Goal: Task Accomplishment & Management: Manage account settings

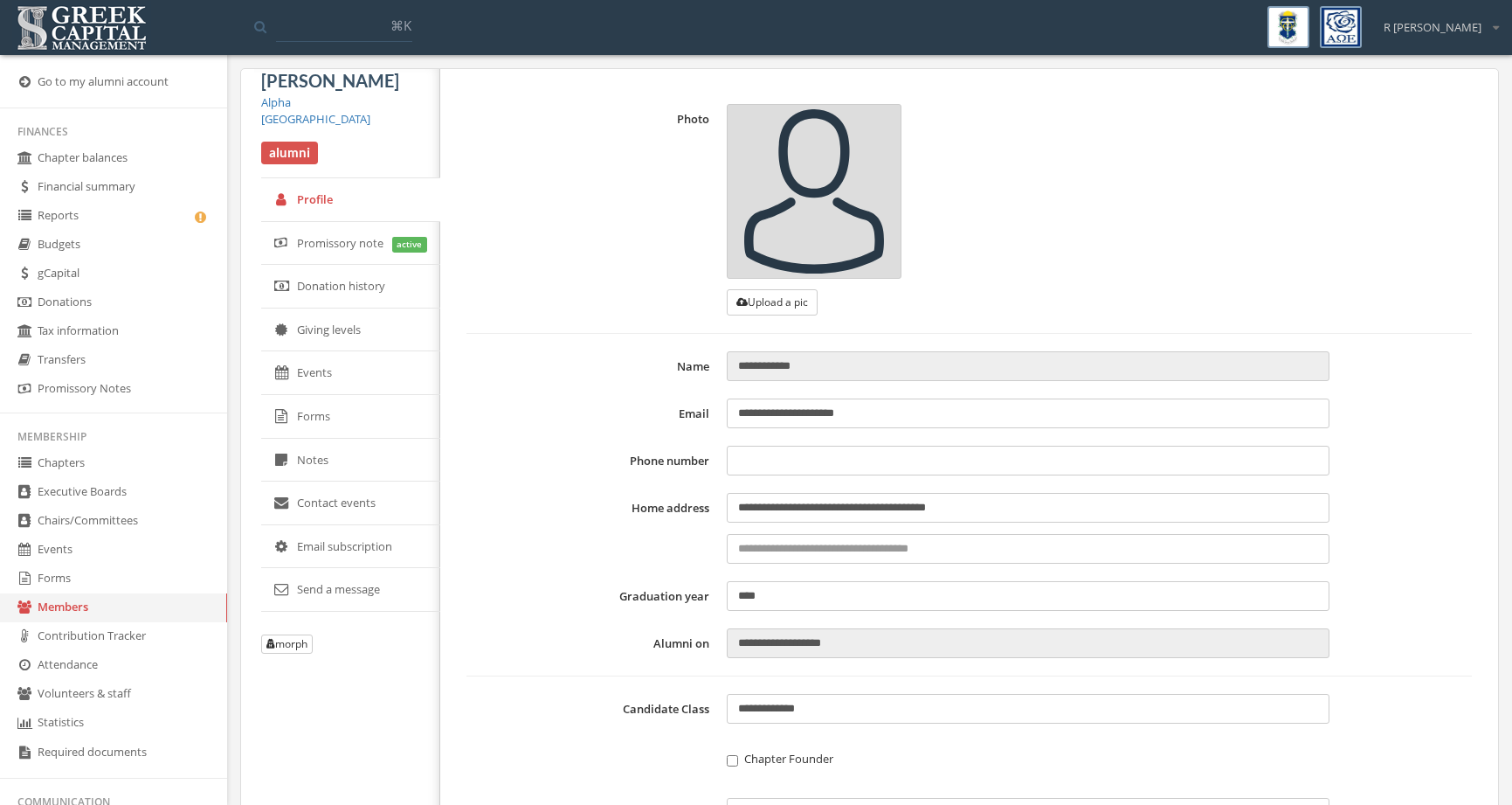
type input "**********"
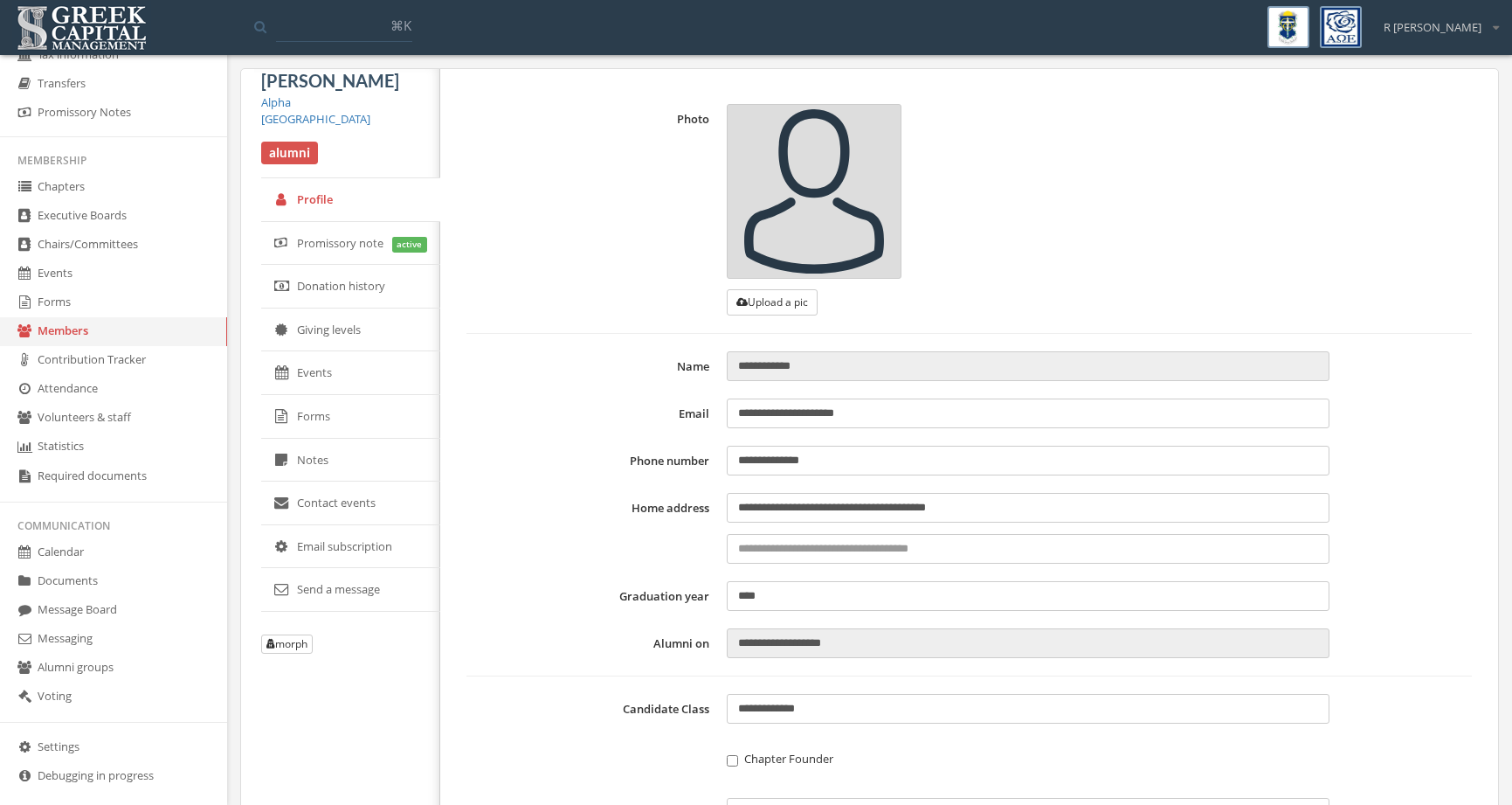
scroll to position [287, 0]
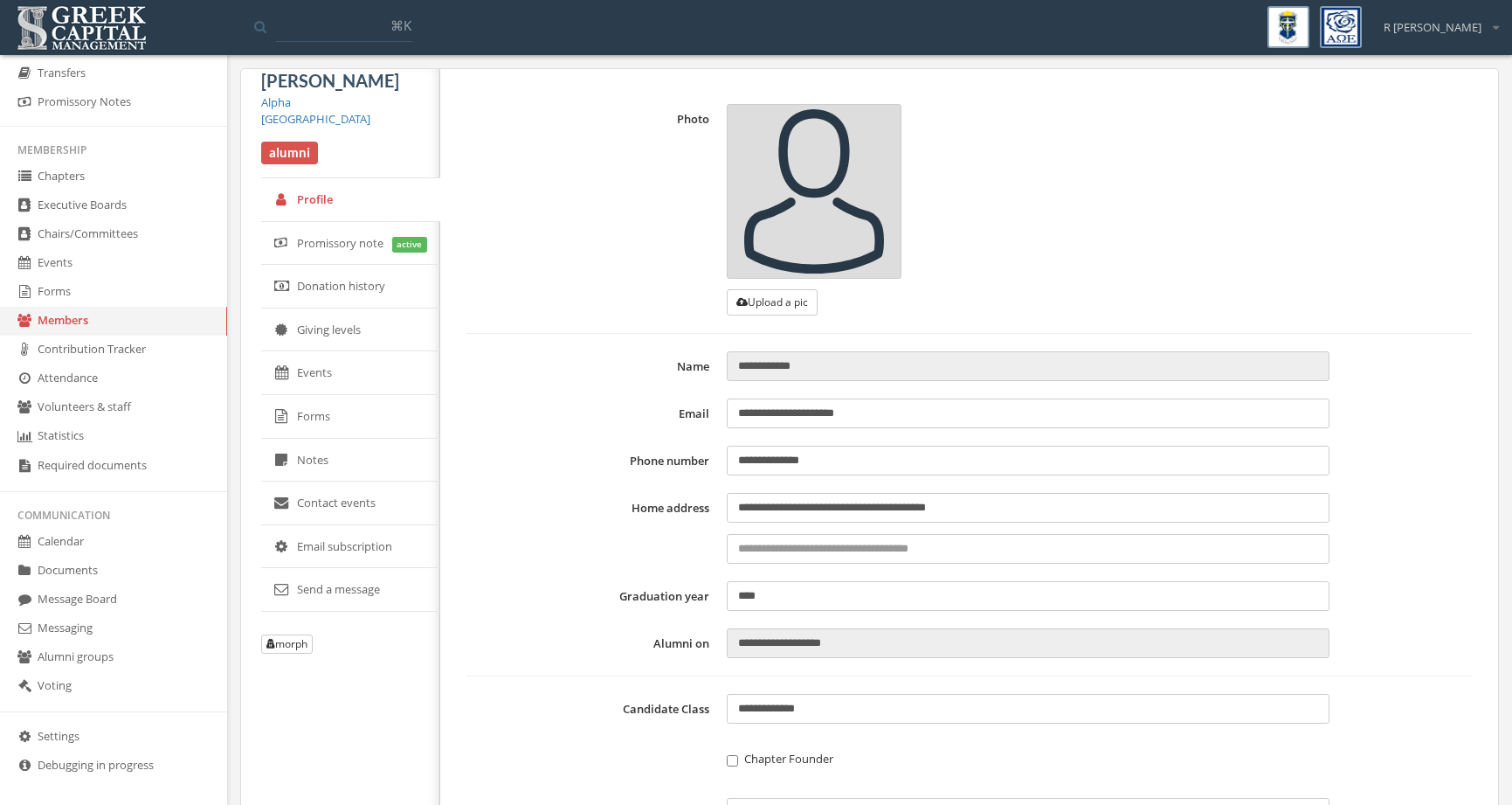
click at [125, 289] on link "Forms" at bounding box center [113, 292] width 227 height 29
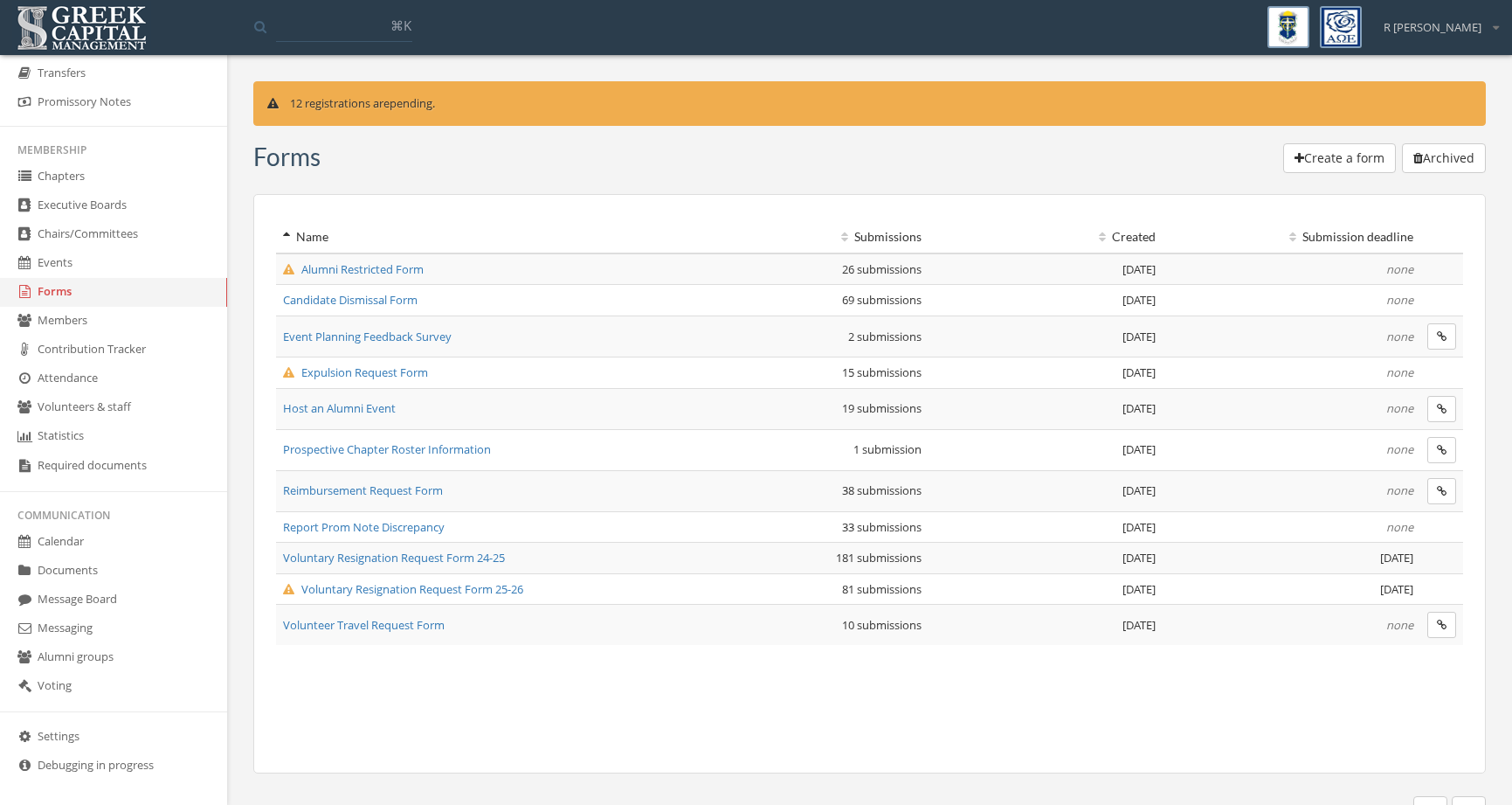
click at [412, 489] on span "Reimbursement Request Form" at bounding box center [363, 491] width 160 height 16
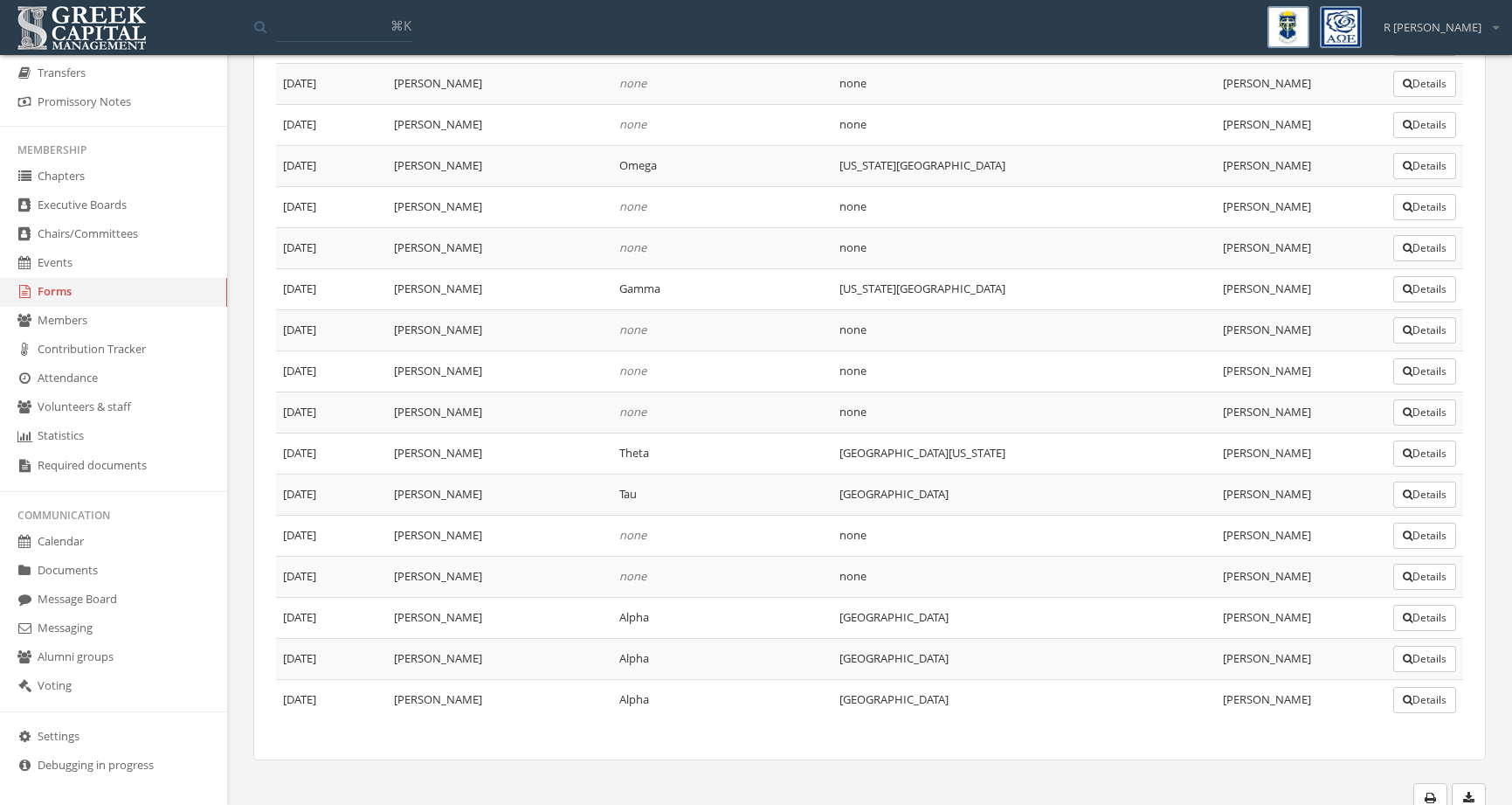
scroll to position [1275, 0]
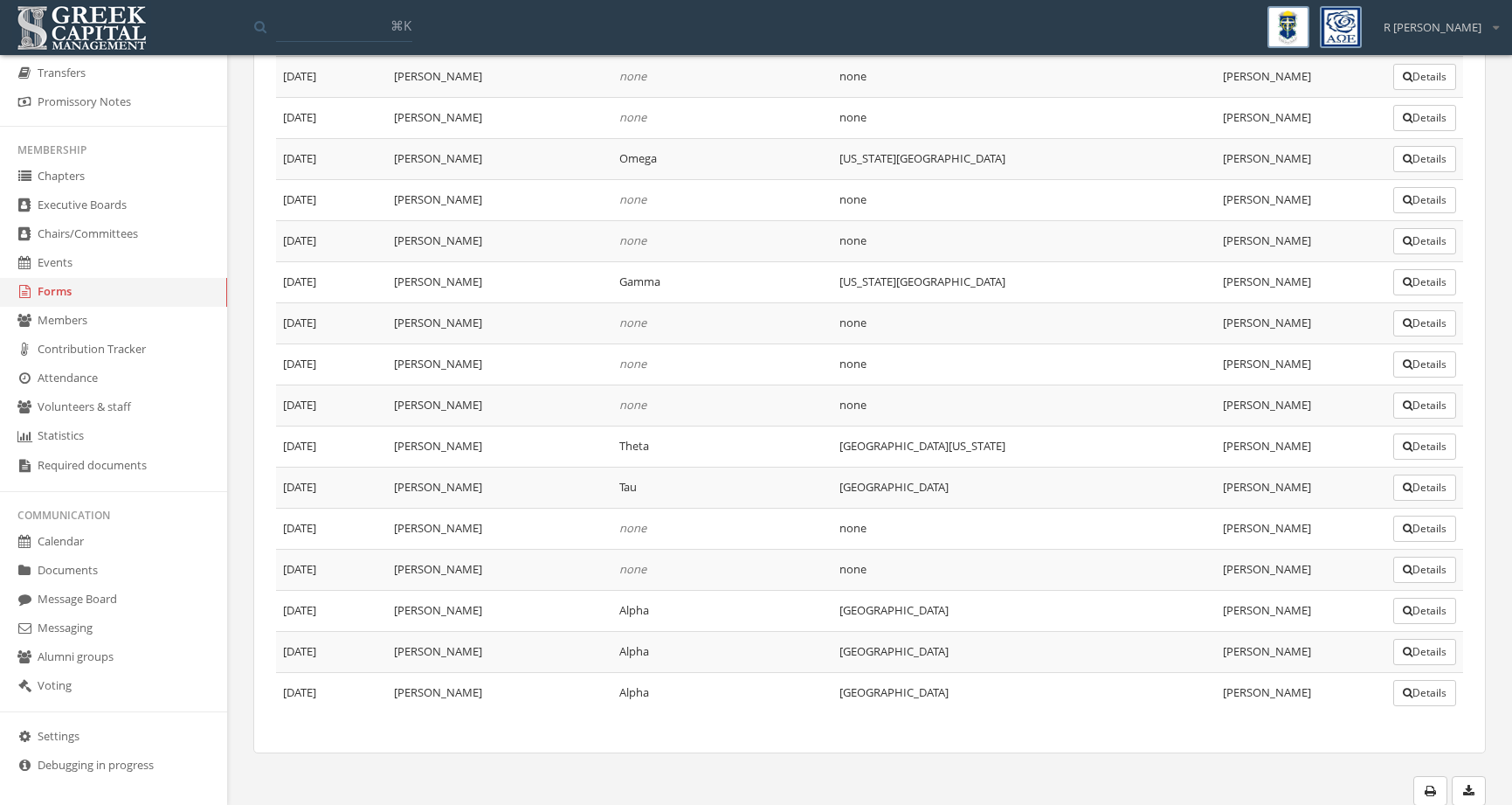
click at [1403, 610] on icon "button" at bounding box center [1407, 611] width 10 height 11
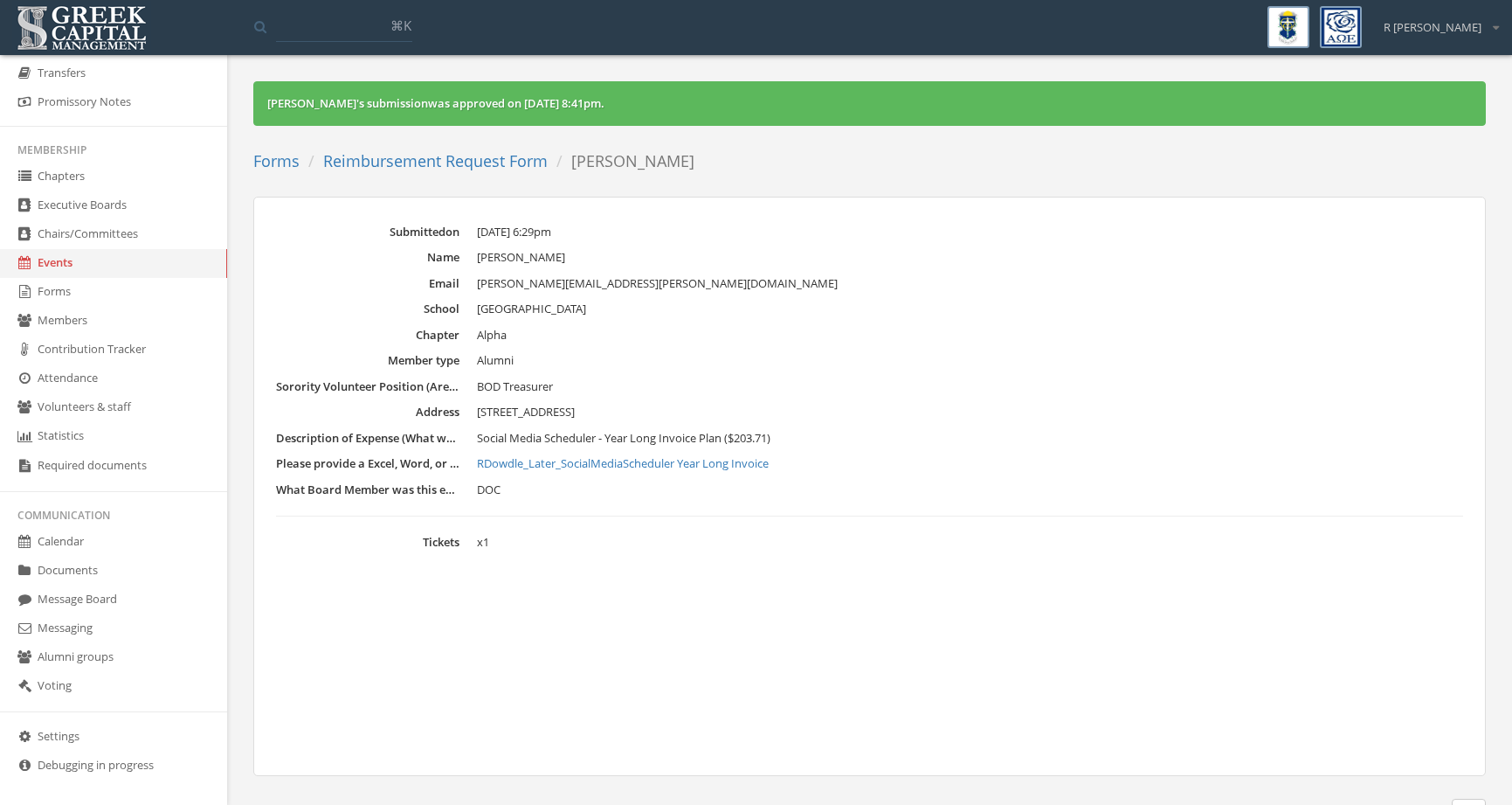
click at [525, 163] on link "Reimbursement Request Form" at bounding box center [435, 161] width 224 height 21
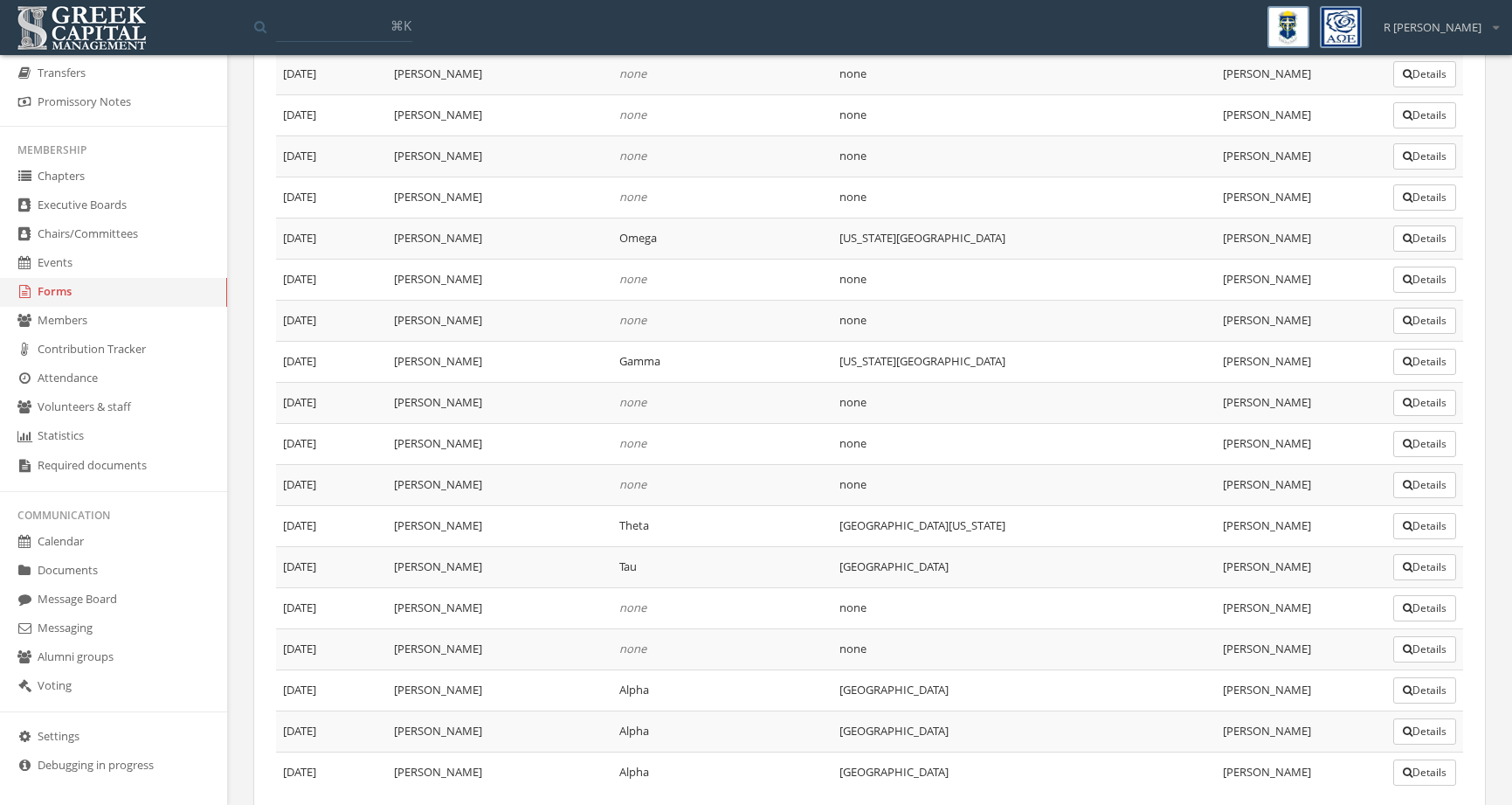
scroll to position [1275, 0]
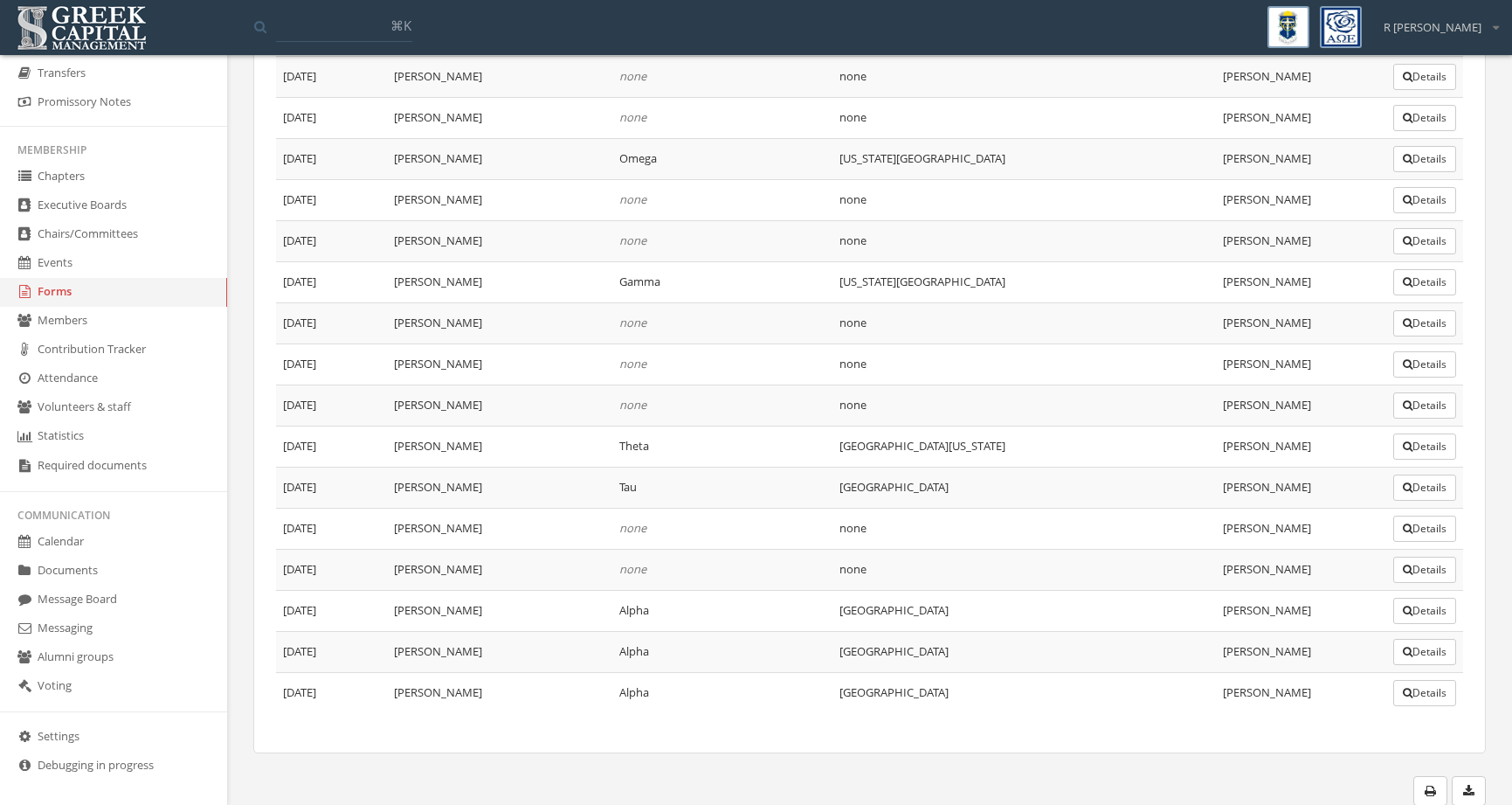
click at [1396, 658] on button "Details" at bounding box center [1424, 652] width 63 height 26
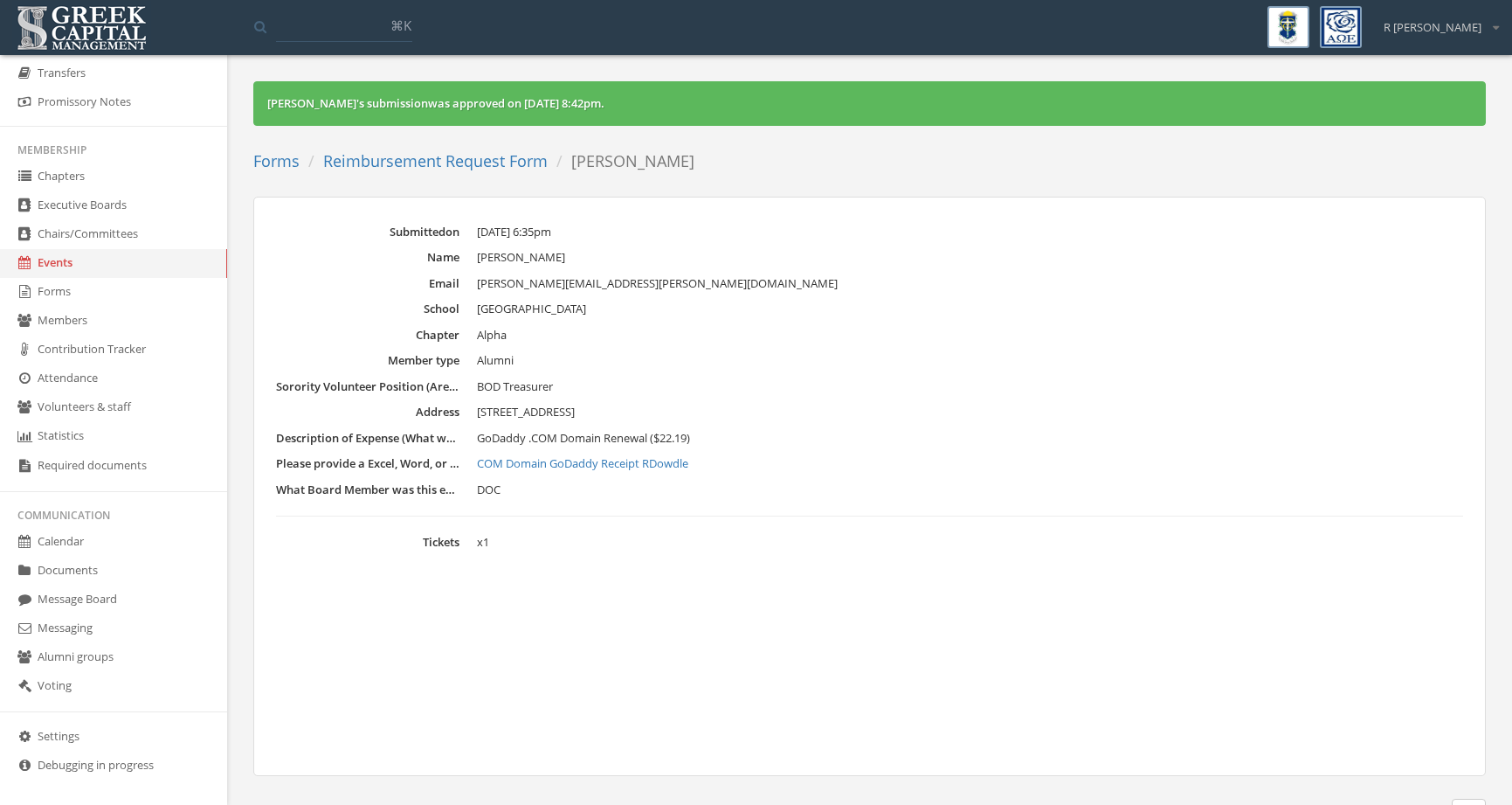
click at [371, 162] on link "Reimbursement Request Form" at bounding box center [435, 161] width 224 height 21
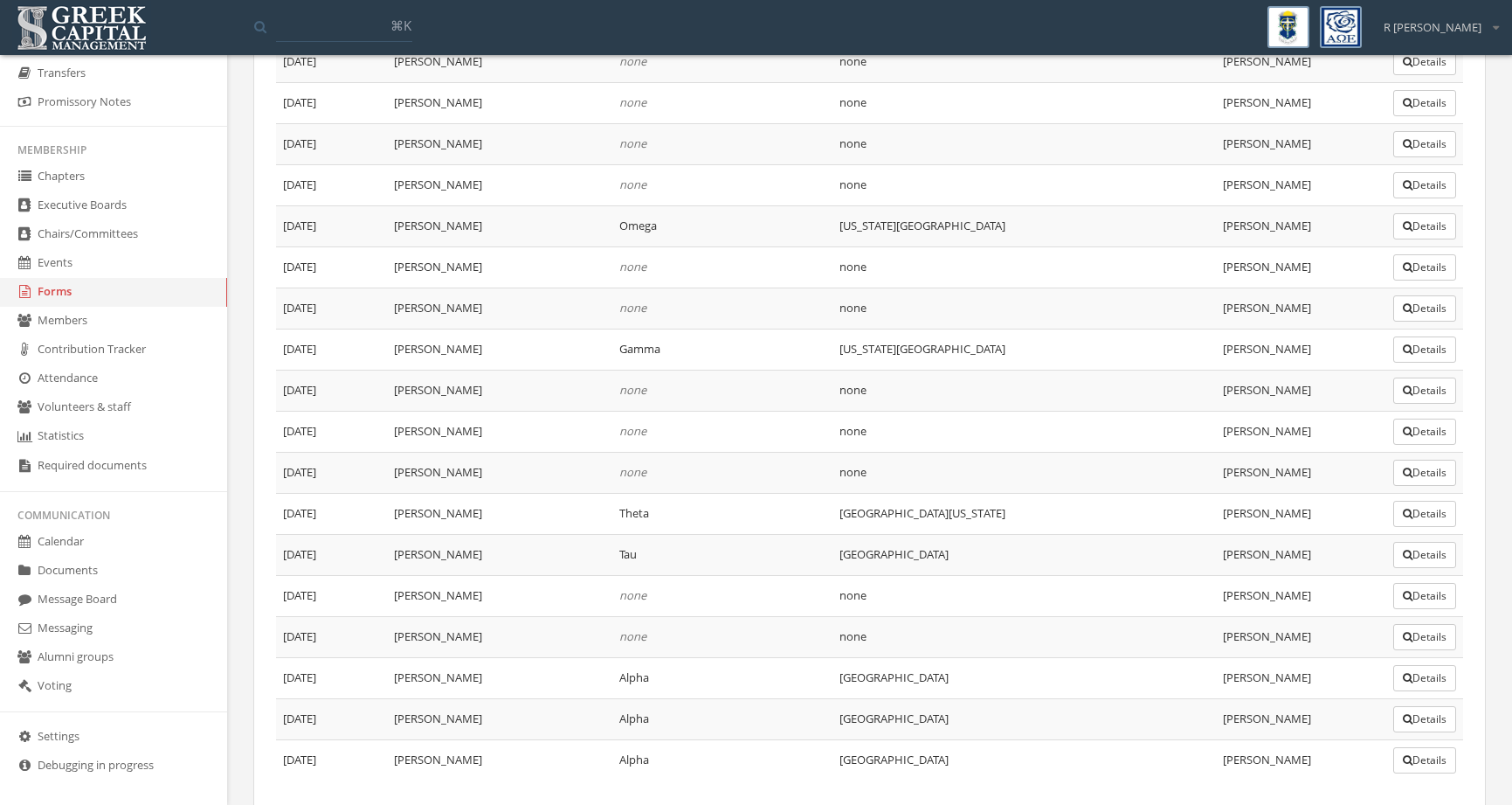
scroll to position [1275, 0]
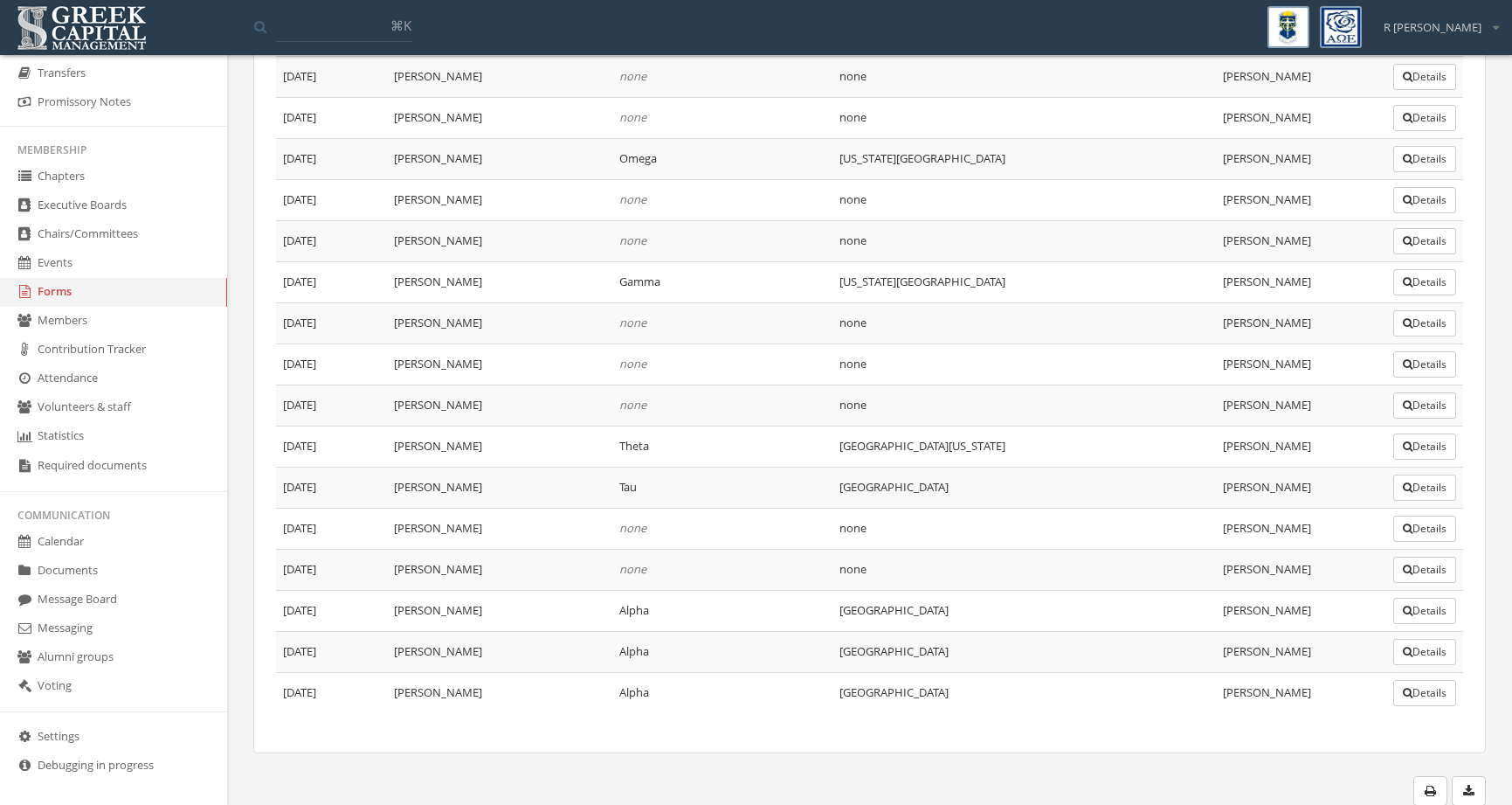
click at [1408, 691] on button "Details" at bounding box center [1424, 693] width 63 height 26
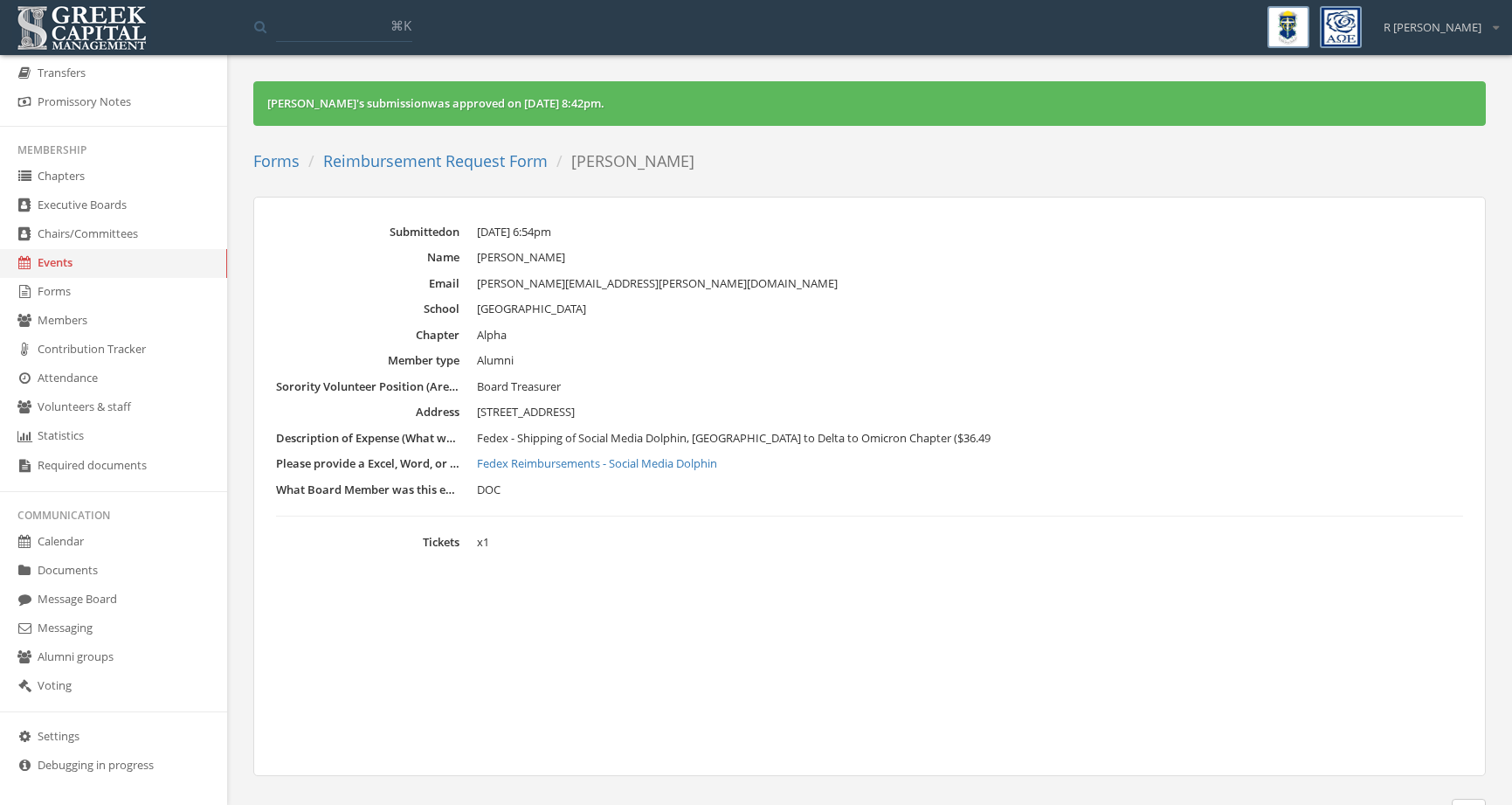
click at [509, 163] on link "Reimbursement Request Form" at bounding box center [435, 161] width 224 height 21
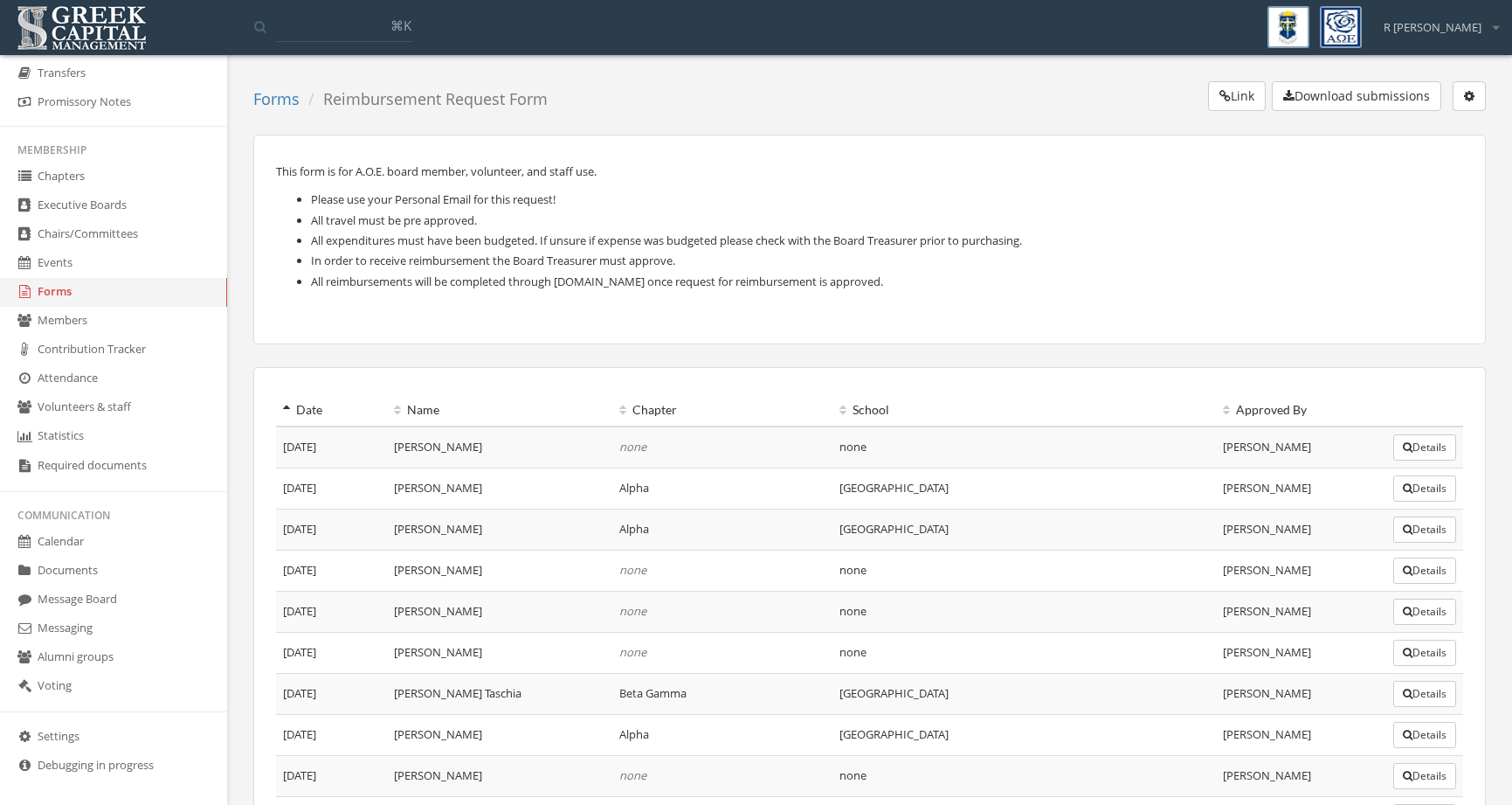
click at [312, 406] on th "Date" at bounding box center [332, 410] width 111 height 33
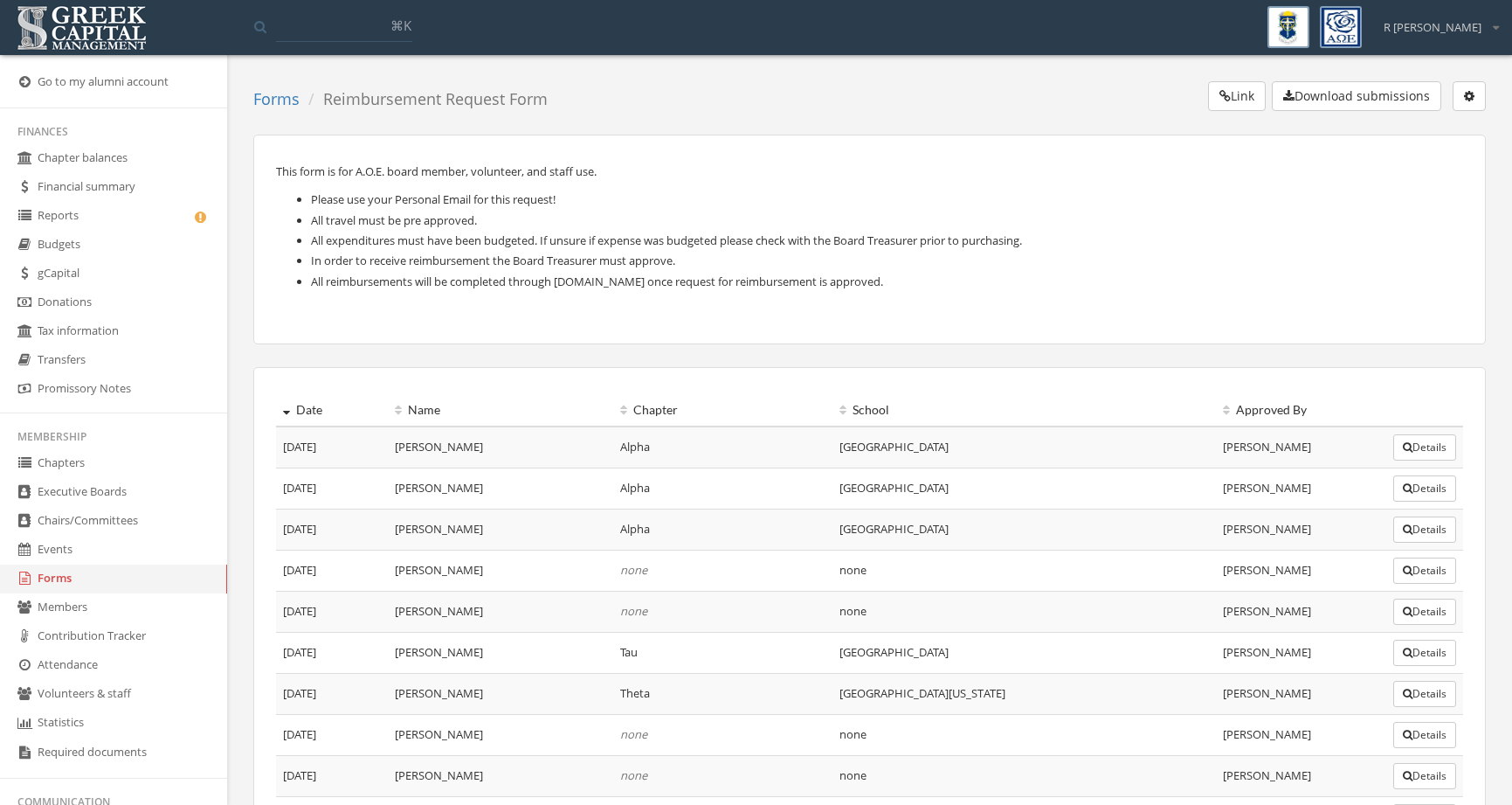
click at [127, 214] on link "Reports" at bounding box center [113, 216] width 227 height 29
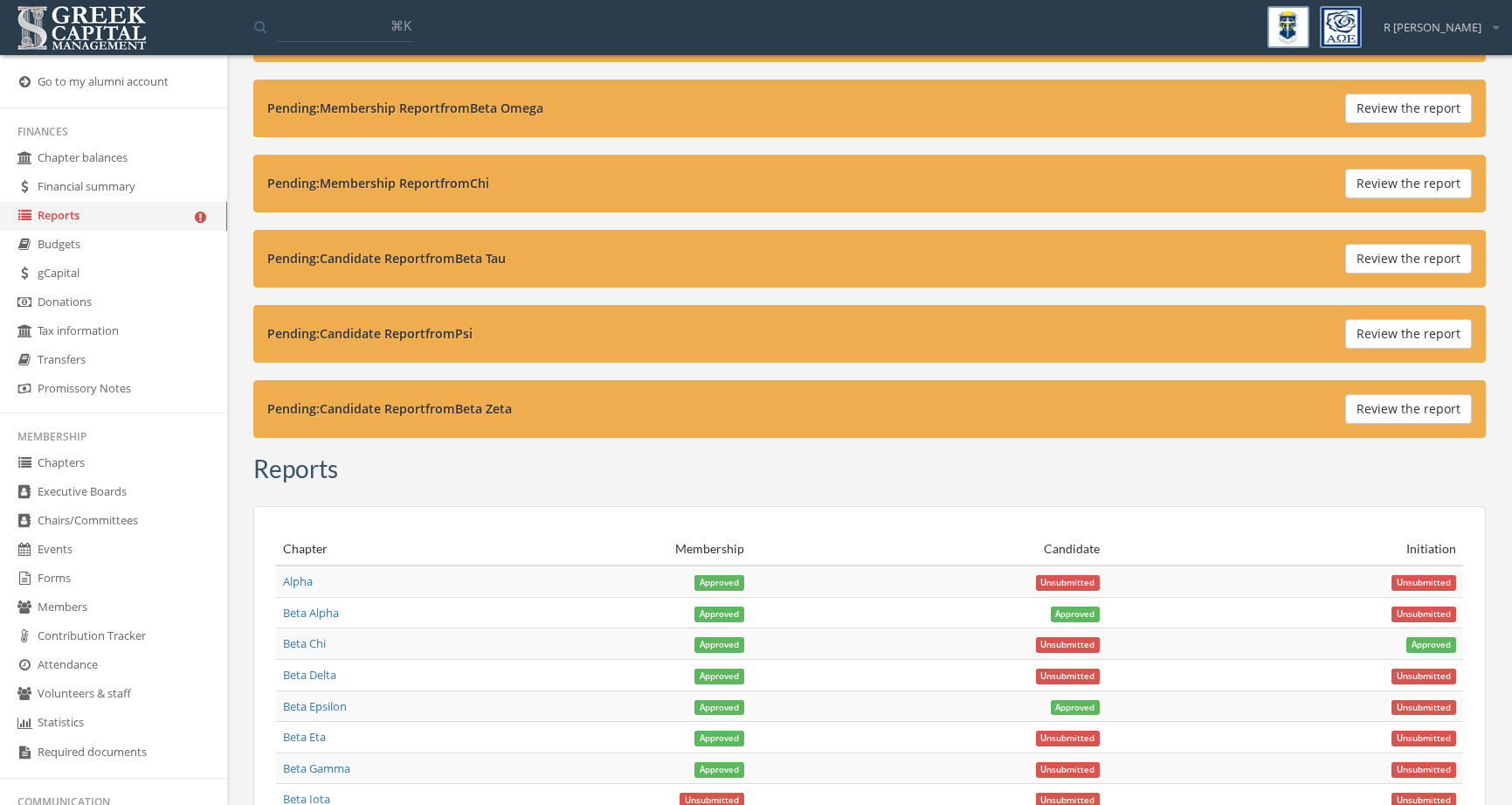
scroll to position [681, 0]
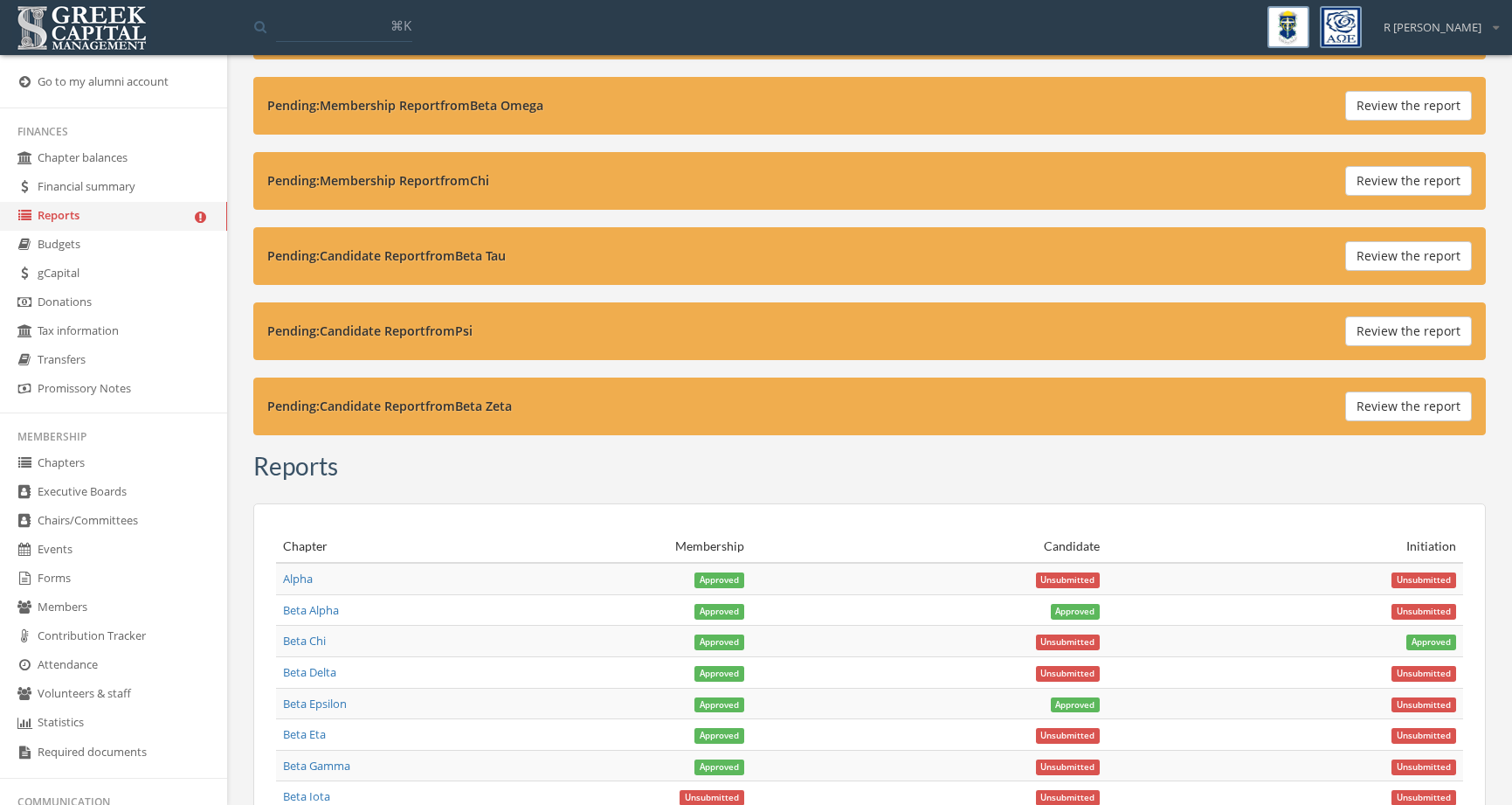
click at [1365, 331] on button "Review the report" at bounding box center [1409, 331] width 127 height 30
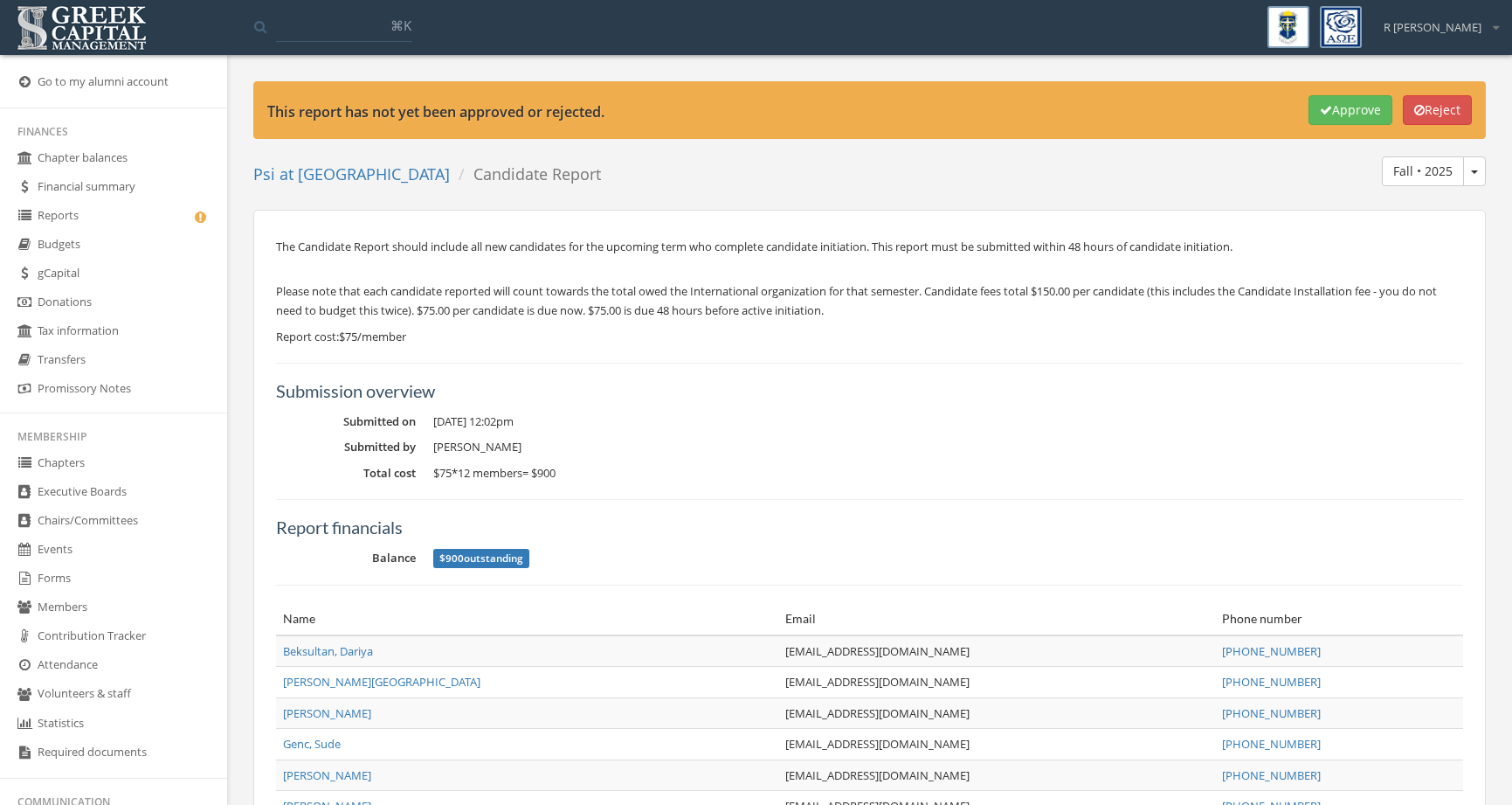
click at [1320, 117] on icon "button" at bounding box center [1326, 110] width 12 height 12
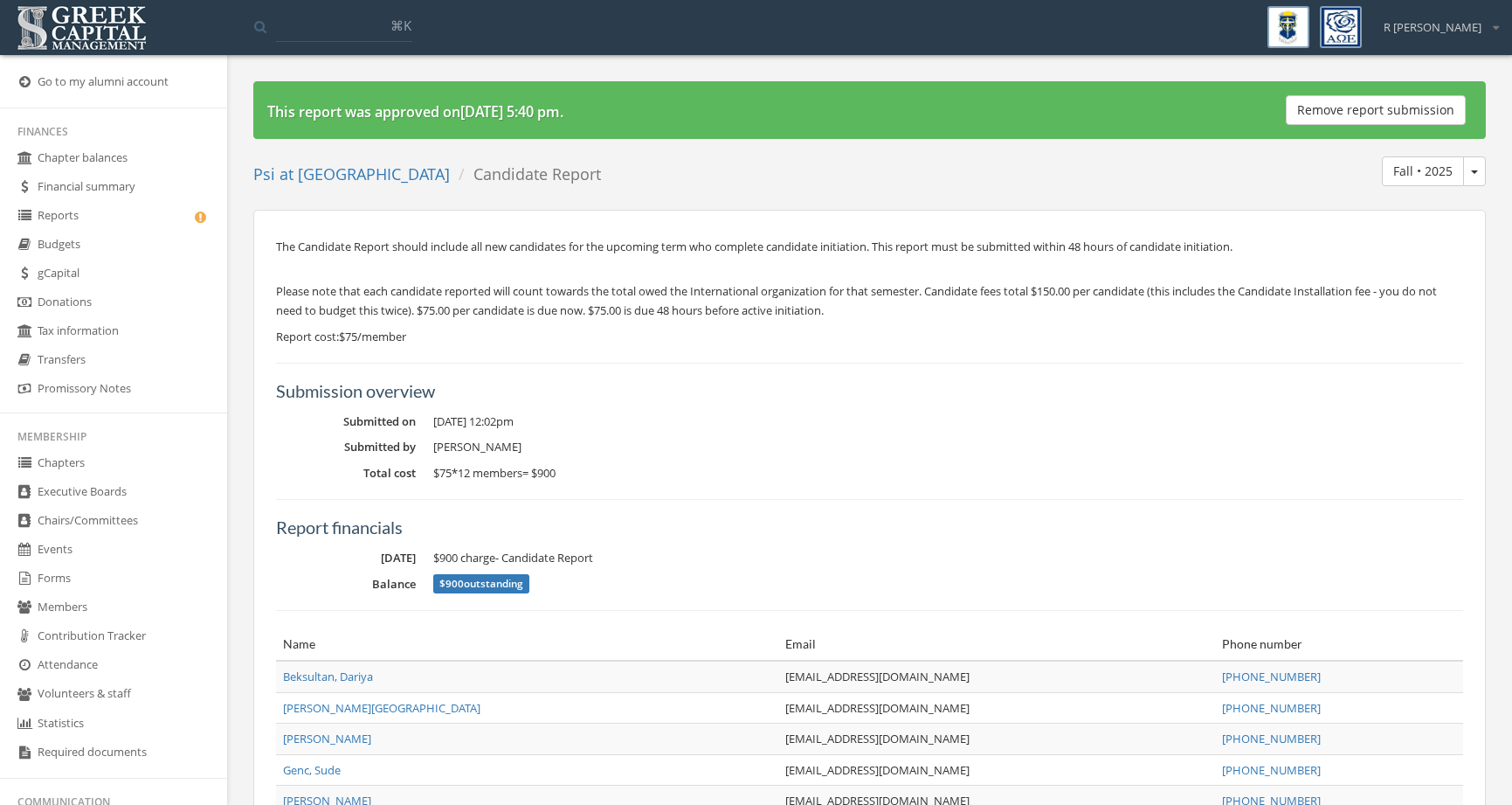
click at [179, 217] on link "Reports" at bounding box center [113, 216] width 227 height 29
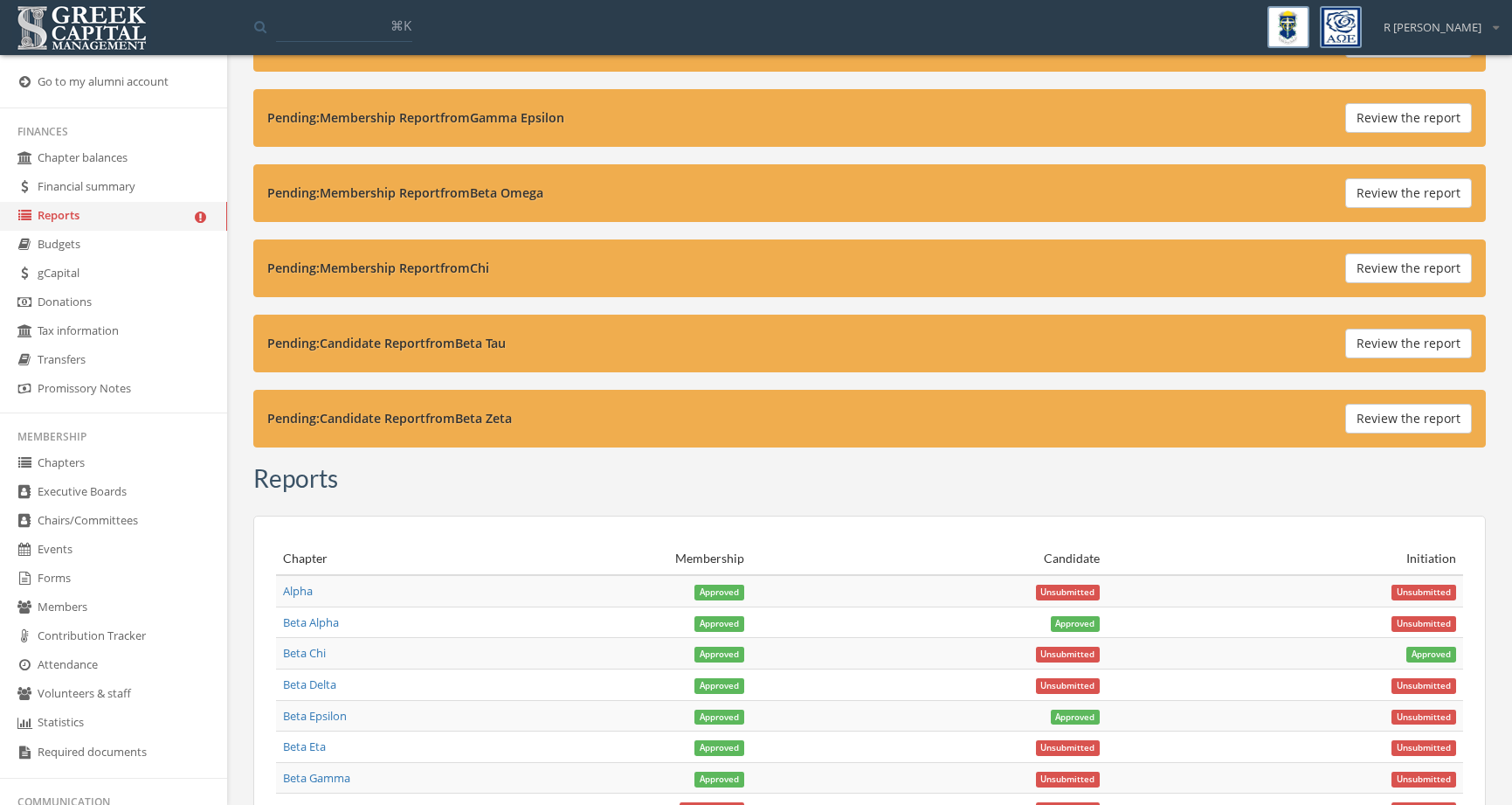
scroll to position [575, 0]
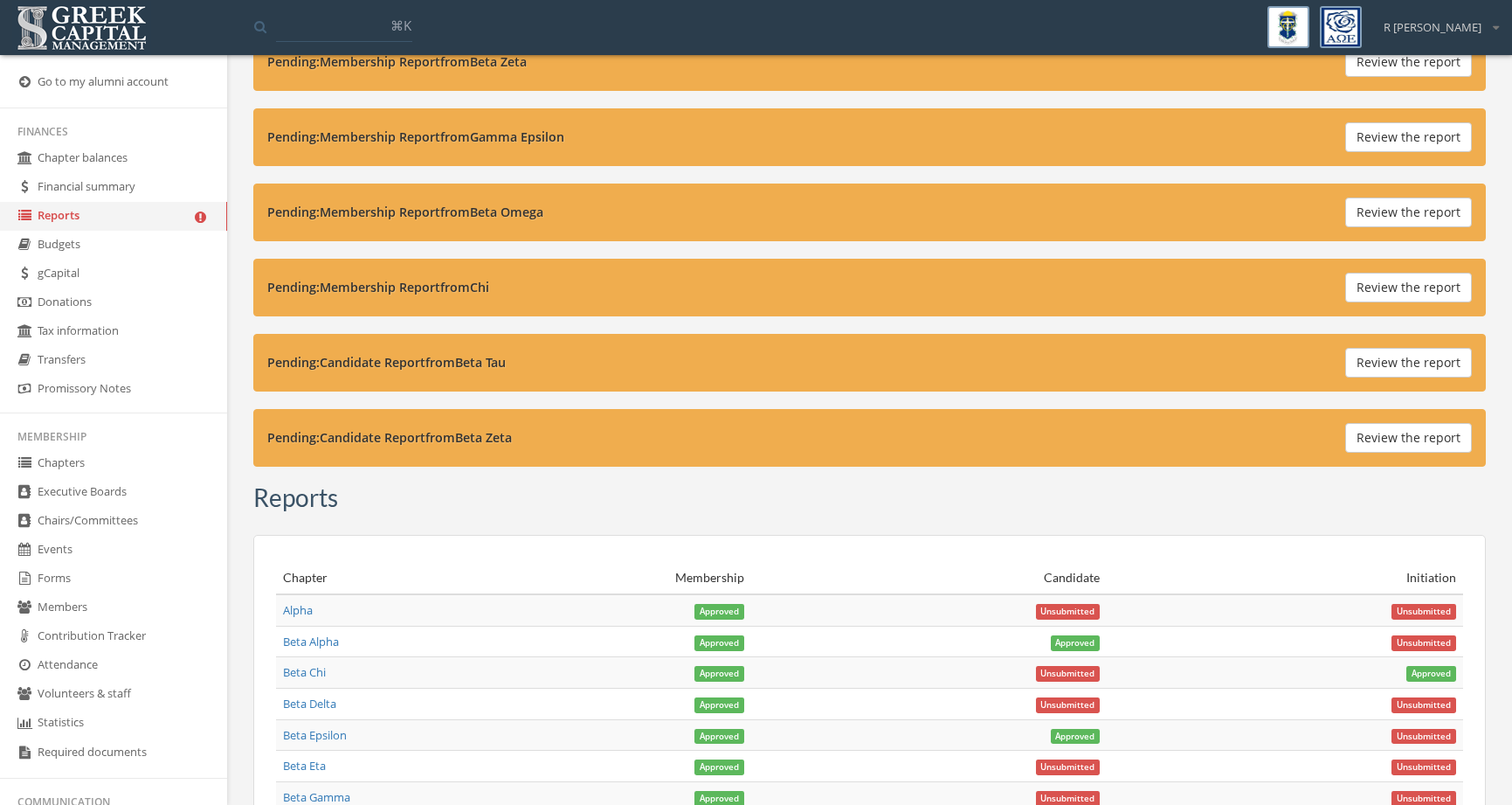
click at [1381, 440] on button "Review the report" at bounding box center [1409, 438] width 127 height 30
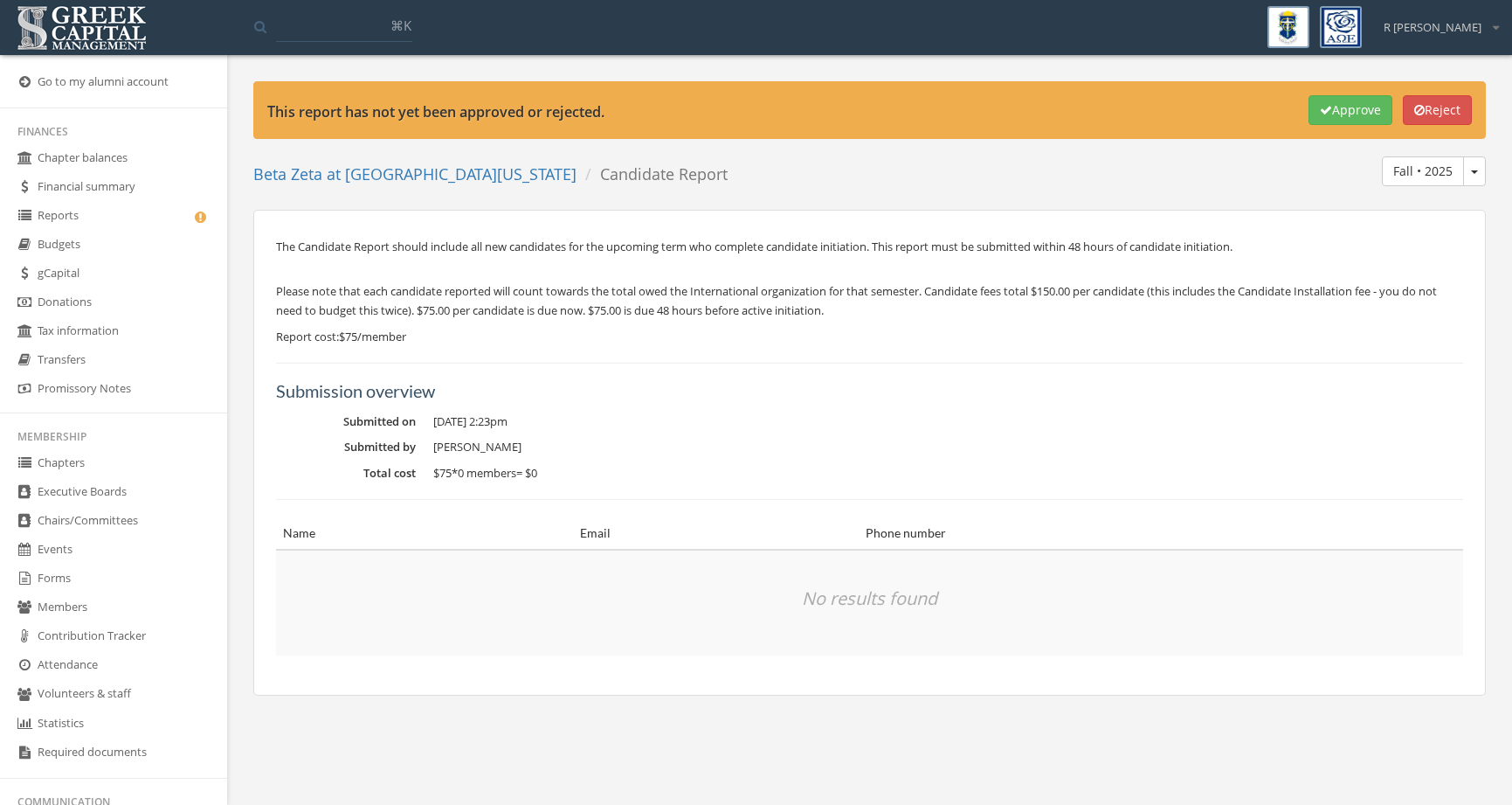
click at [133, 216] on link "Reports" at bounding box center [113, 216] width 227 height 29
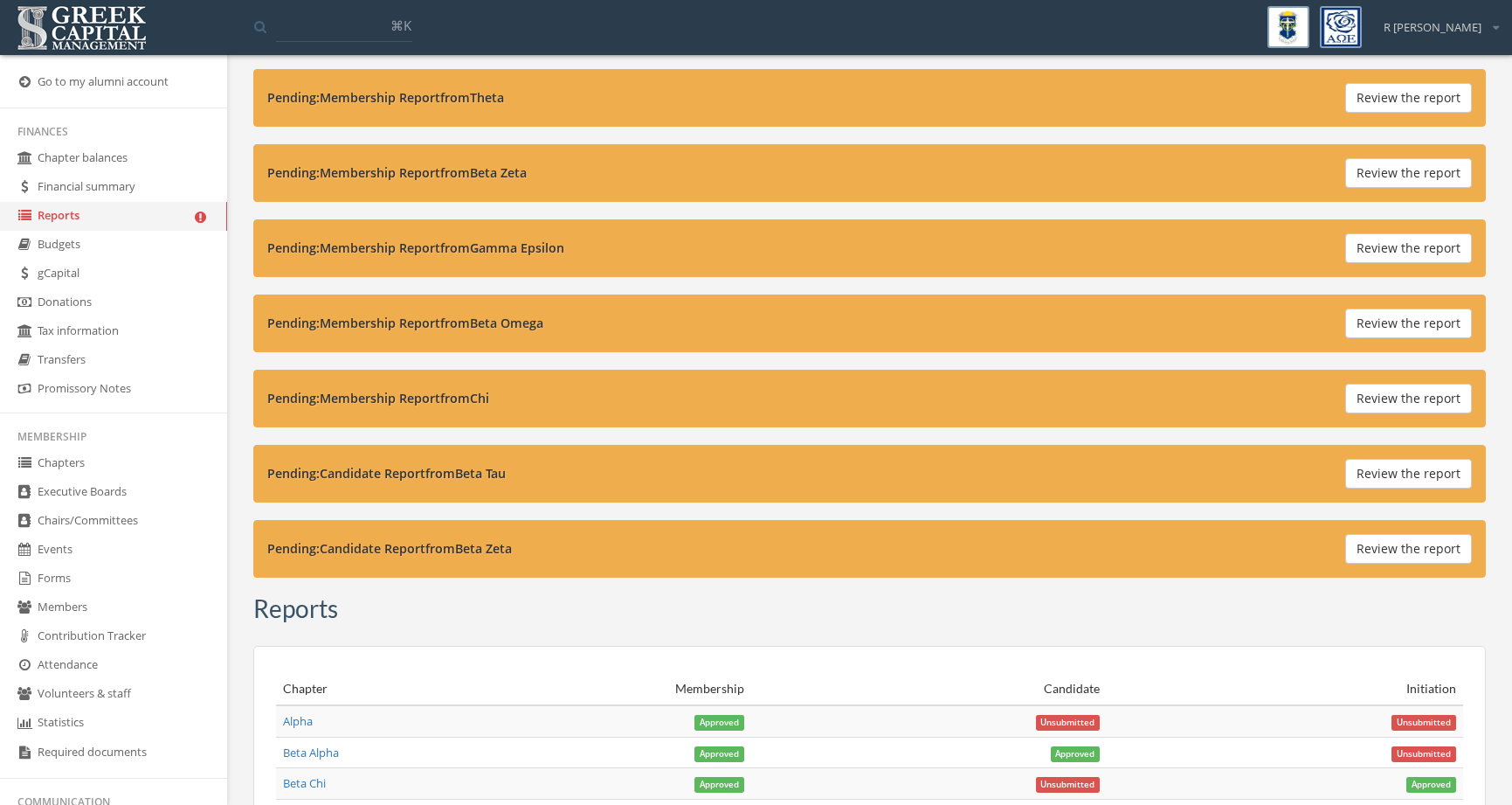
scroll to position [458, 0]
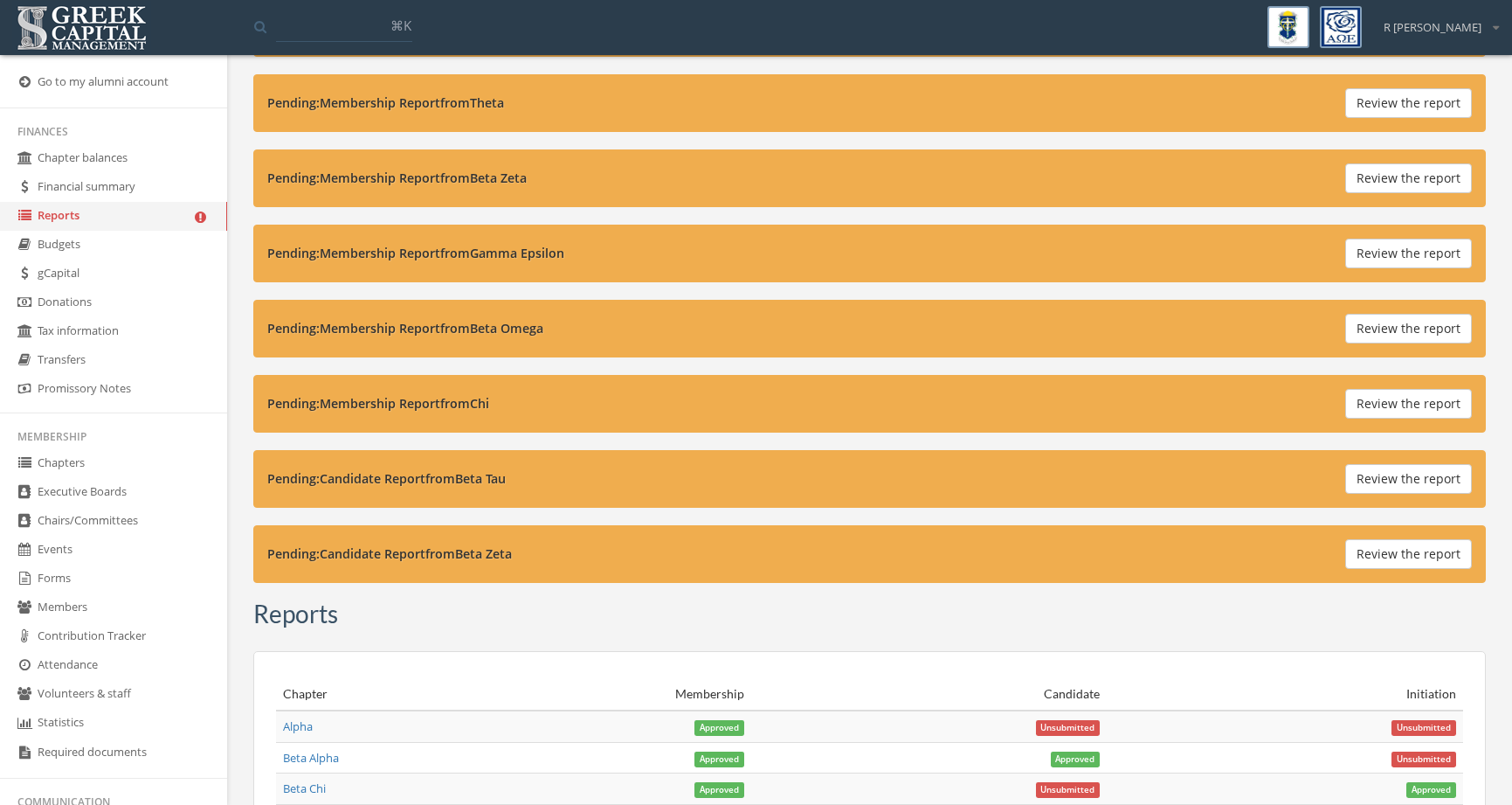
click at [1380, 478] on button "Review the report" at bounding box center [1409, 479] width 127 height 30
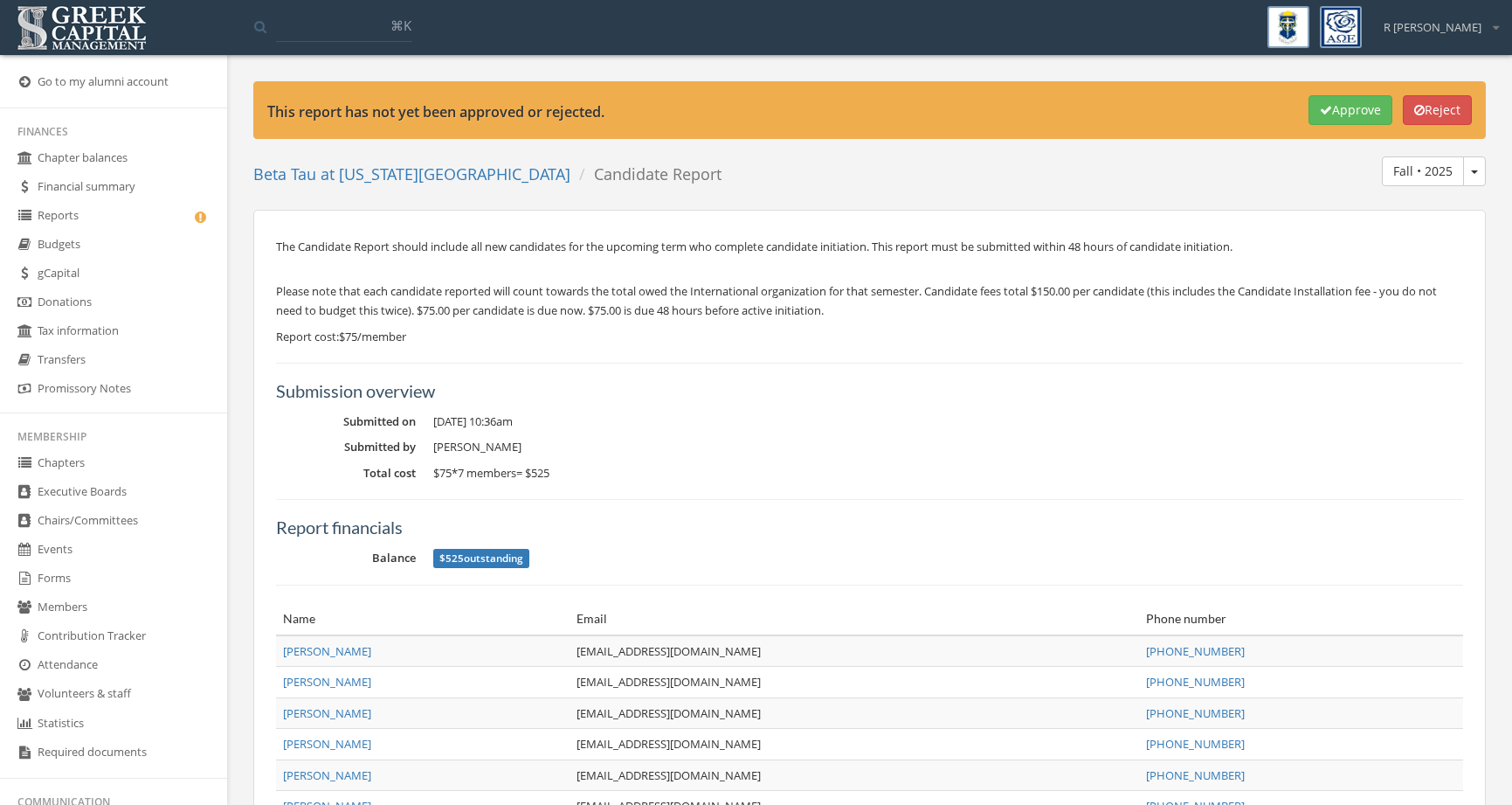
click at [1345, 112] on button "Approve" at bounding box center [1350, 110] width 84 height 30
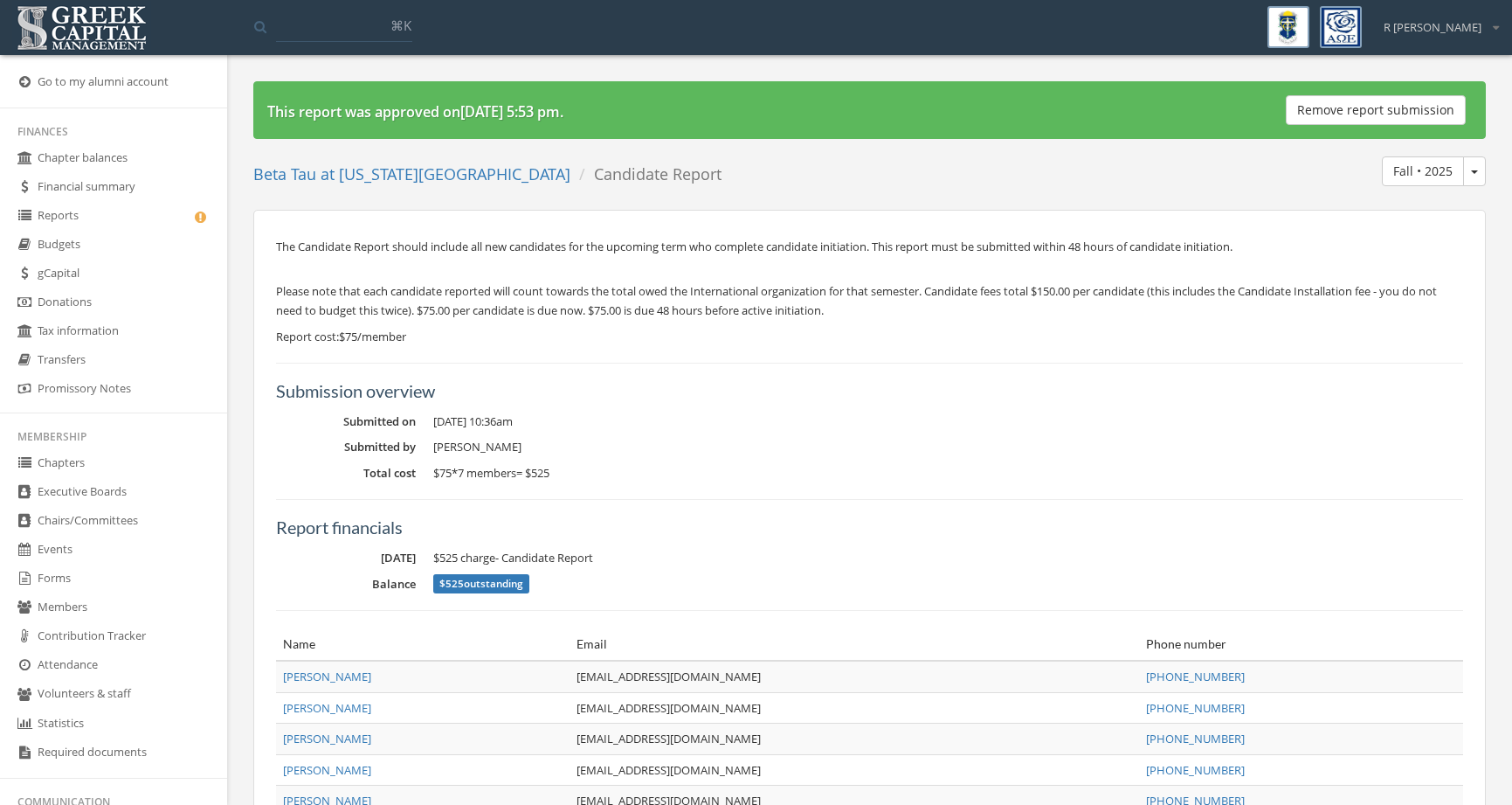
click at [142, 222] on link "Reports" at bounding box center [113, 216] width 227 height 29
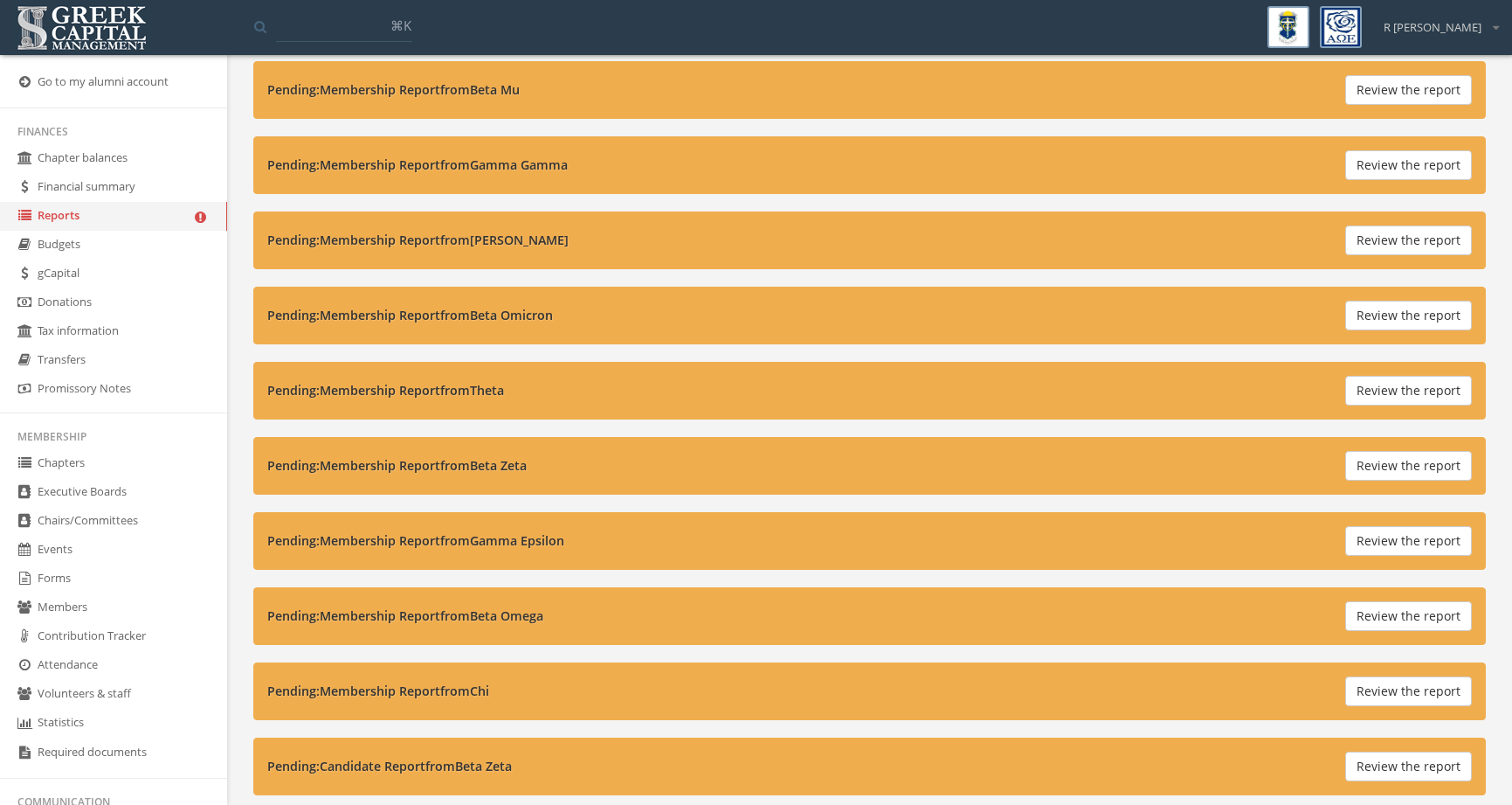
scroll to position [202, 0]
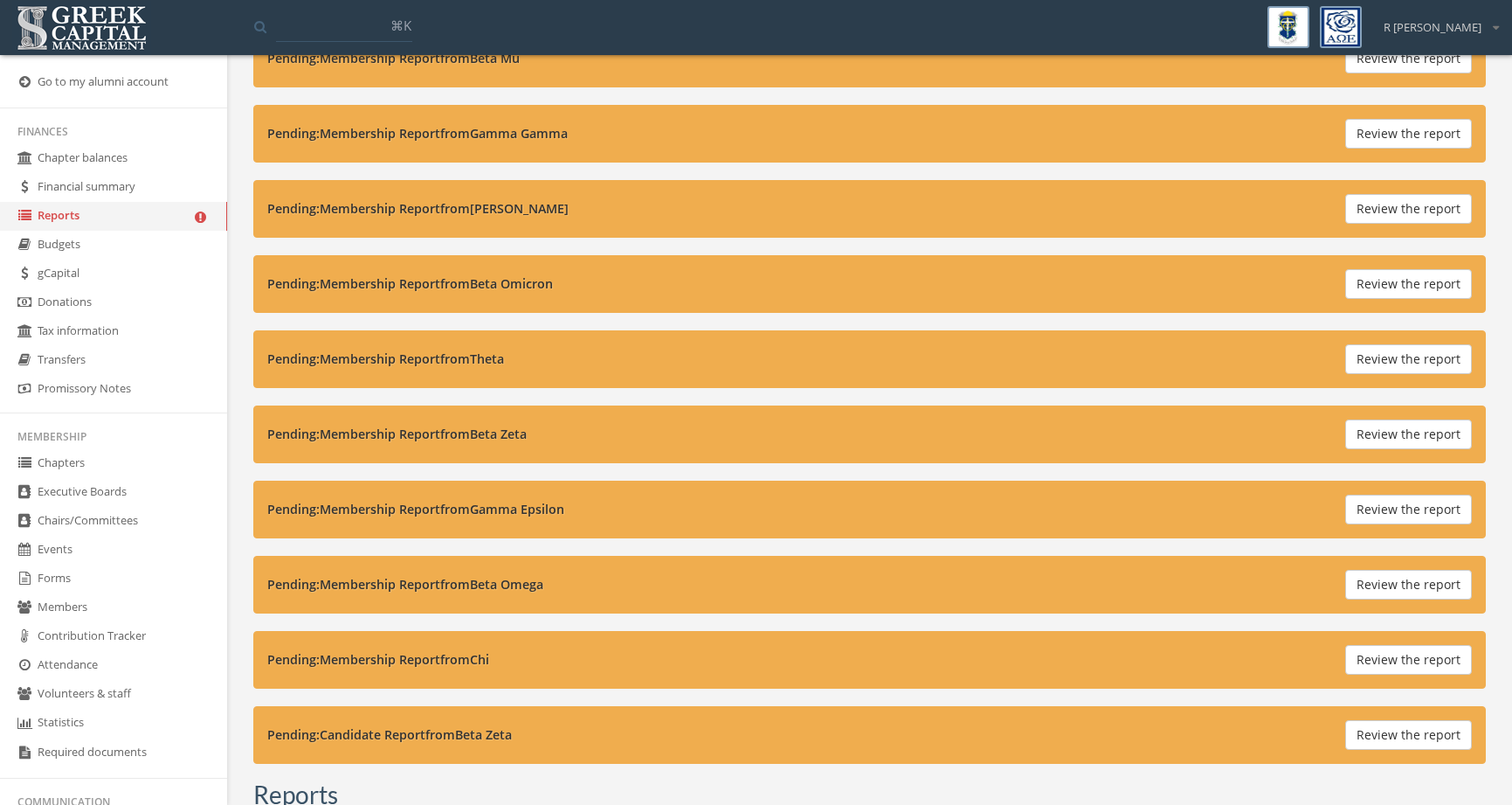
click at [1368, 669] on button "Review the report" at bounding box center [1409, 660] width 127 height 30
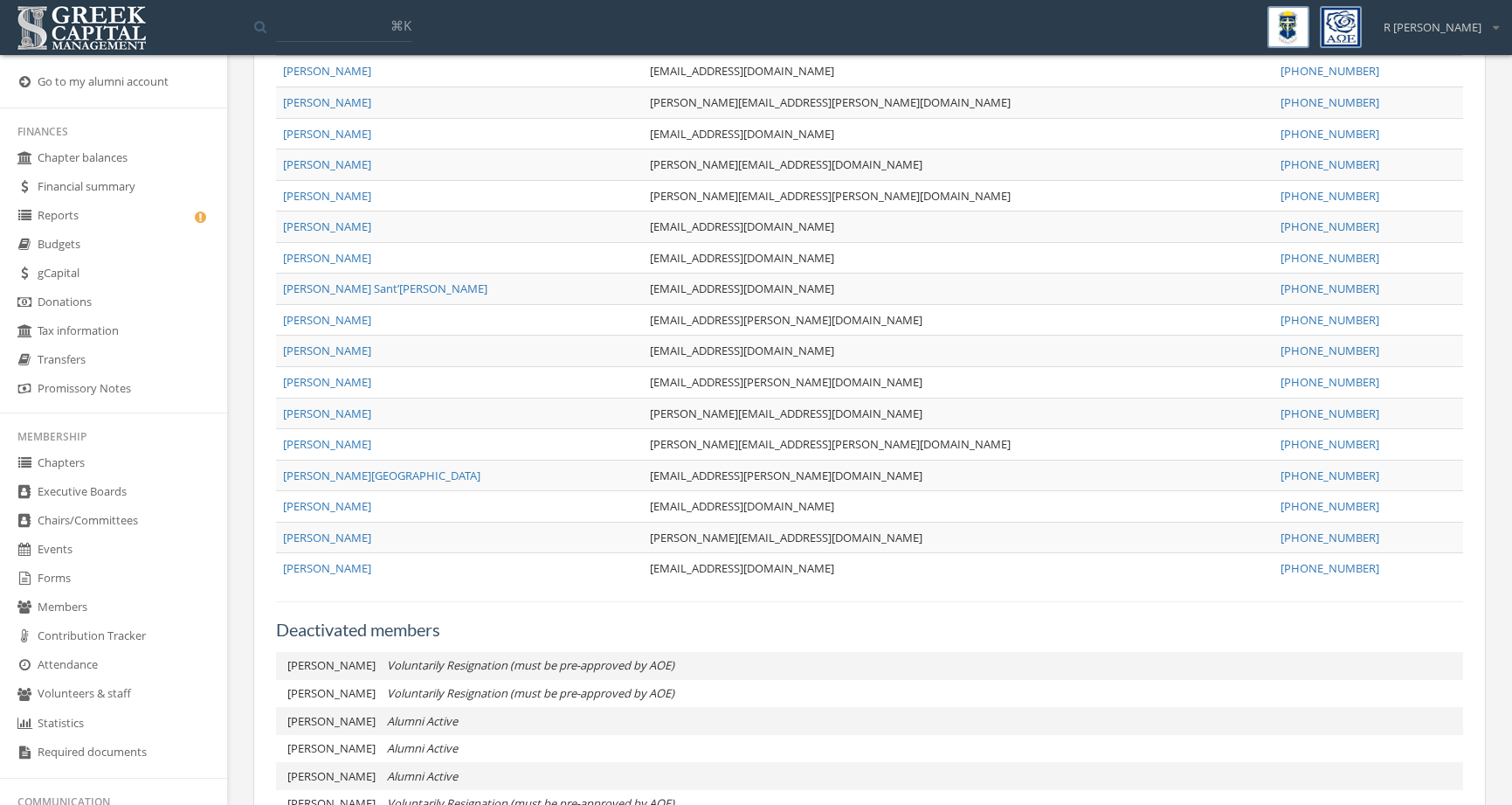
scroll to position [1345, 0]
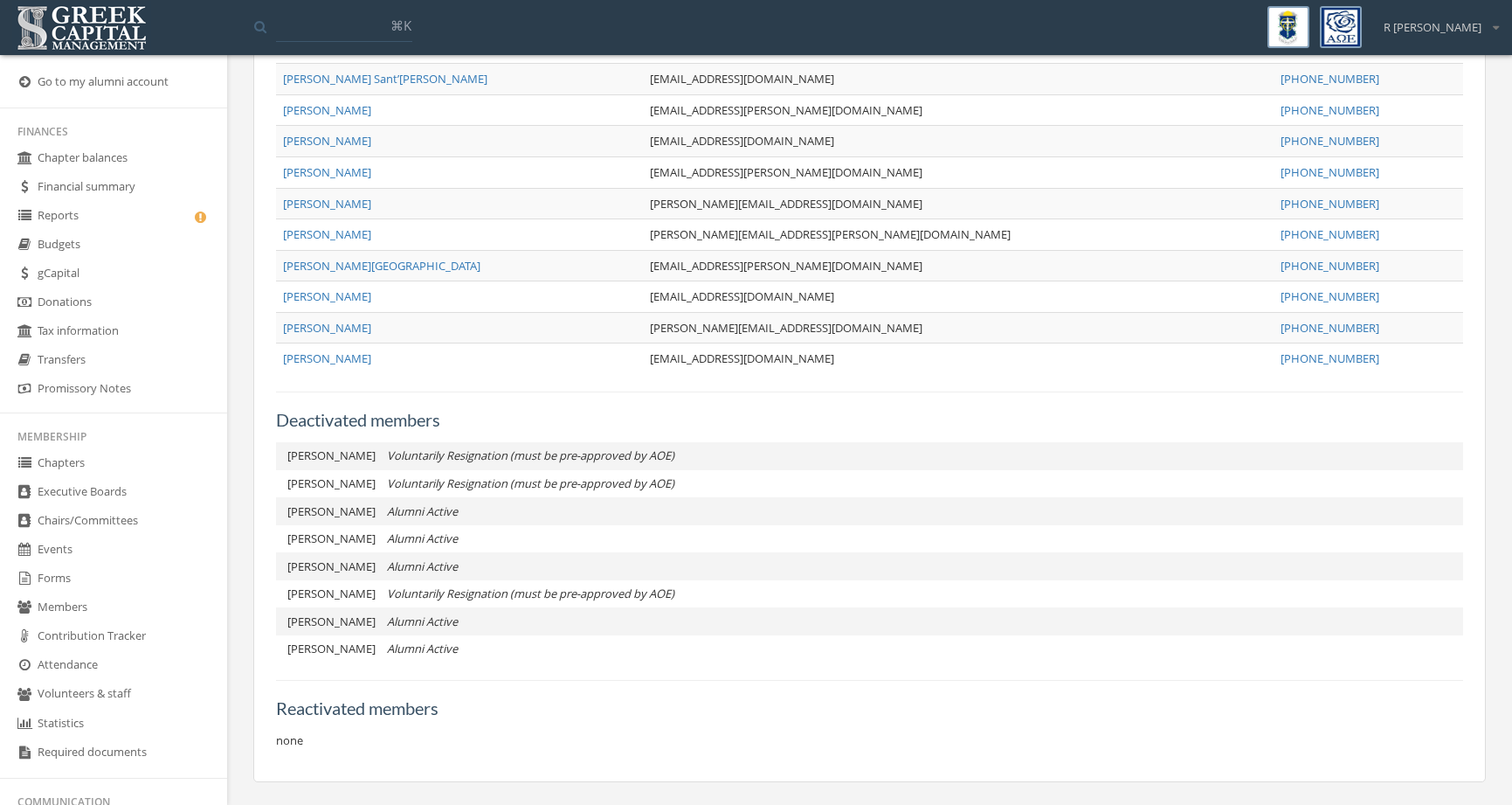
click at [96, 577] on link "Forms" at bounding box center [113, 579] width 227 height 29
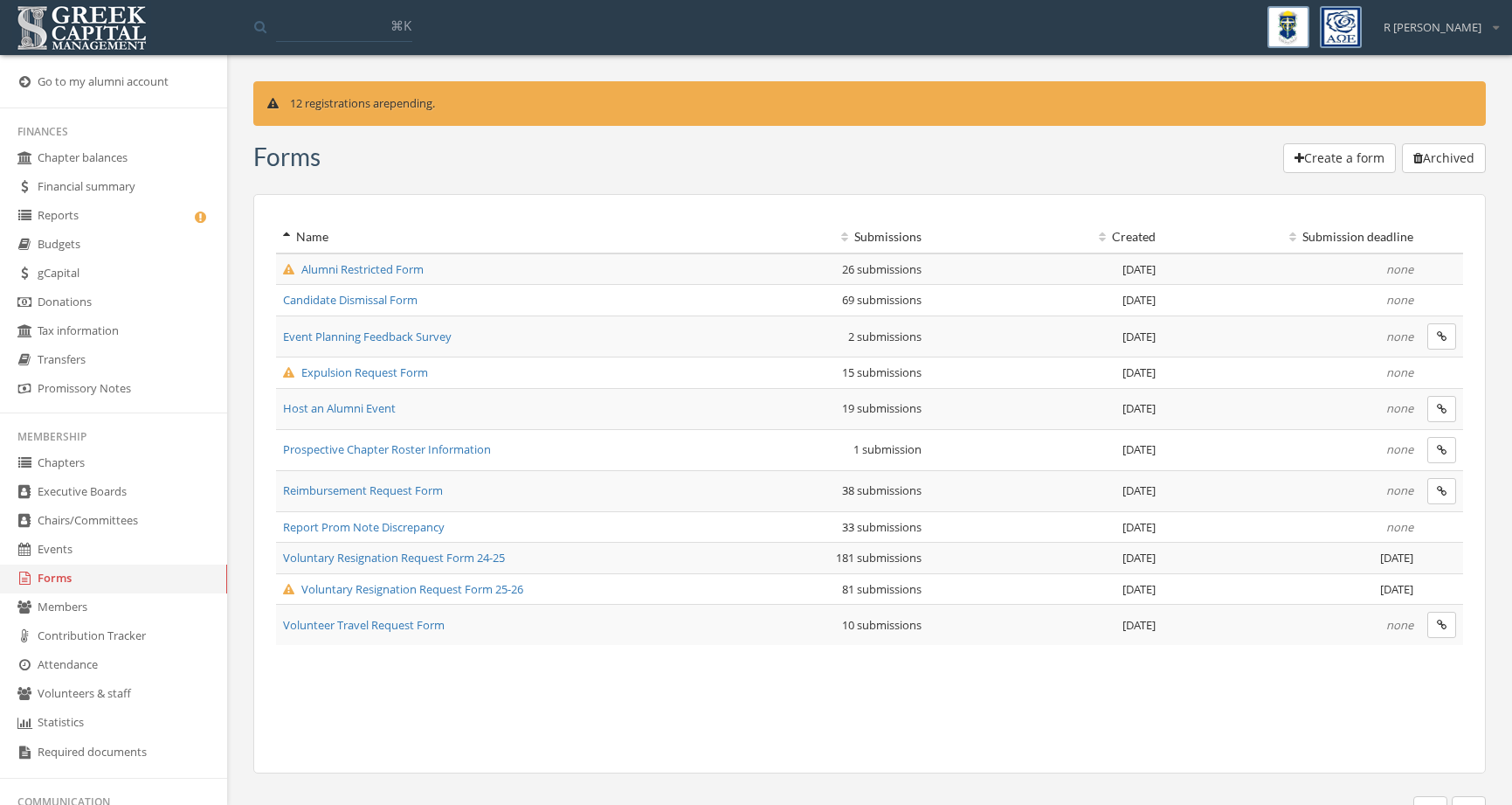
click at [446, 588] on span "Voluntary Resignation Request Form 25-26" at bounding box center [403, 589] width 240 height 16
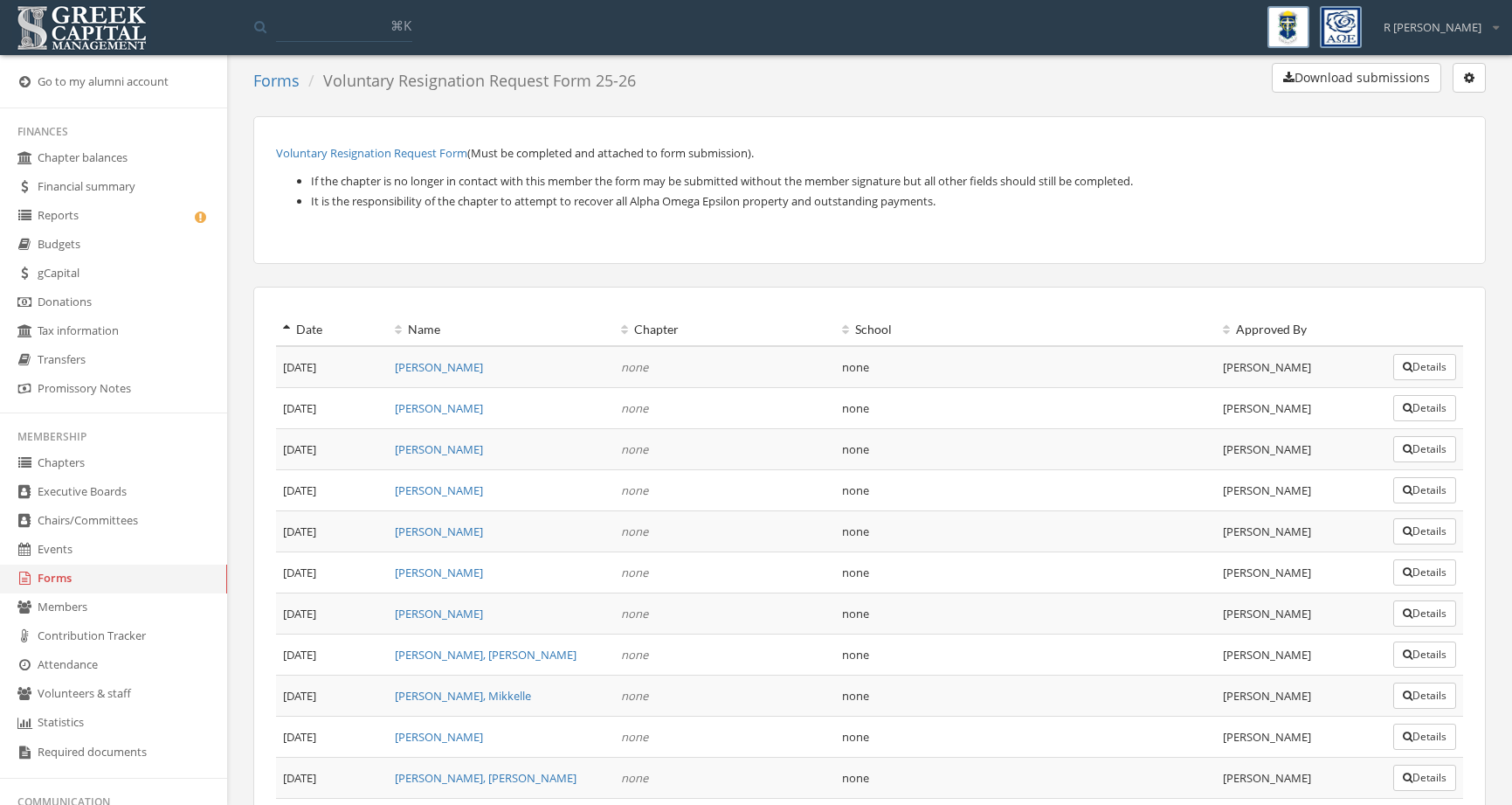
scroll to position [78, 0]
click at [441, 330] on th "Name" at bounding box center [501, 332] width 226 height 33
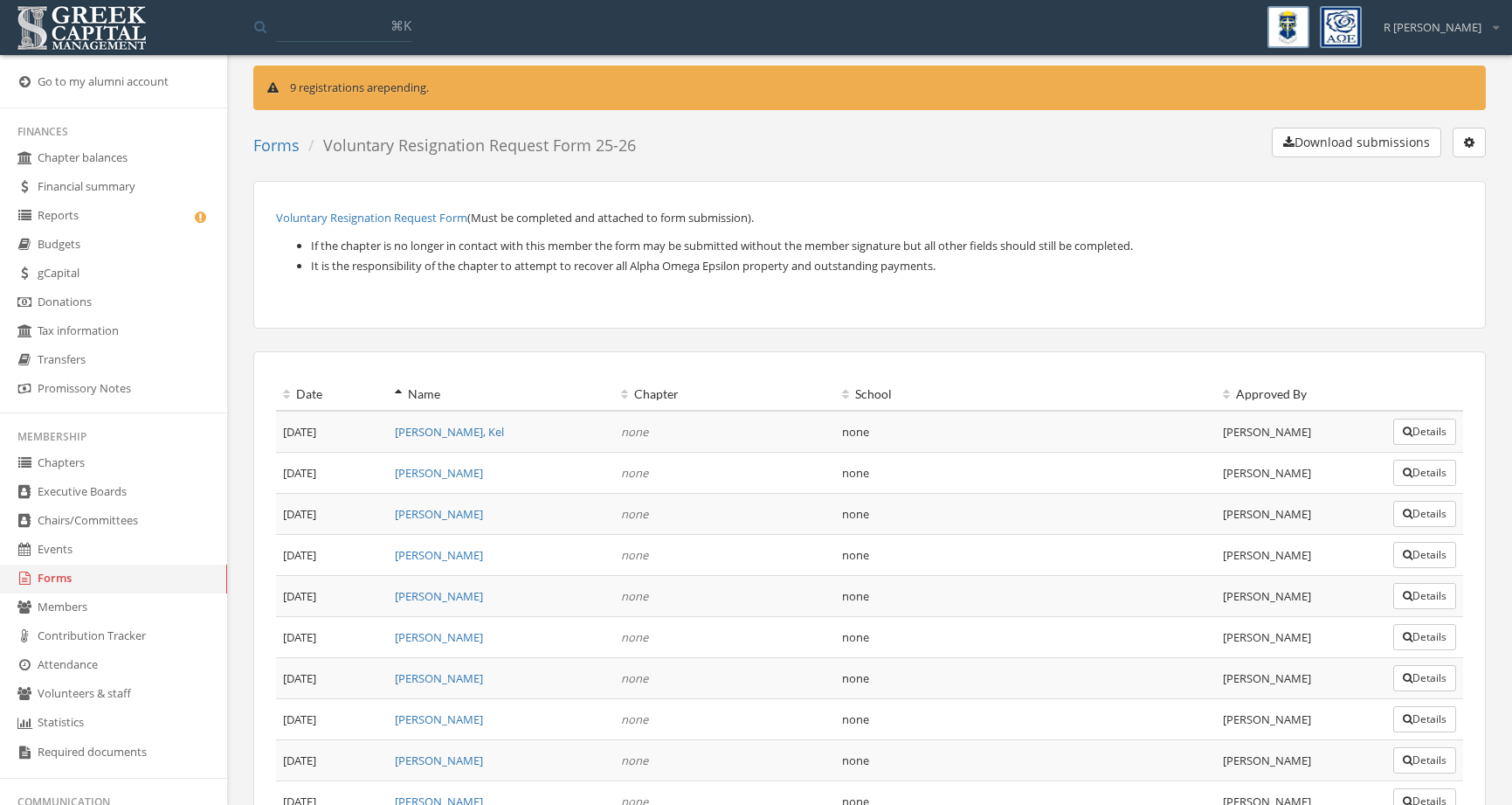
scroll to position [6, 0]
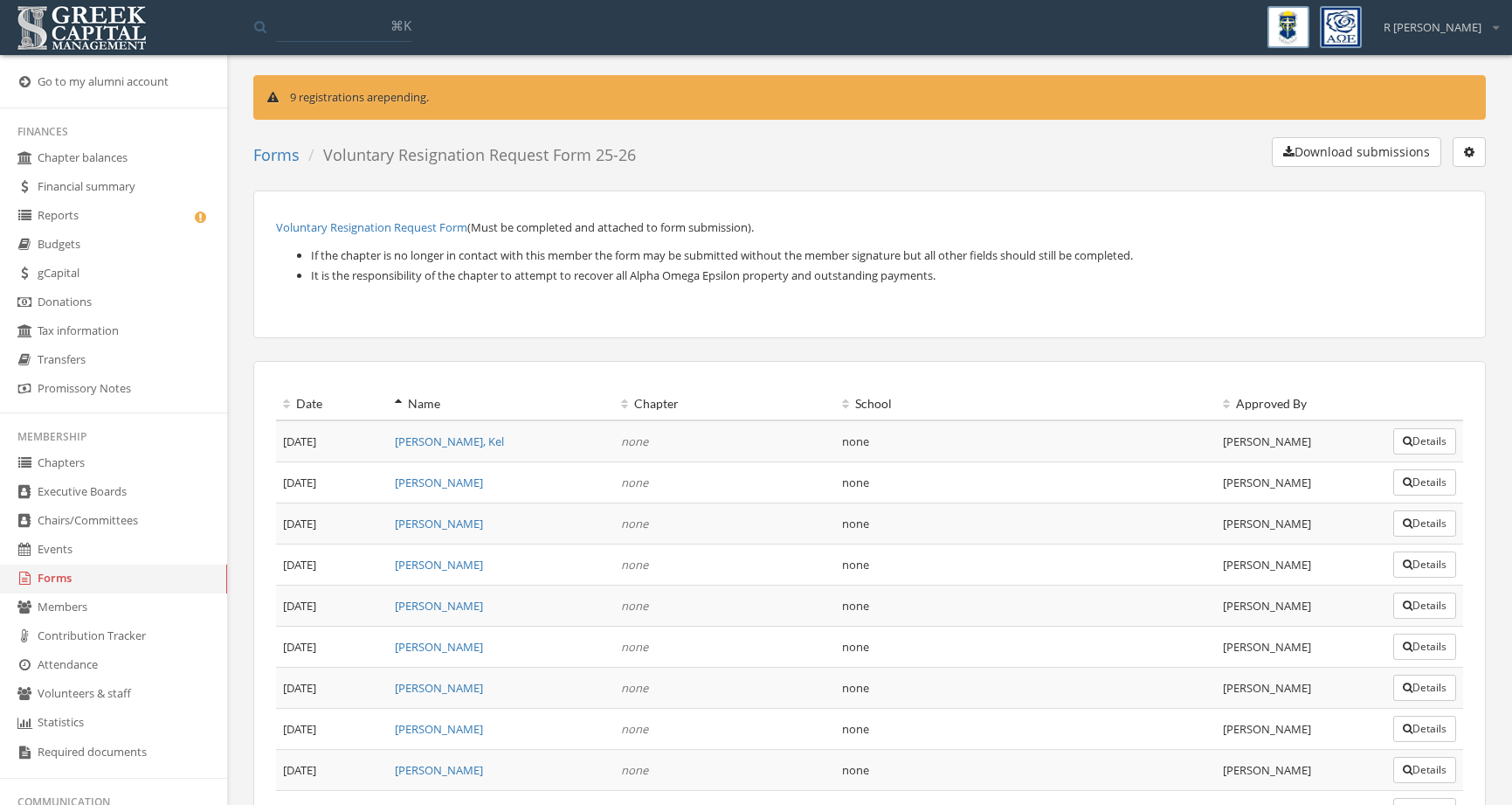
click at [1244, 408] on th "Approved By" at bounding box center [1300, 404] width 170 height 33
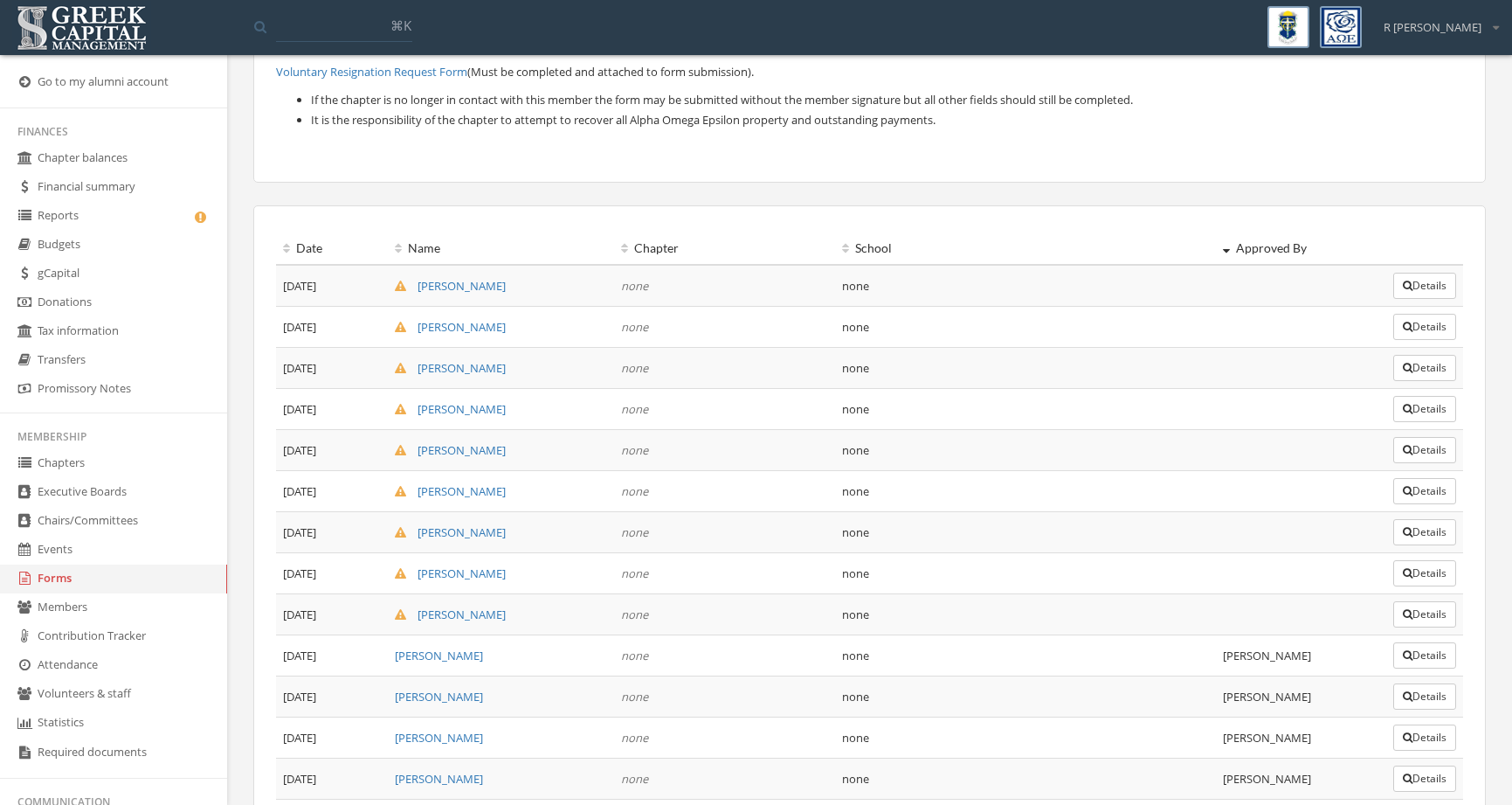
scroll to position [168, 0]
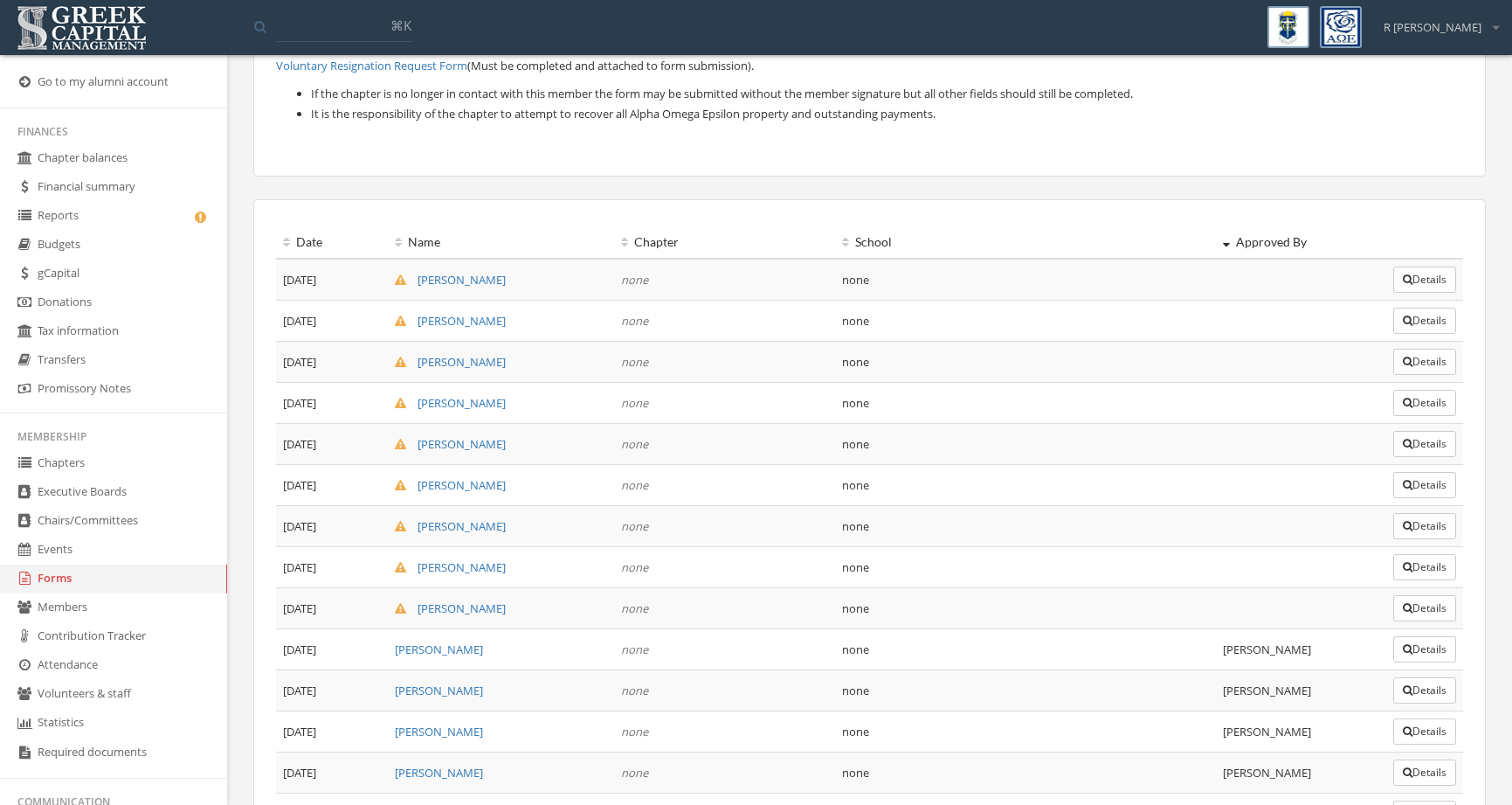
click at [470, 284] on link "[PERSON_NAME]" at bounding box center [451, 280] width 111 height 16
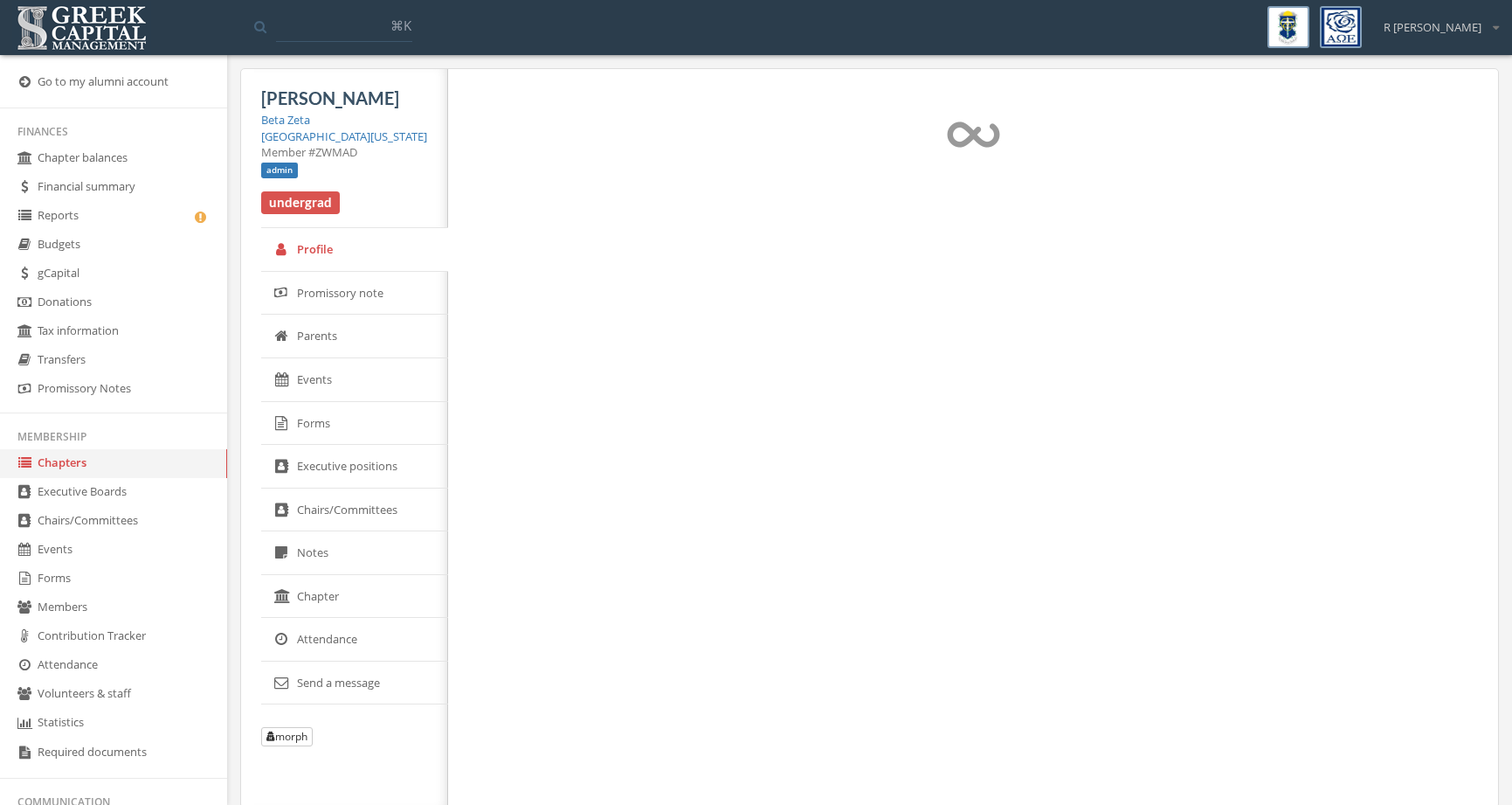
select select "******"
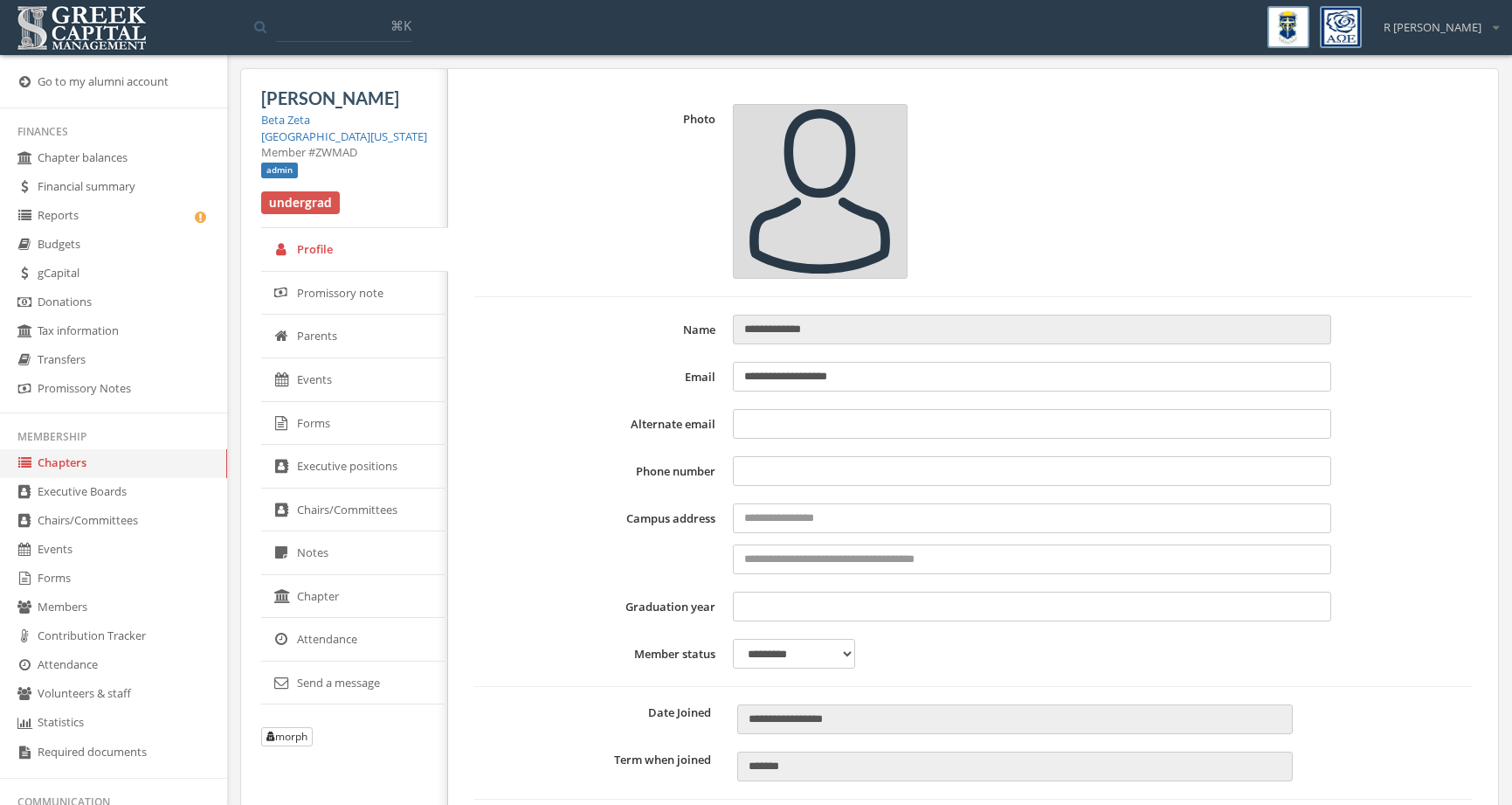
type input "**********"
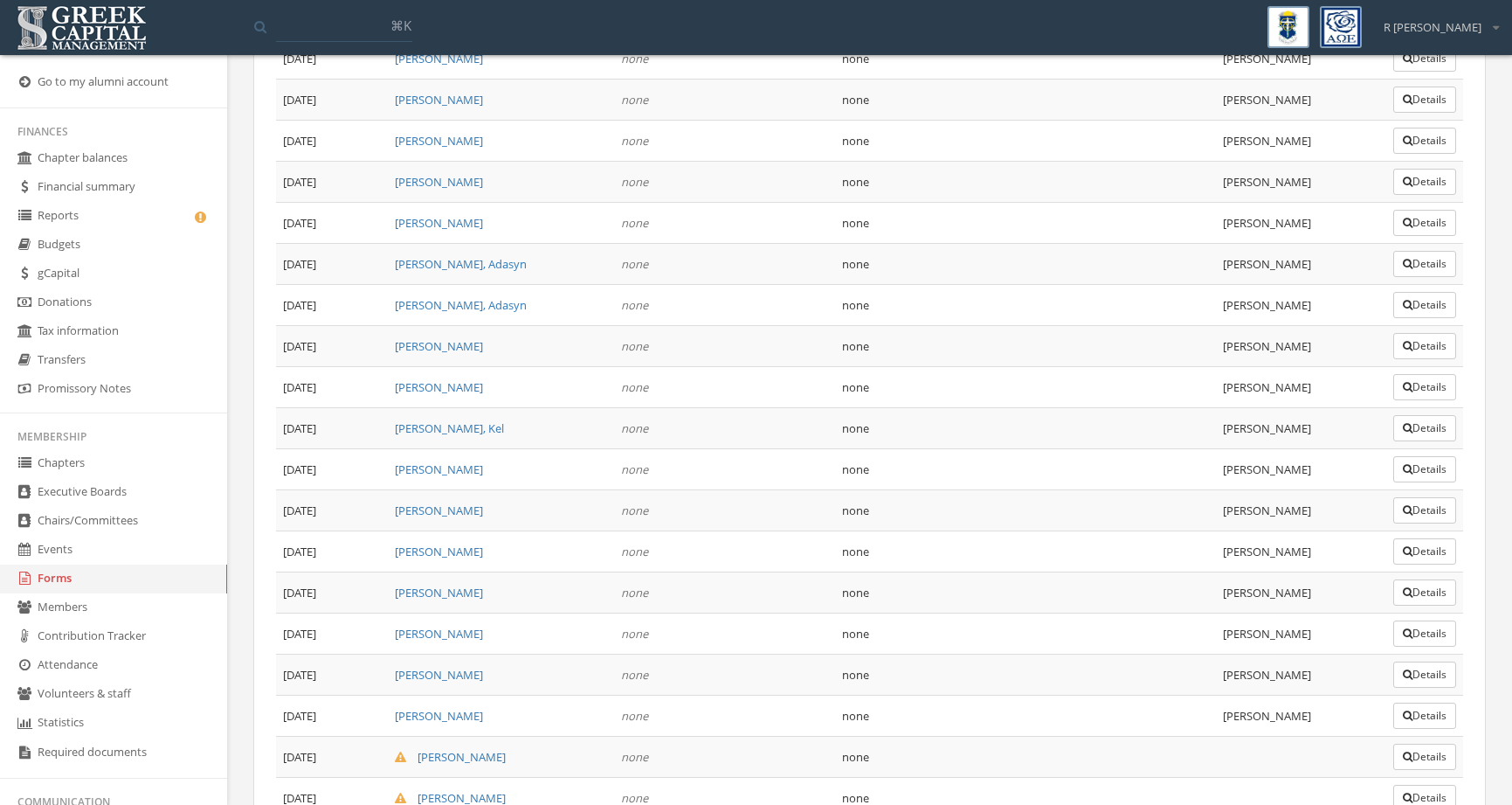
scroll to position [3042, 0]
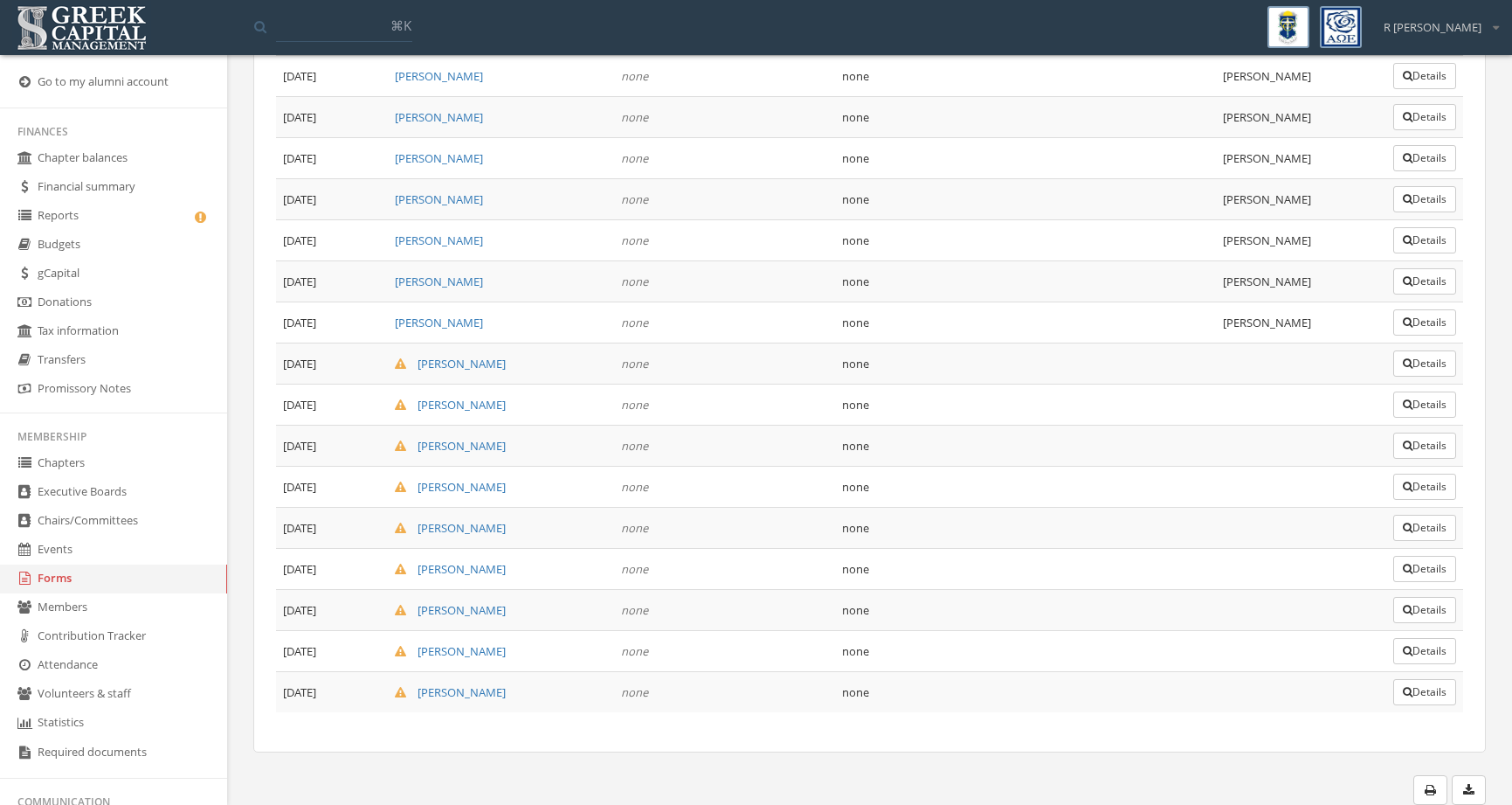
click at [1428, 364] on button "Details" at bounding box center [1424, 364] width 63 height 26
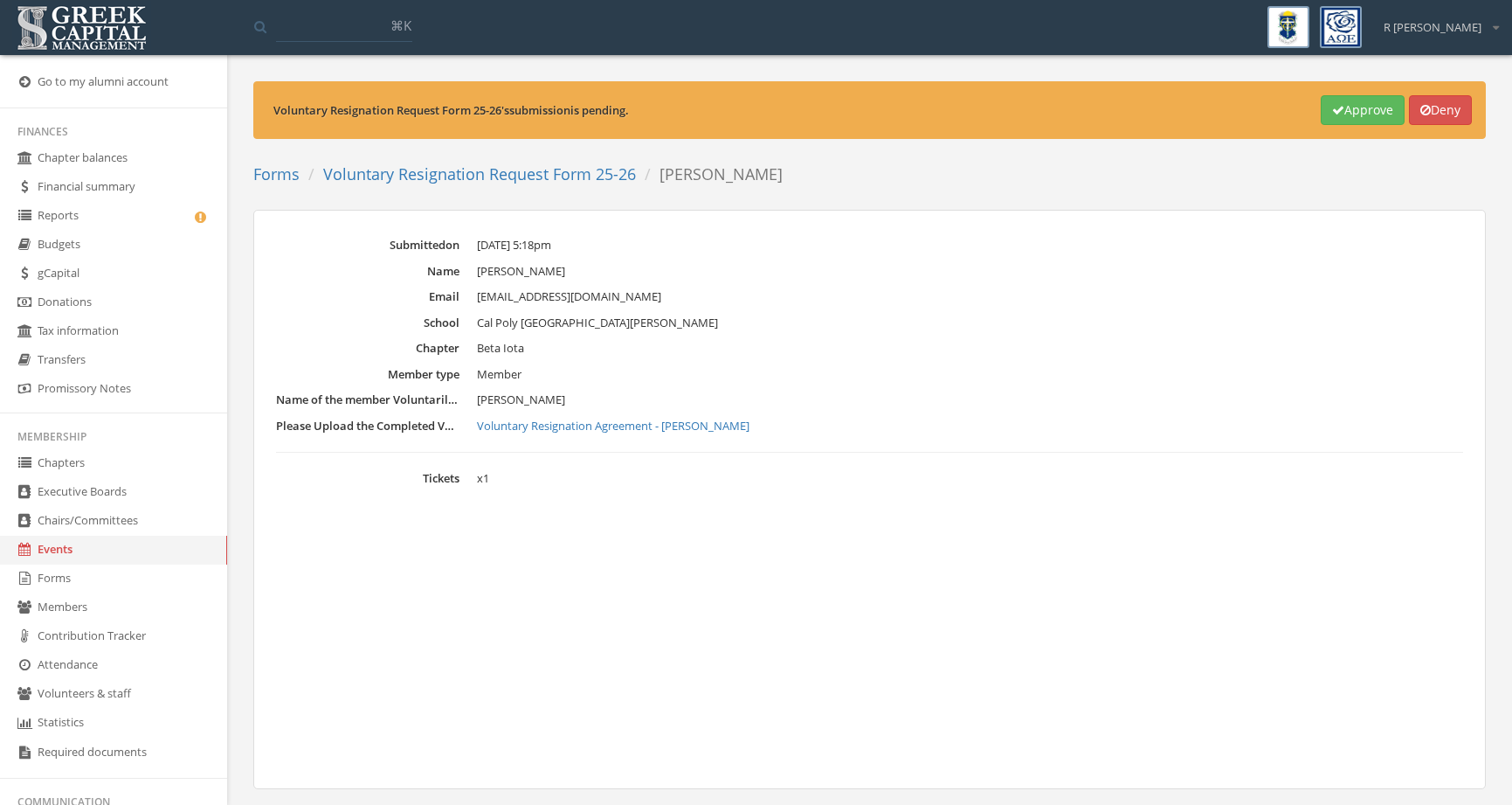
click at [547, 177] on link "Voluntary Resignation Request Form 25-26" at bounding box center [479, 174] width 312 height 21
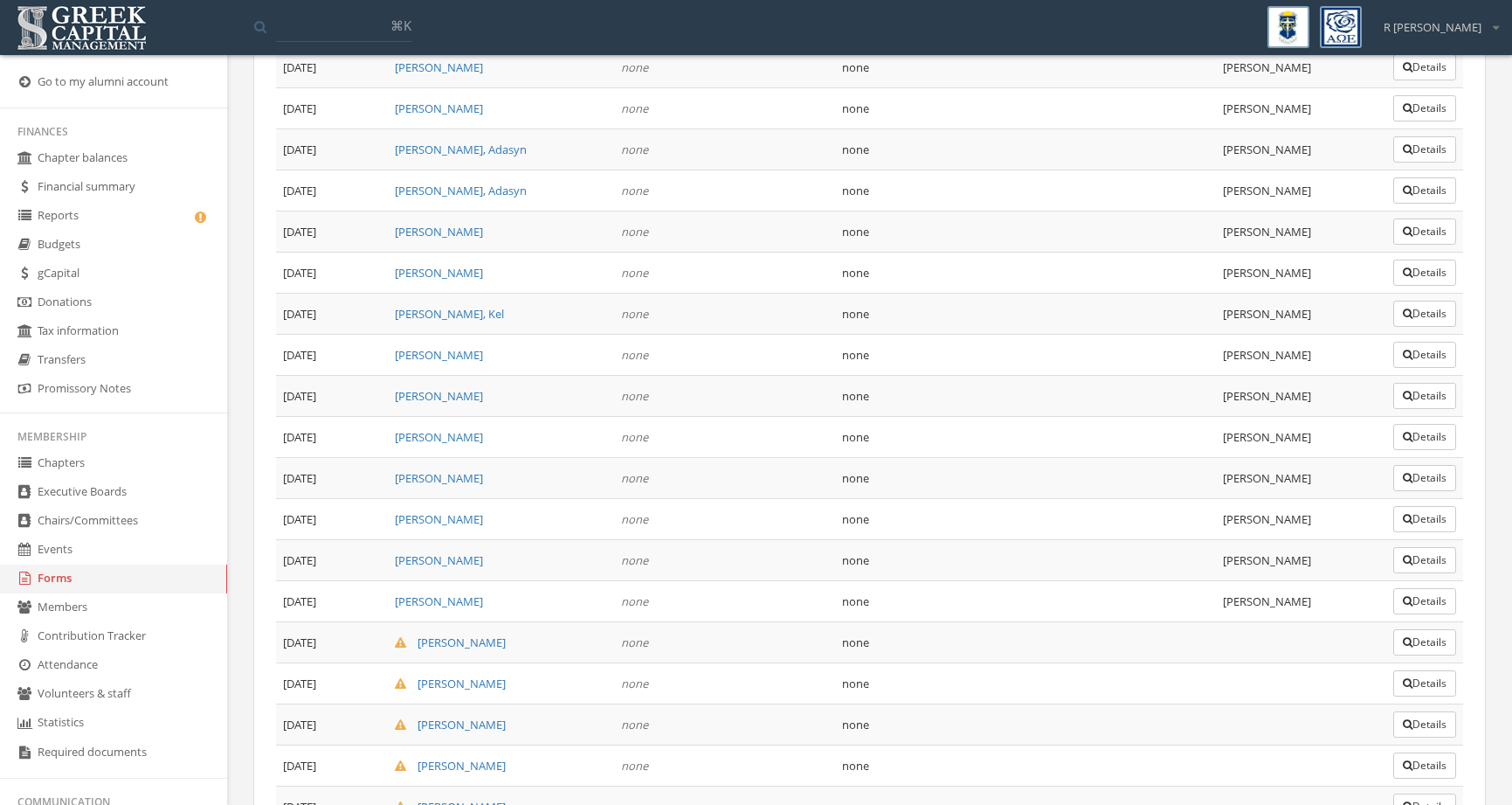
scroll to position [3042, 0]
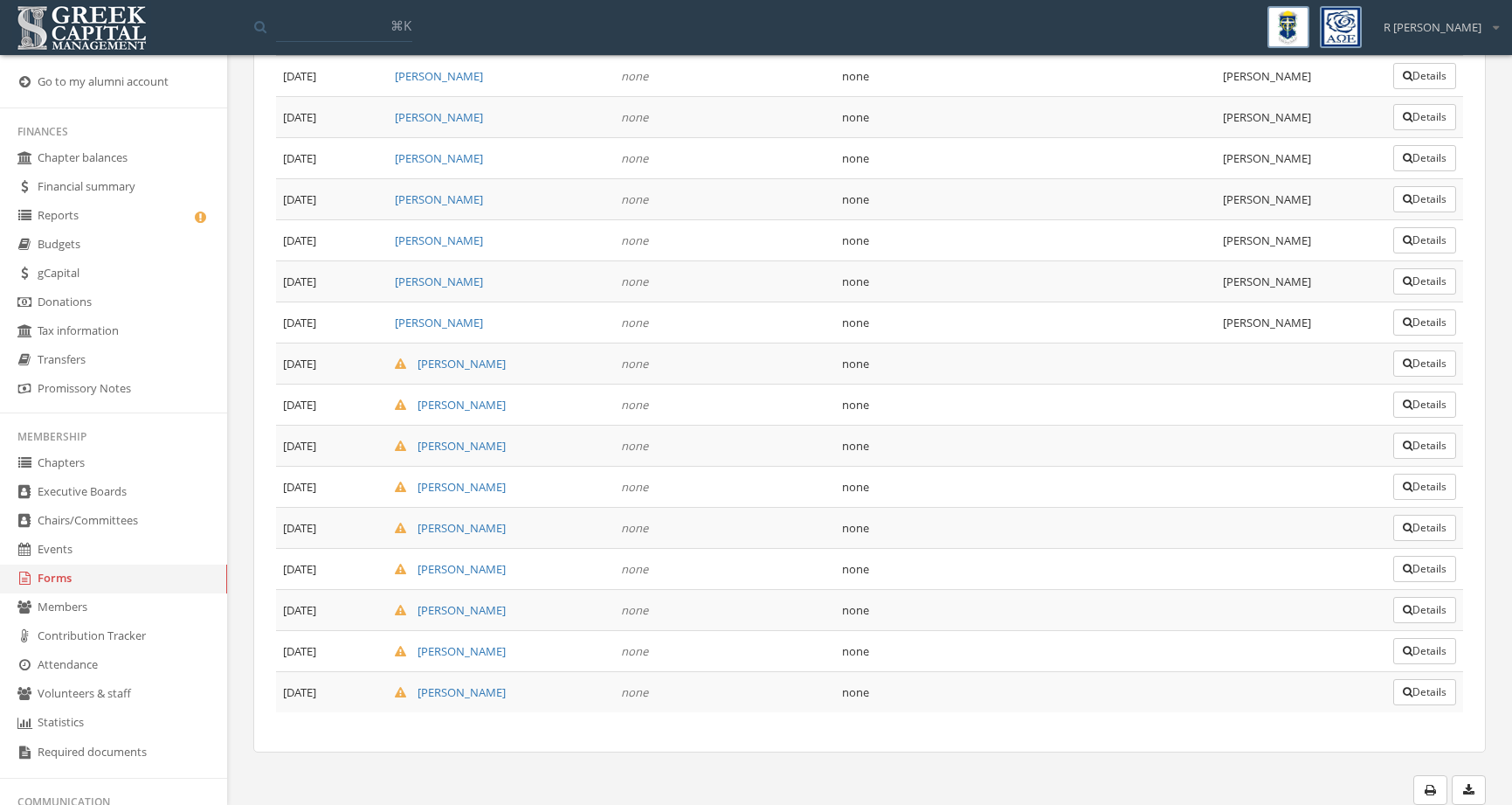
click at [1398, 660] on button "Details" at bounding box center [1424, 651] width 63 height 26
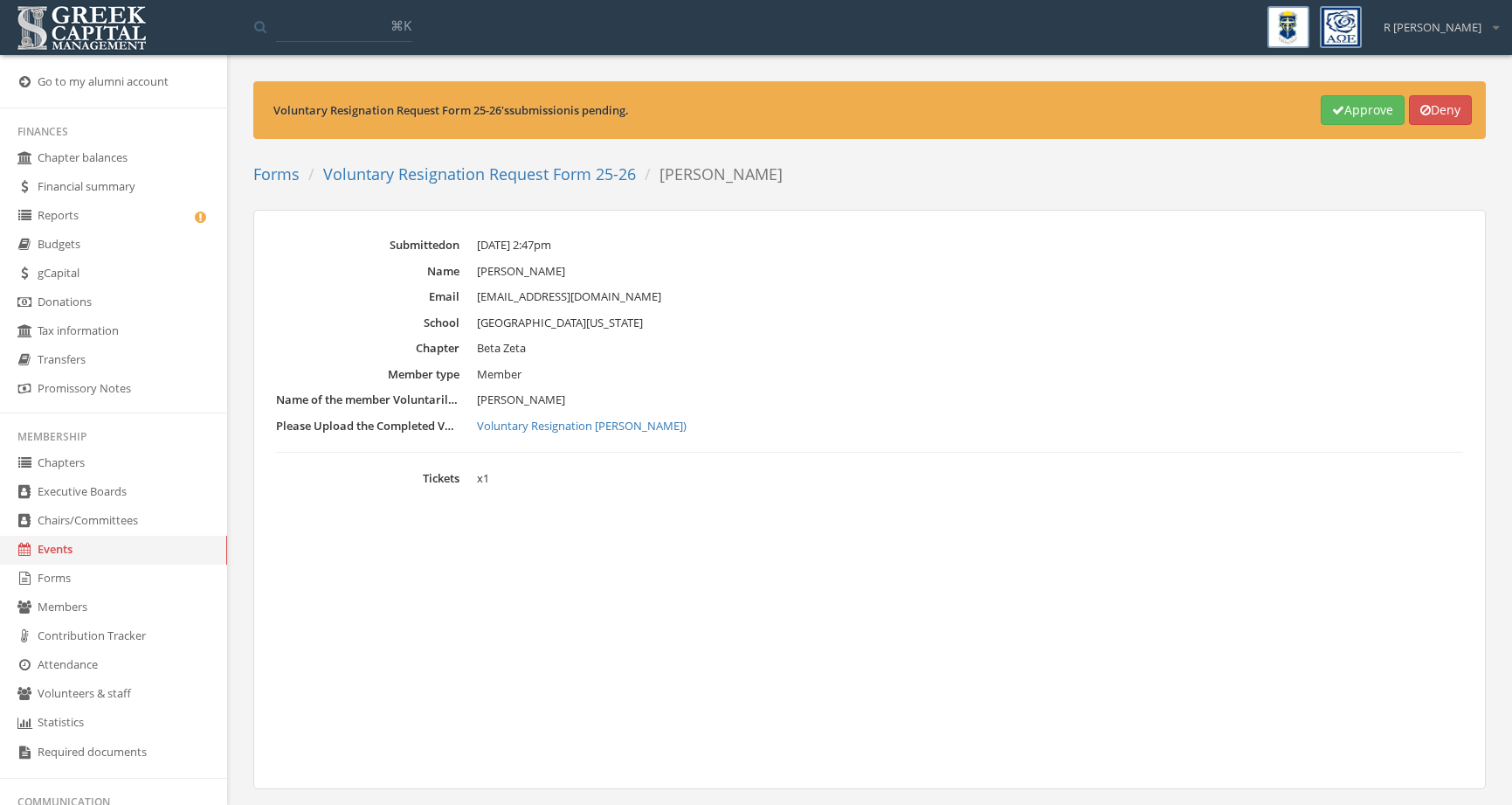
click at [530, 180] on link "Voluntary Resignation Request Form 25-26" at bounding box center [479, 174] width 312 height 21
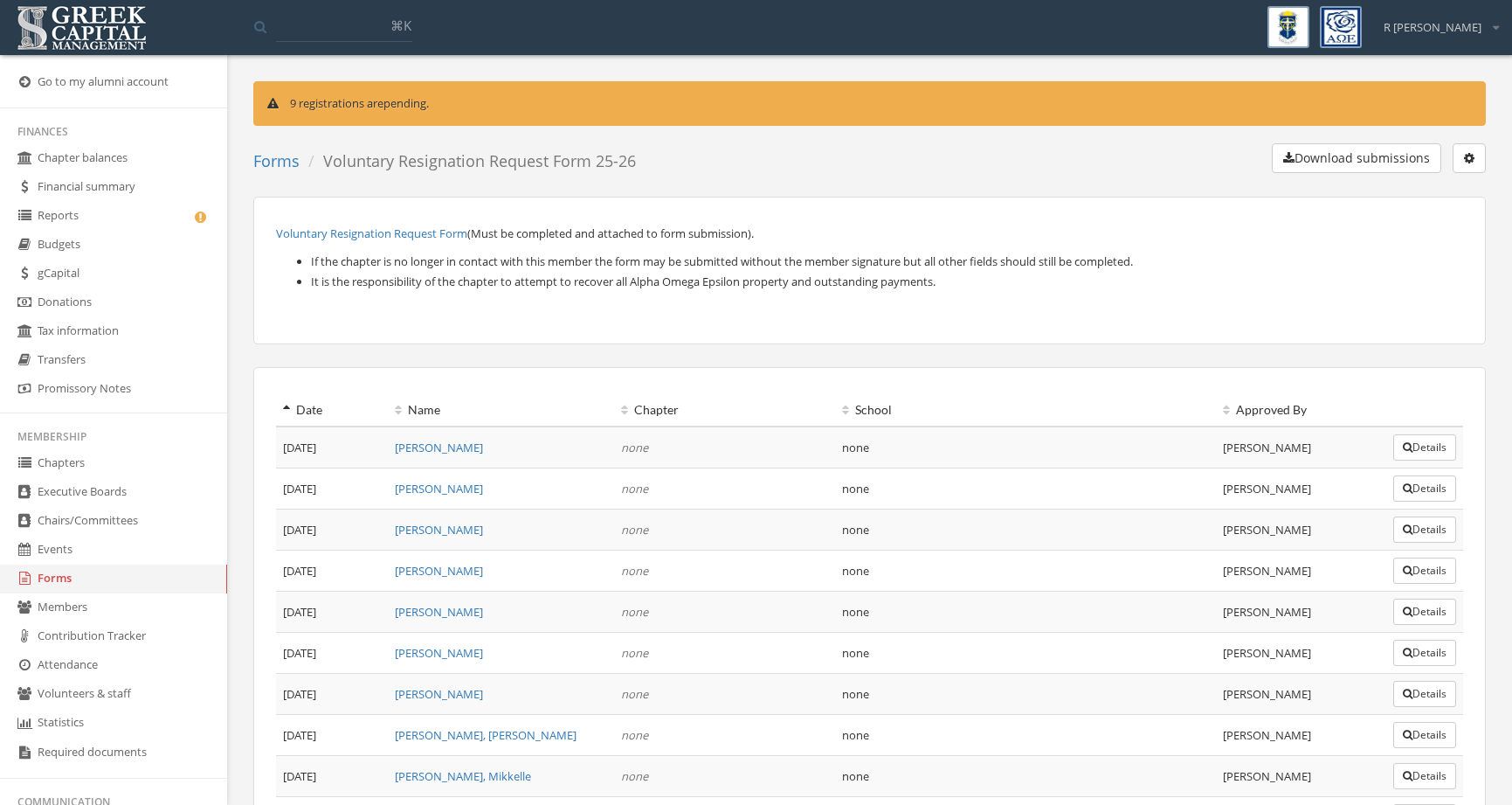
click at [141, 229] on link "Reports" at bounding box center [113, 216] width 227 height 29
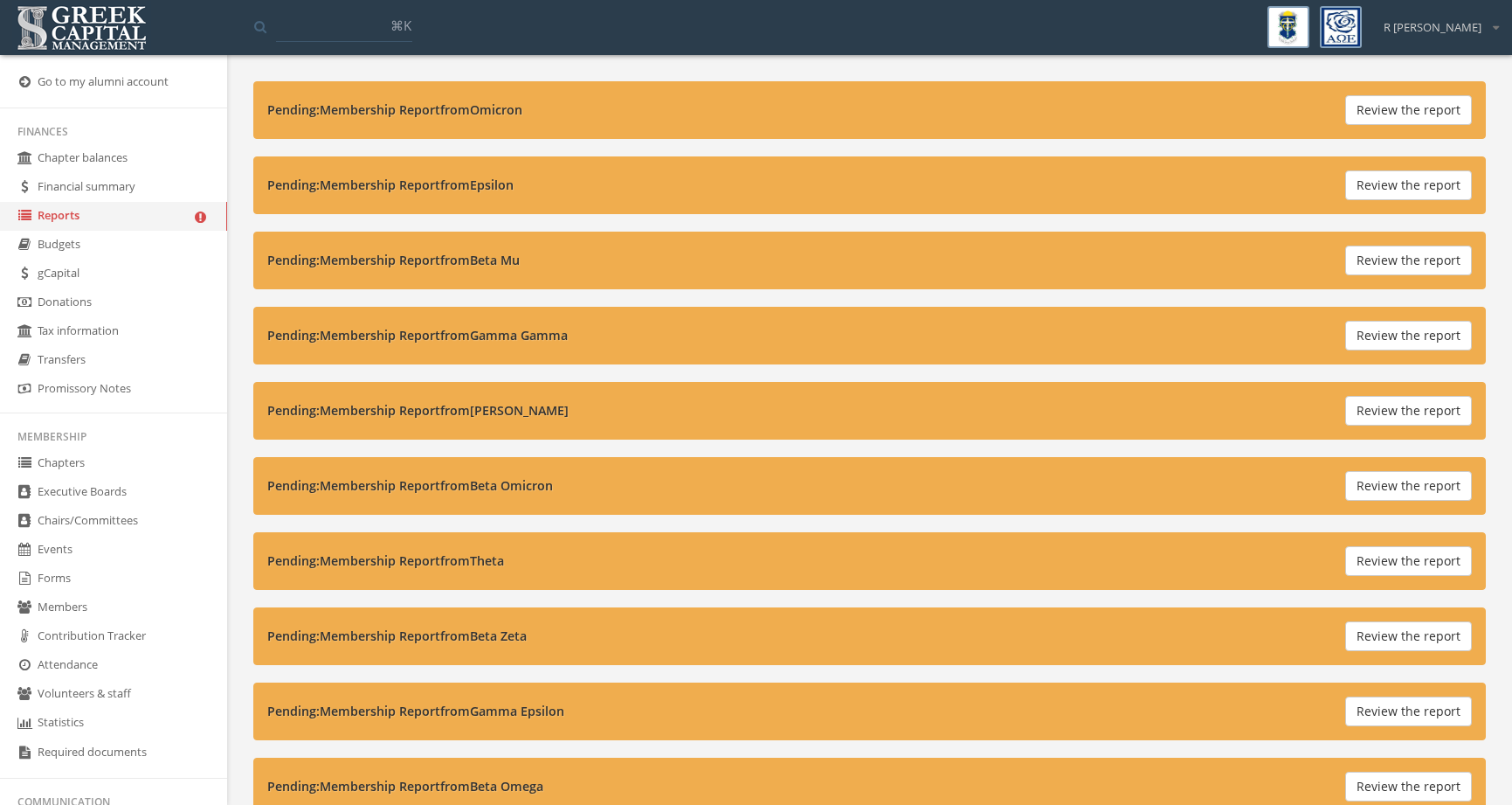
click at [1385, 342] on button "Review the report" at bounding box center [1409, 335] width 127 height 30
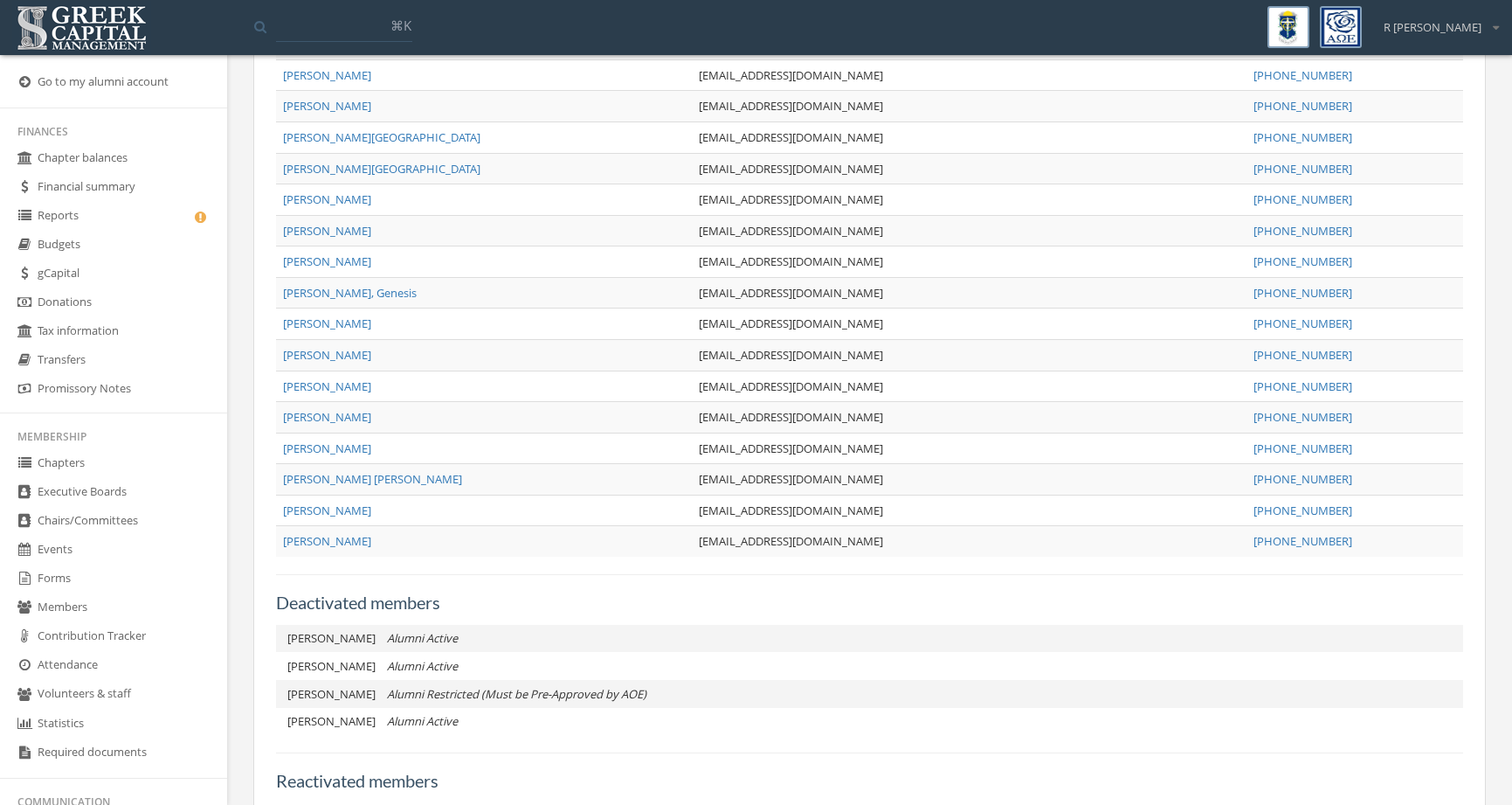
scroll to position [880, 0]
click at [150, 214] on link "Reports" at bounding box center [113, 216] width 227 height 29
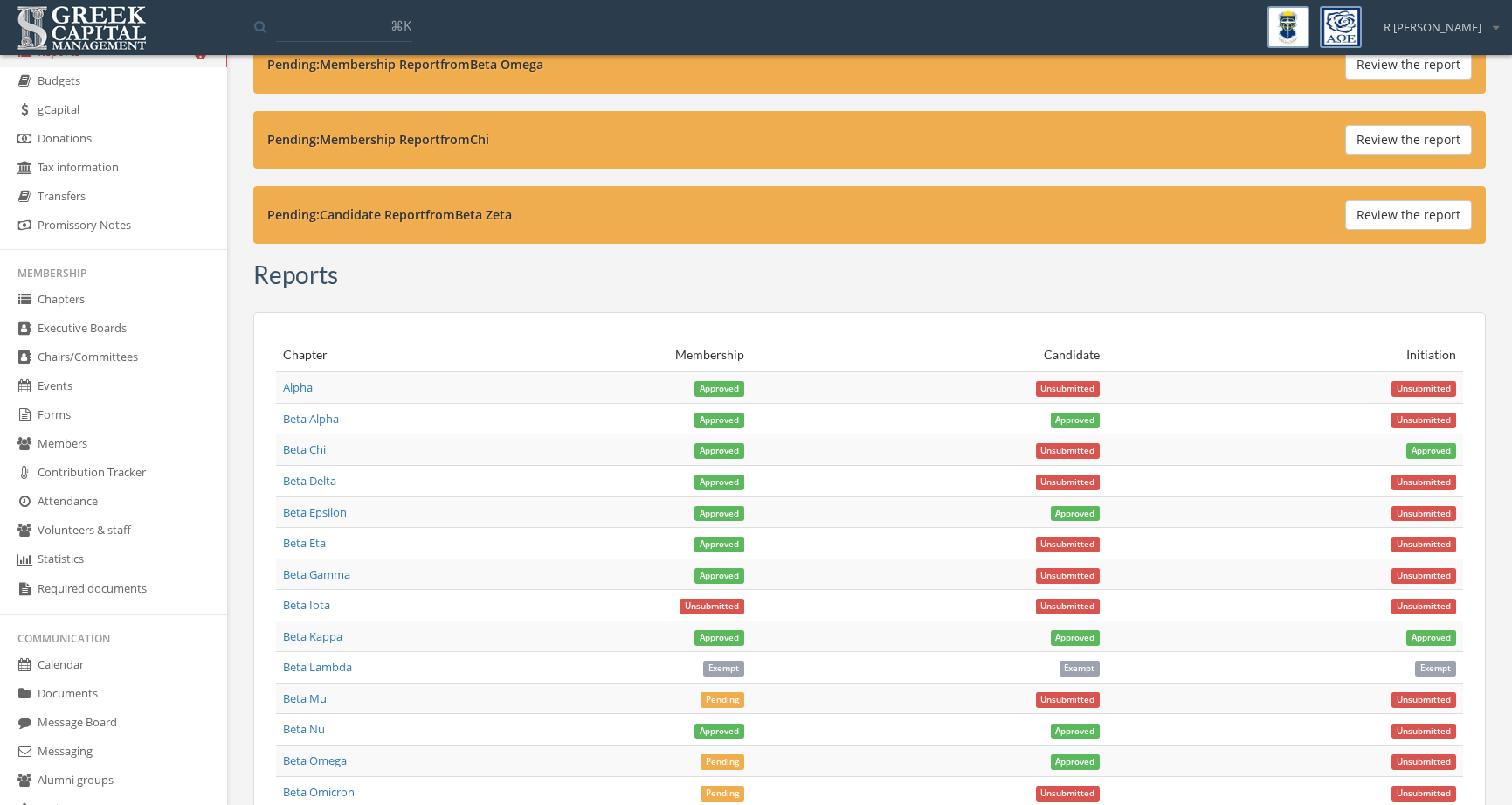
scroll to position [182, 0]
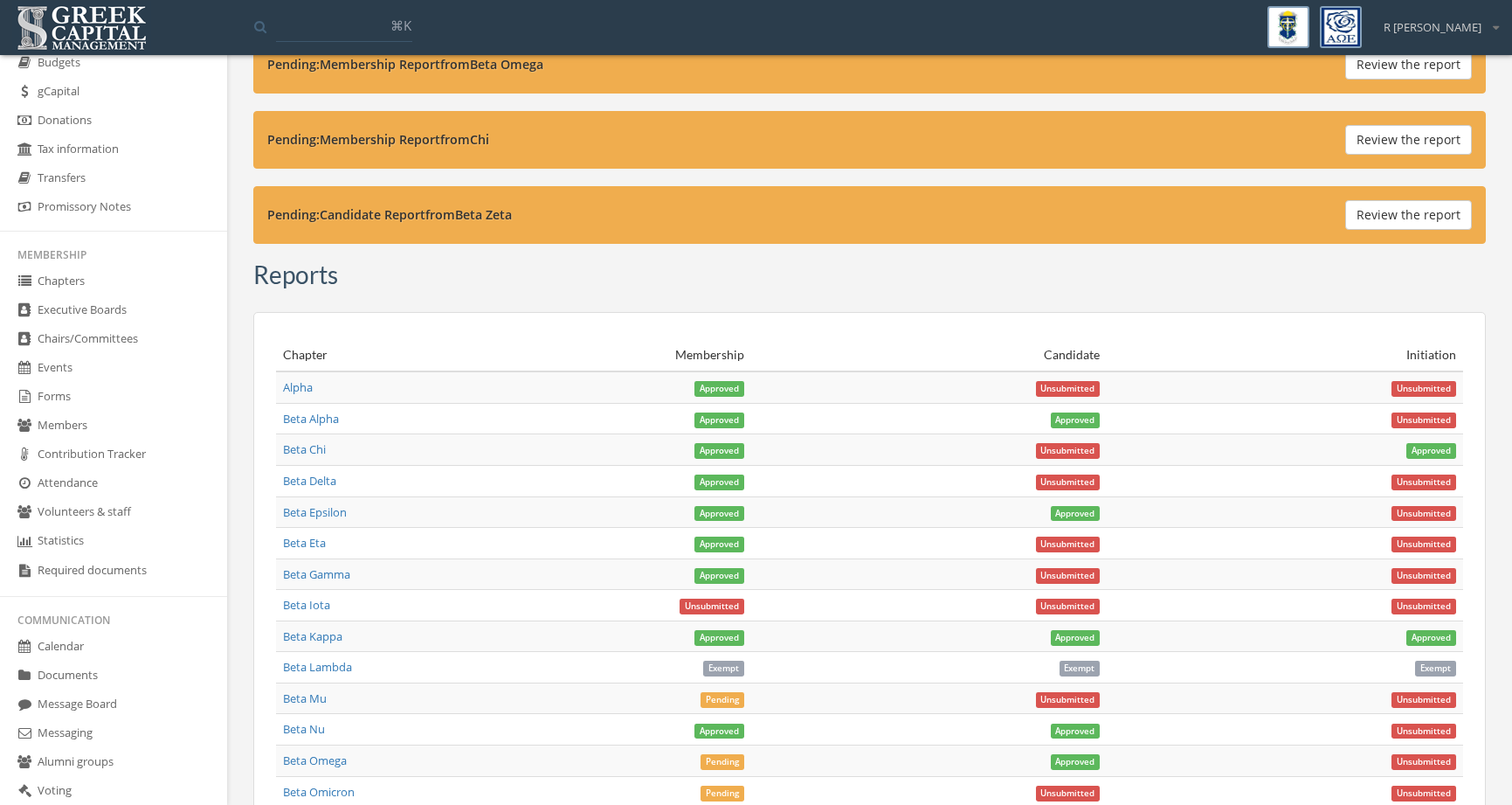
click at [132, 390] on link "Forms" at bounding box center [113, 397] width 227 height 29
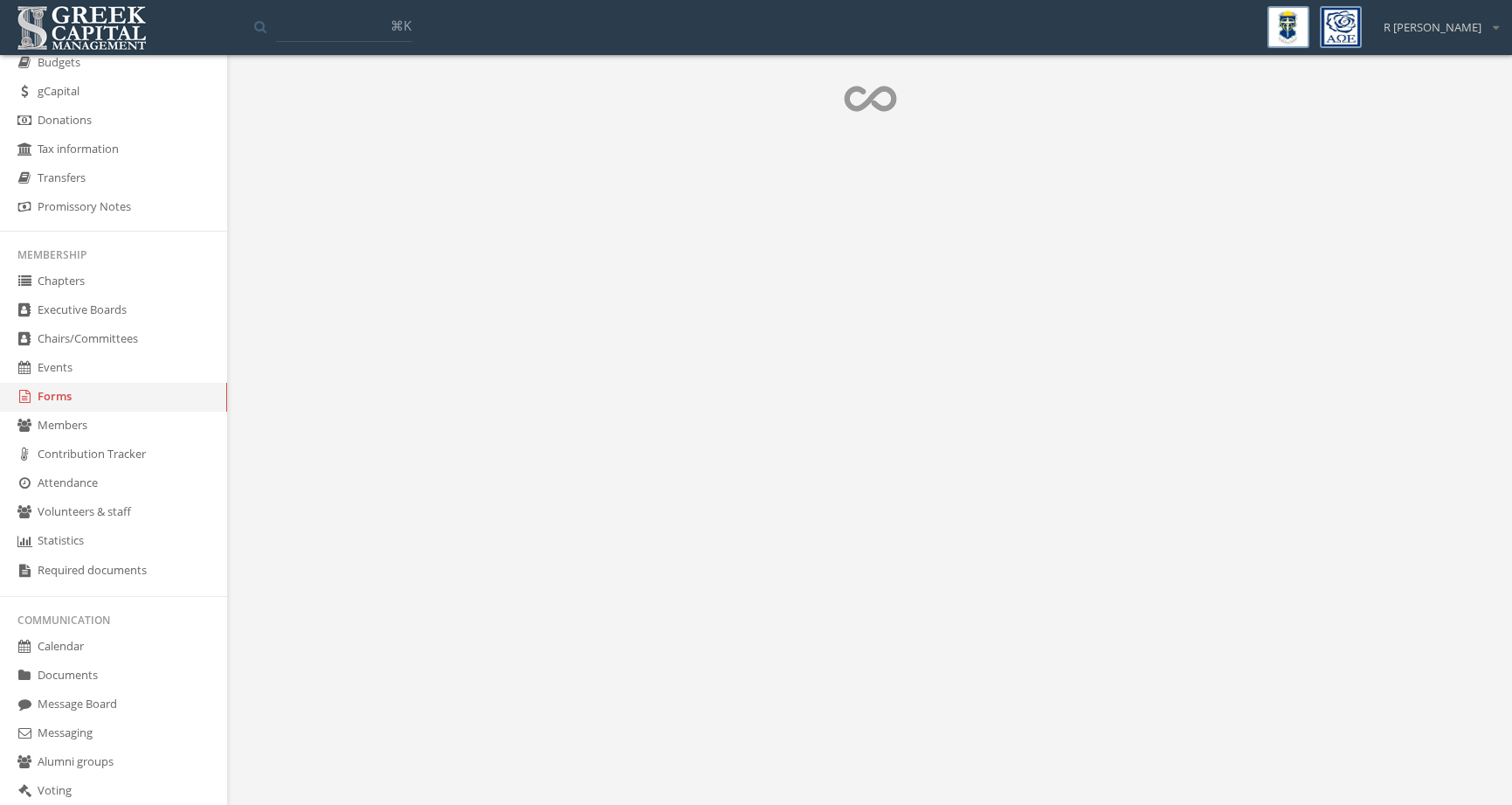
scroll to position [182, 0]
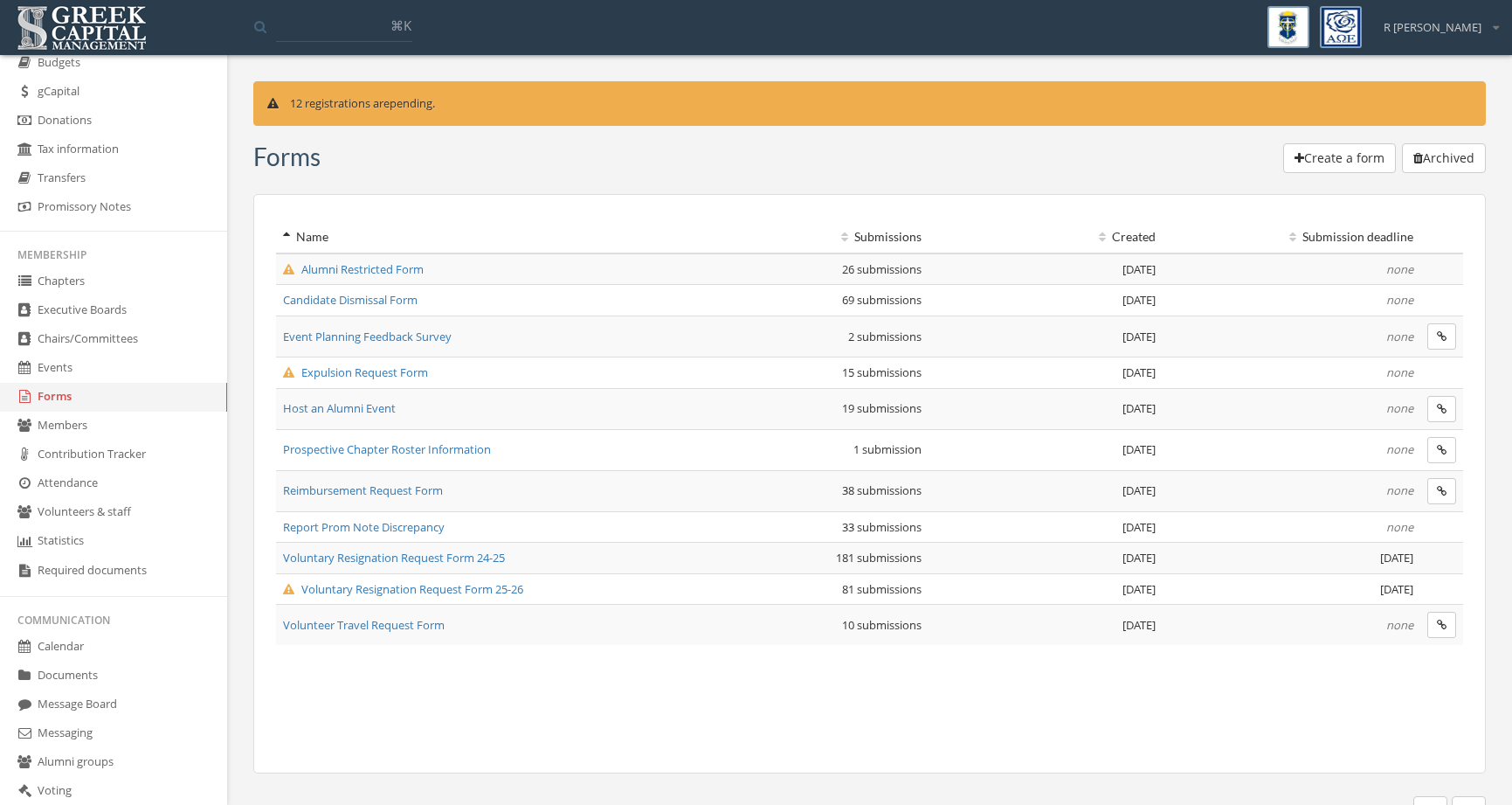
click at [420, 267] on span "Alumni Restricted Form" at bounding box center [353, 269] width 140 height 16
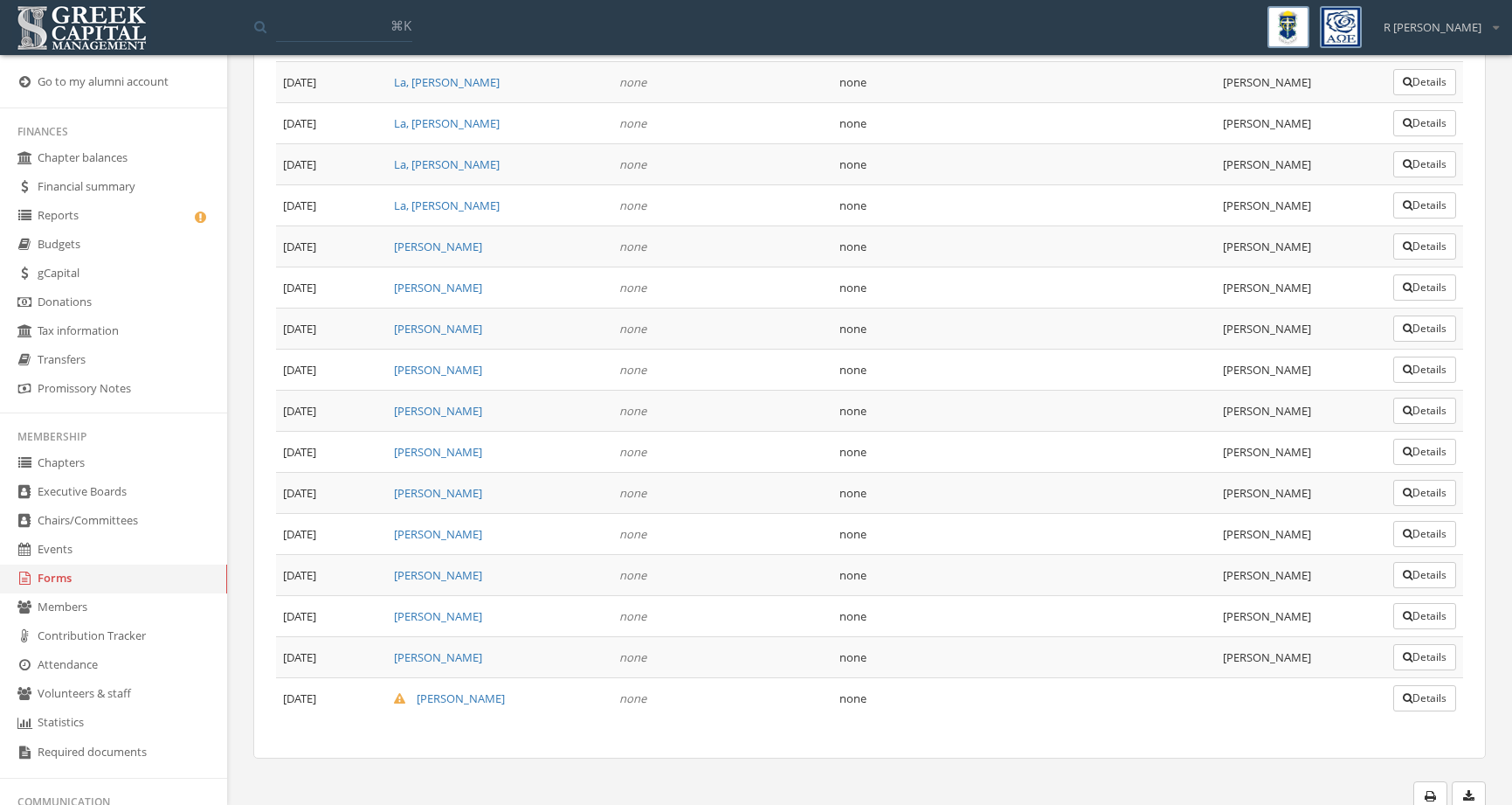
click at [149, 222] on link "Reports" at bounding box center [113, 216] width 227 height 29
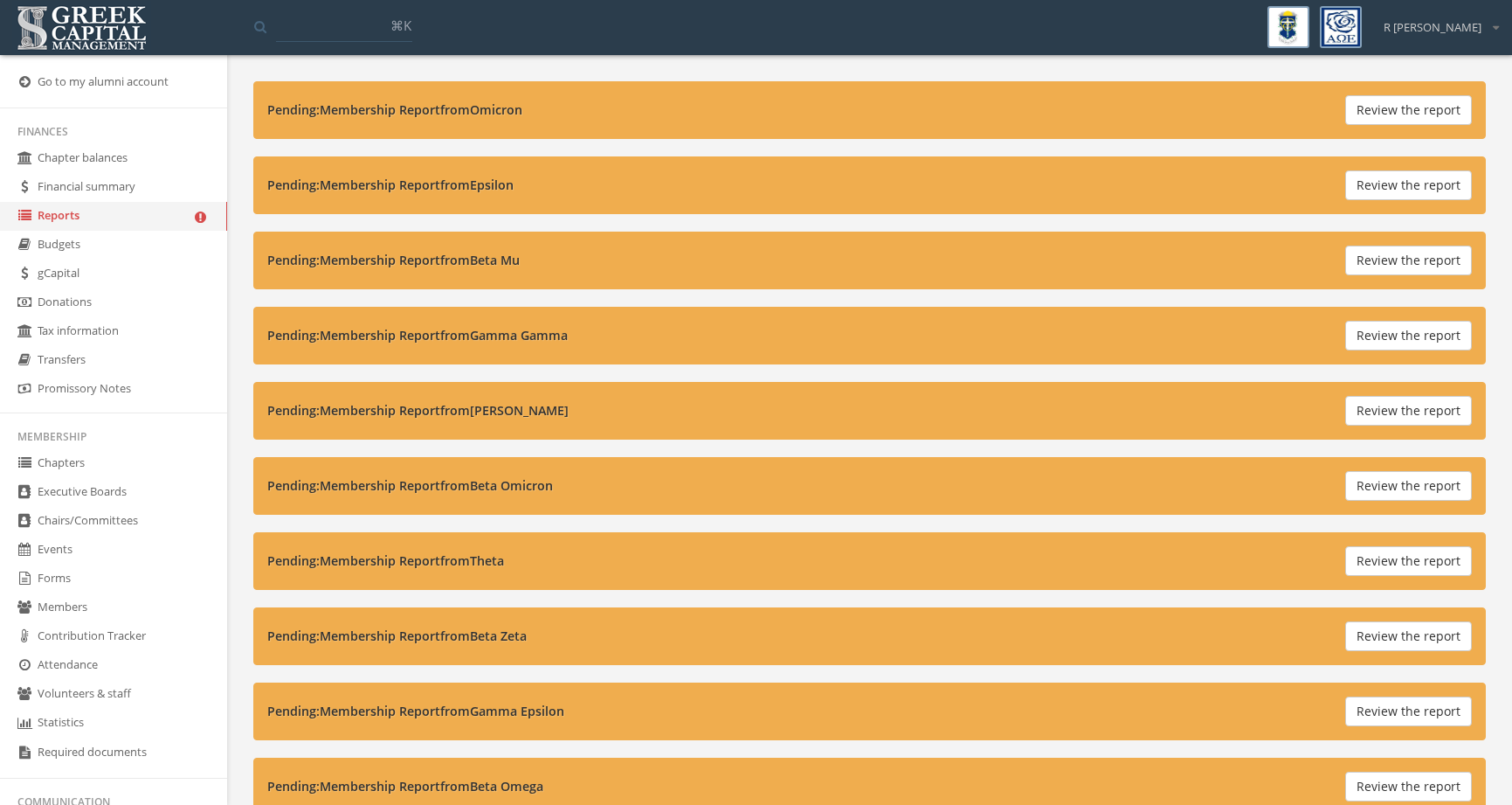
click at [1371, 334] on button "Review the report" at bounding box center [1409, 335] width 127 height 30
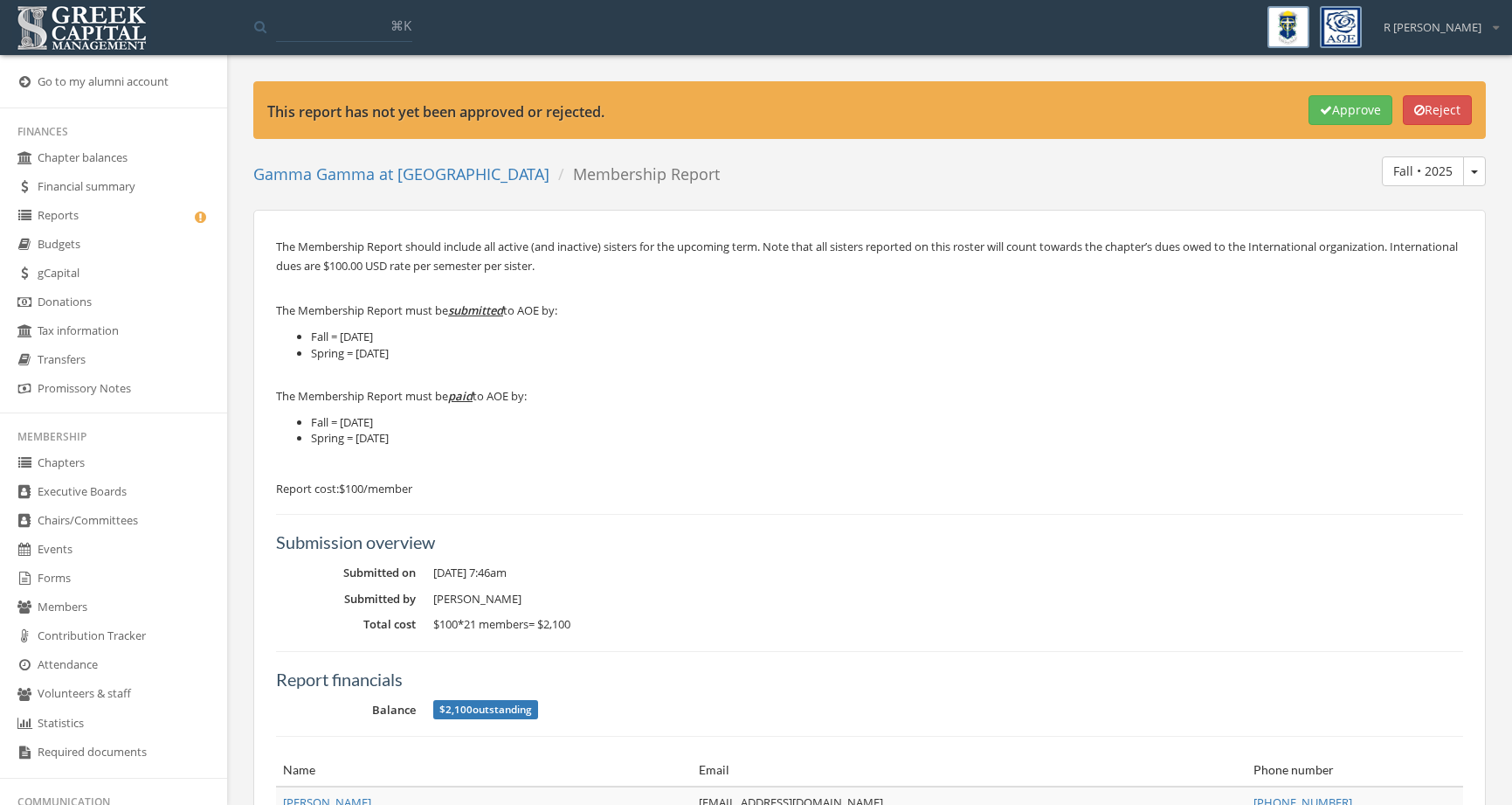
click at [144, 219] on link "Reports" at bounding box center [113, 216] width 227 height 29
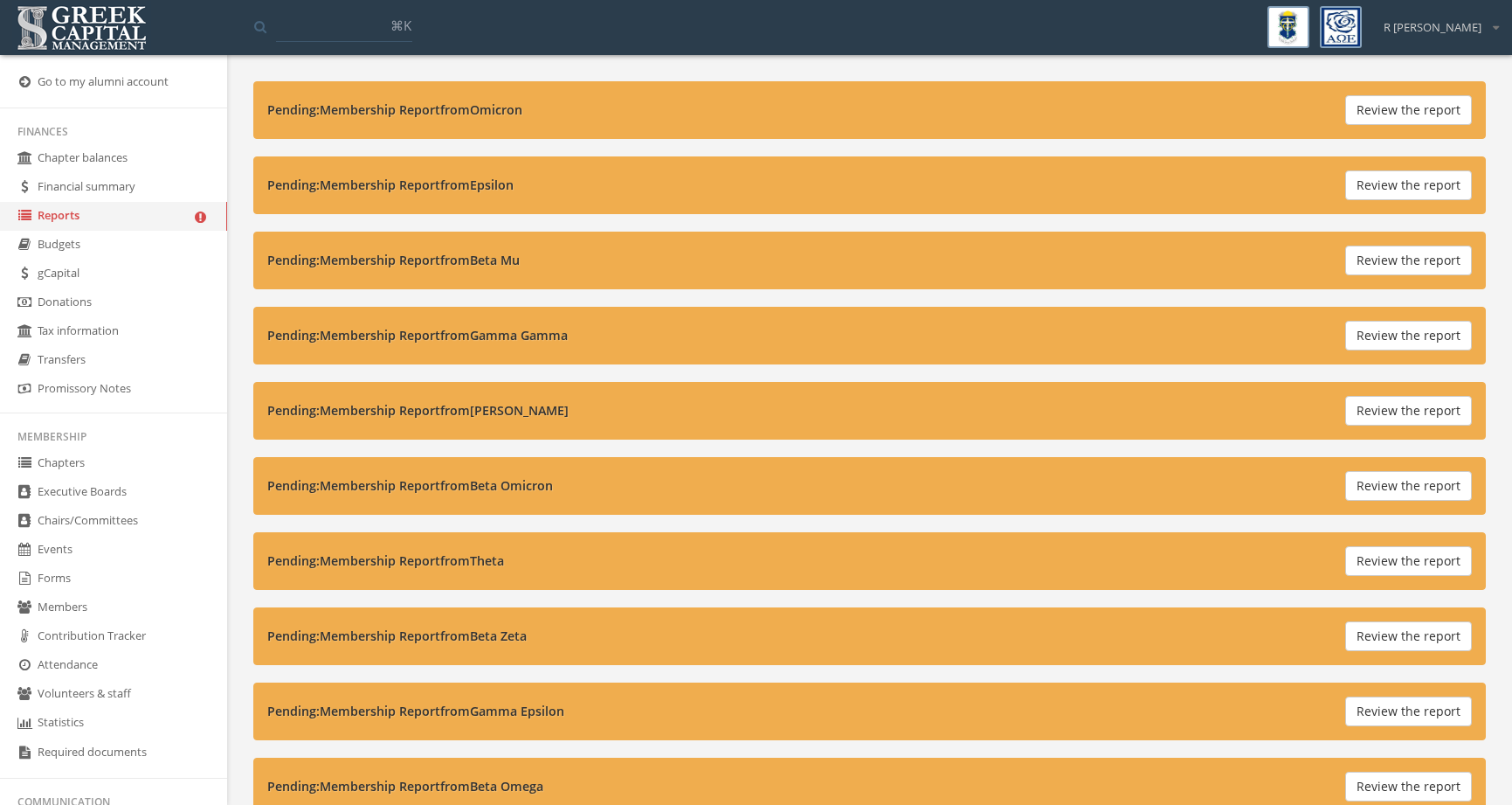
click at [1366, 416] on button "Review the report" at bounding box center [1409, 411] width 127 height 30
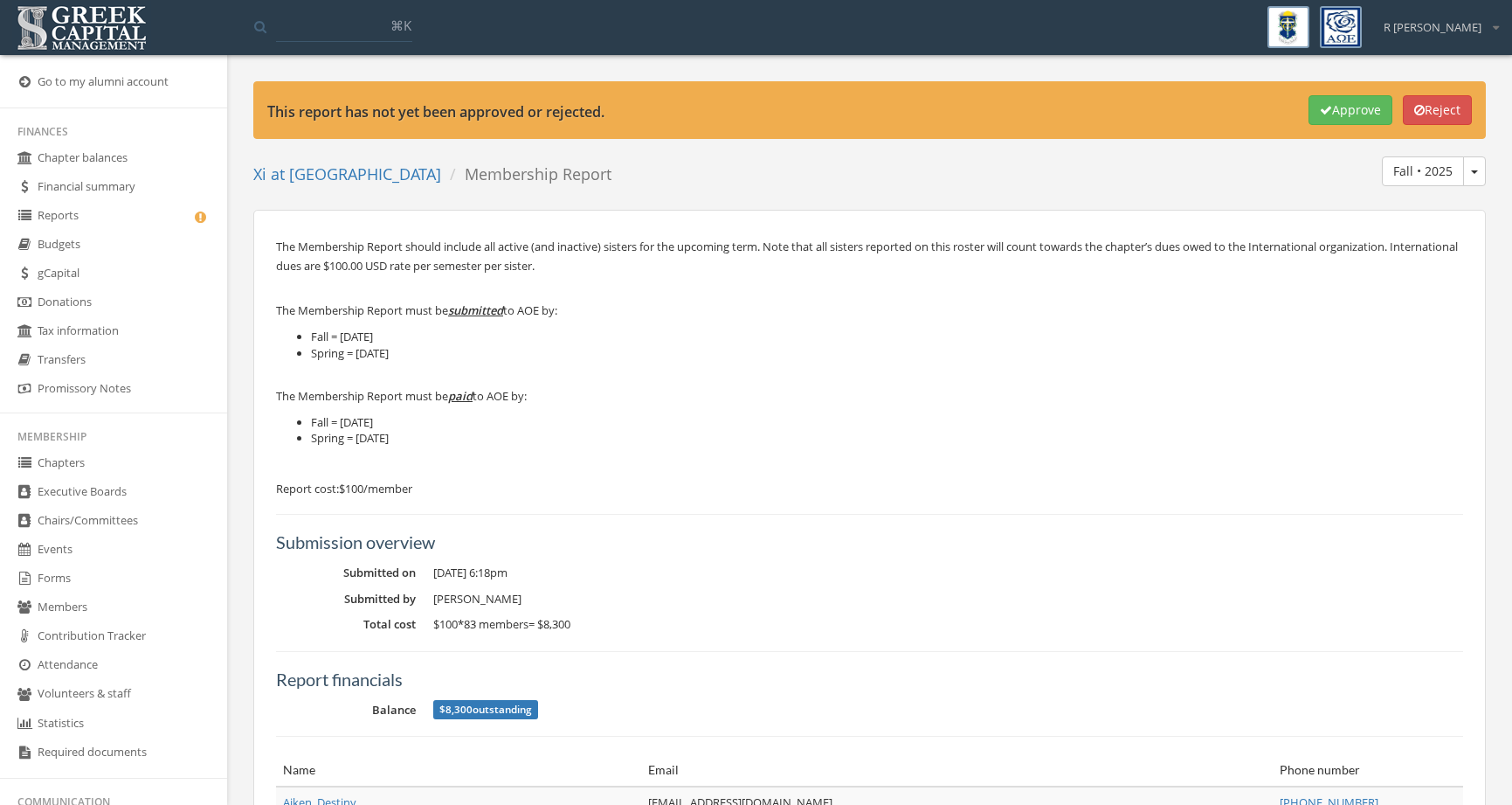
click at [380, 178] on link "Xi at [GEOGRAPHIC_DATA]" at bounding box center [347, 174] width 188 height 21
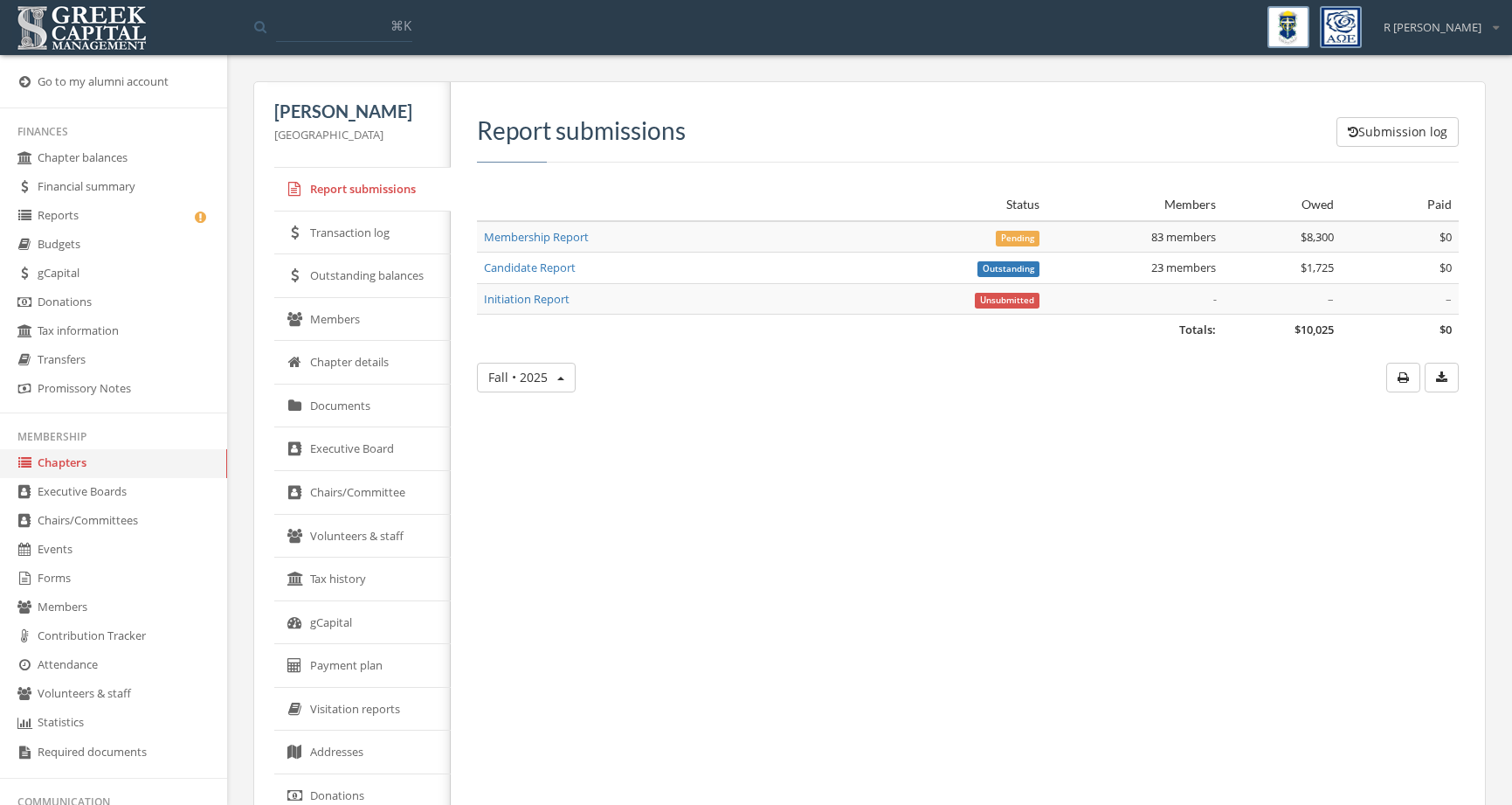
click at [132, 221] on link "Reports" at bounding box center [113, 216] width 227 height 29
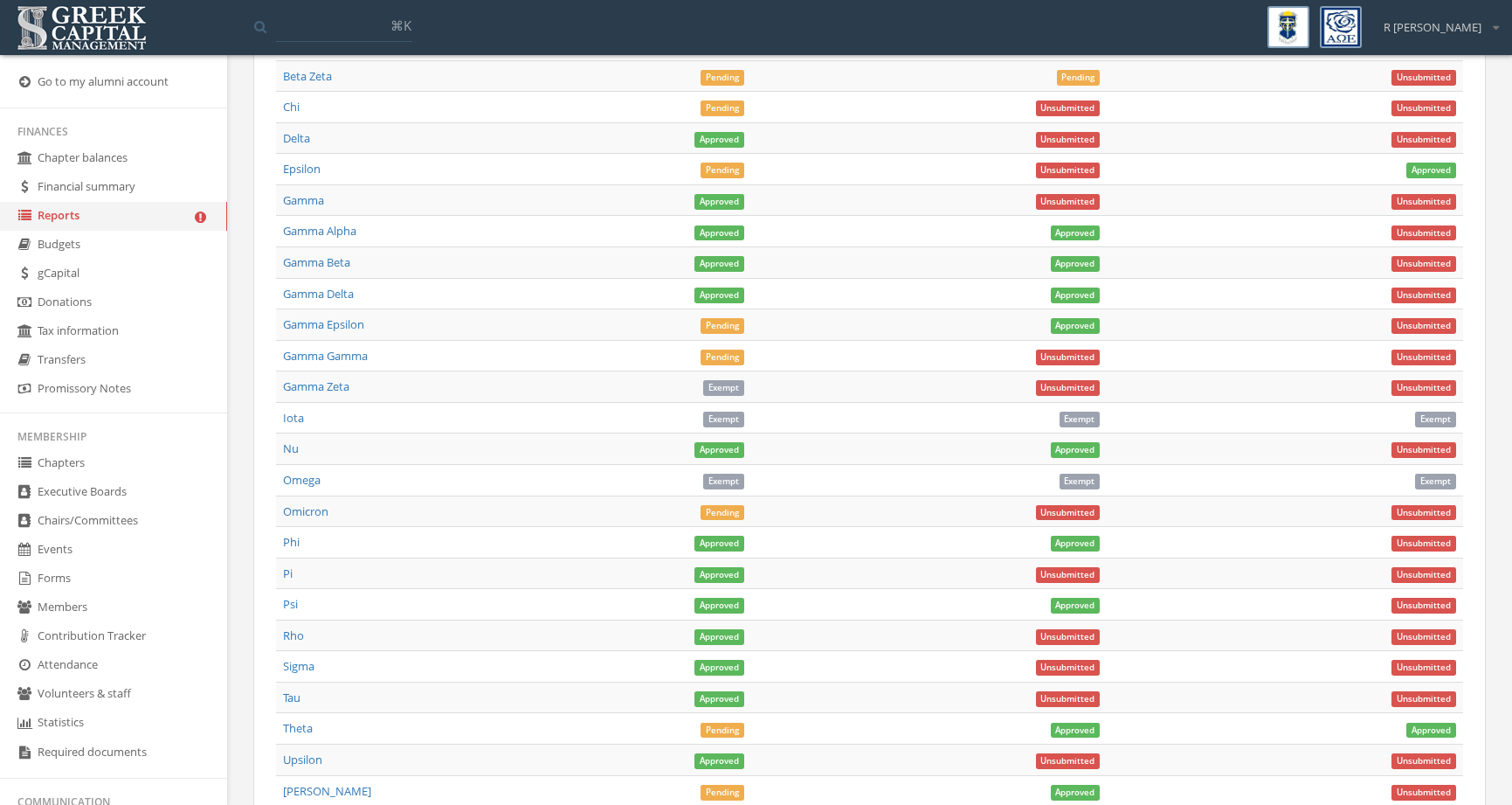
scroll to position [1707, 0]
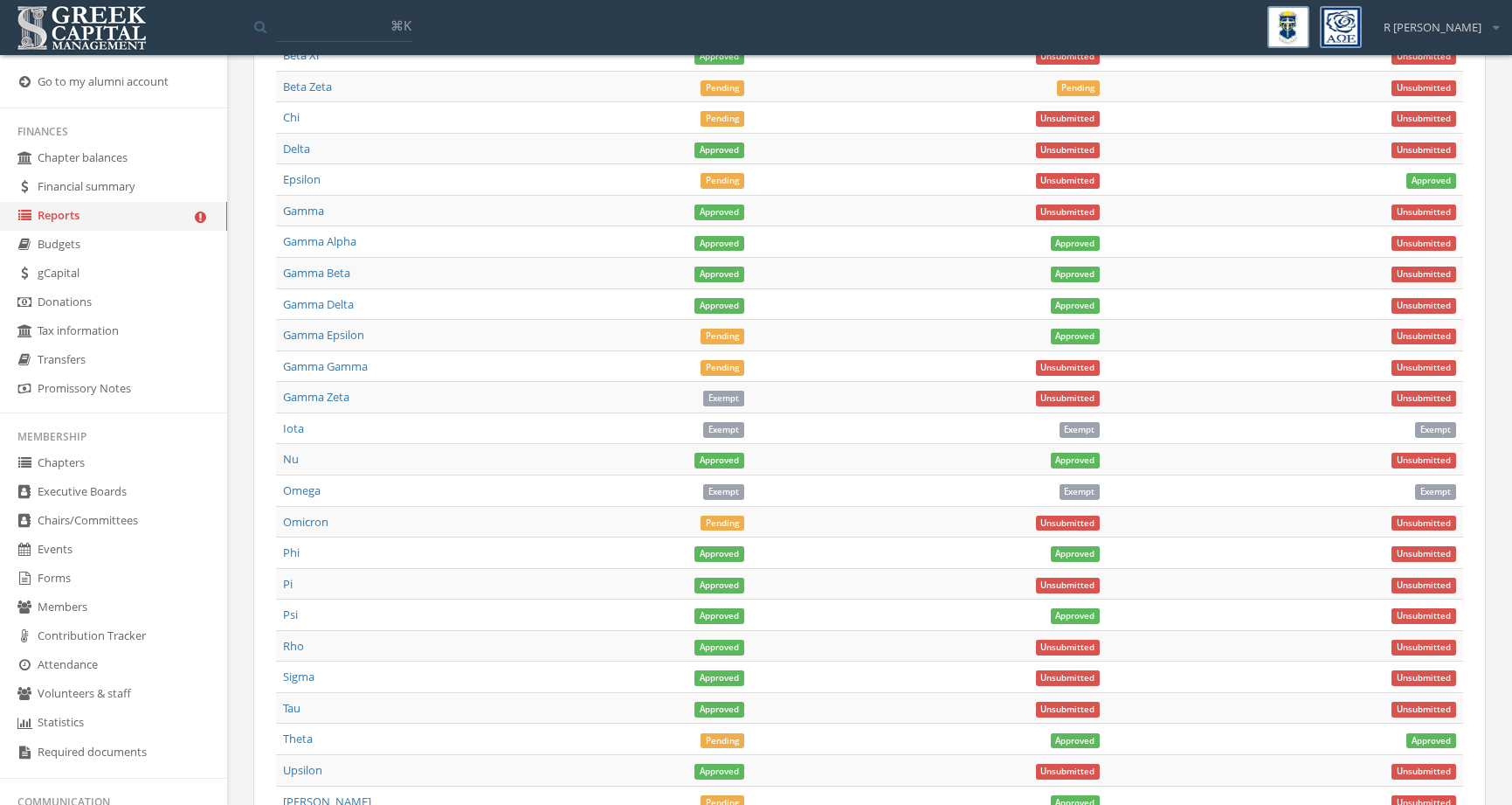
click at [730, 523] on span "Pending" at bounding box center [722, 523] width 44 height 16
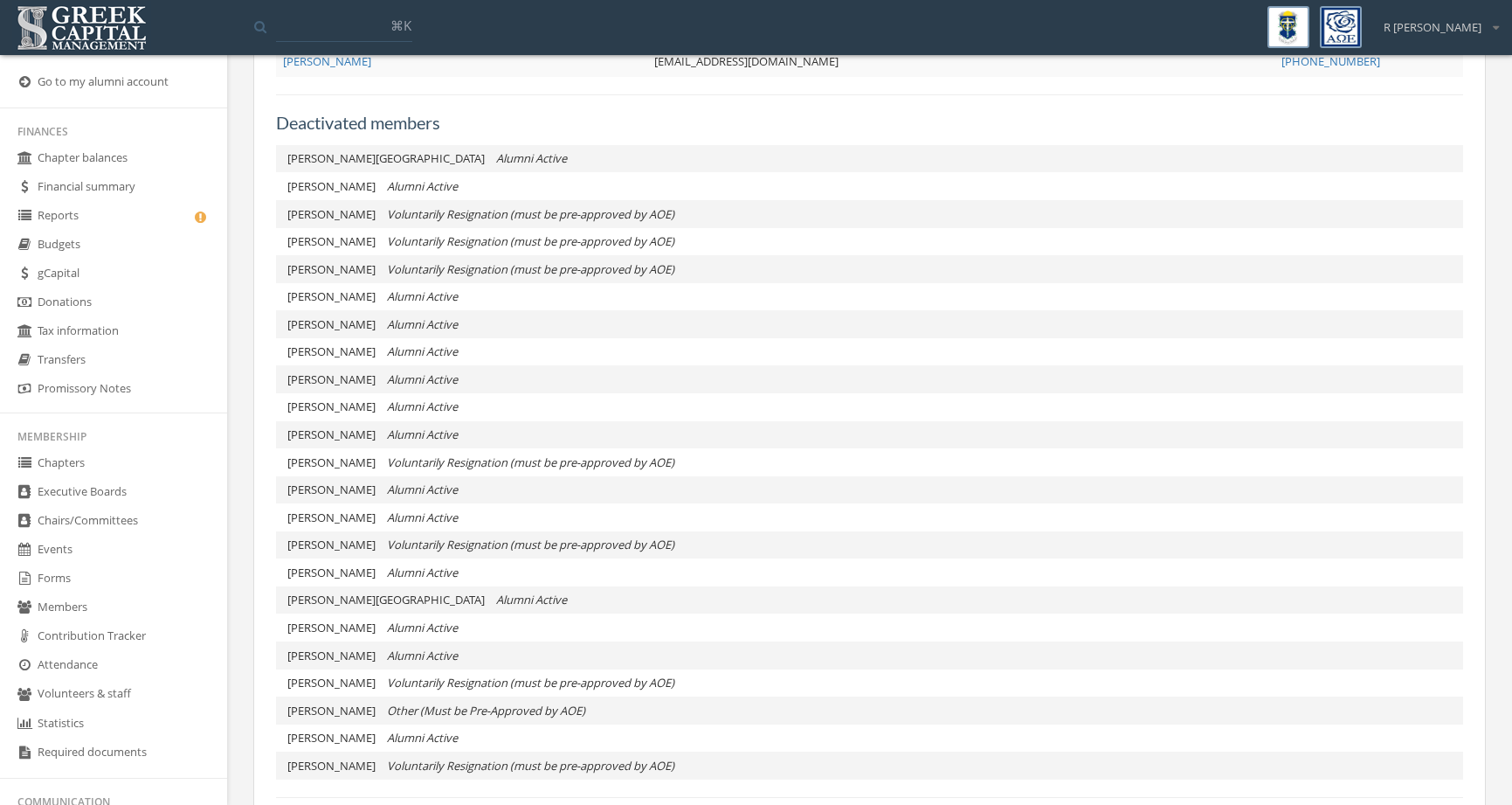
scroll to position [2849, 0]
